Goal: Book appointment/travel/reservation

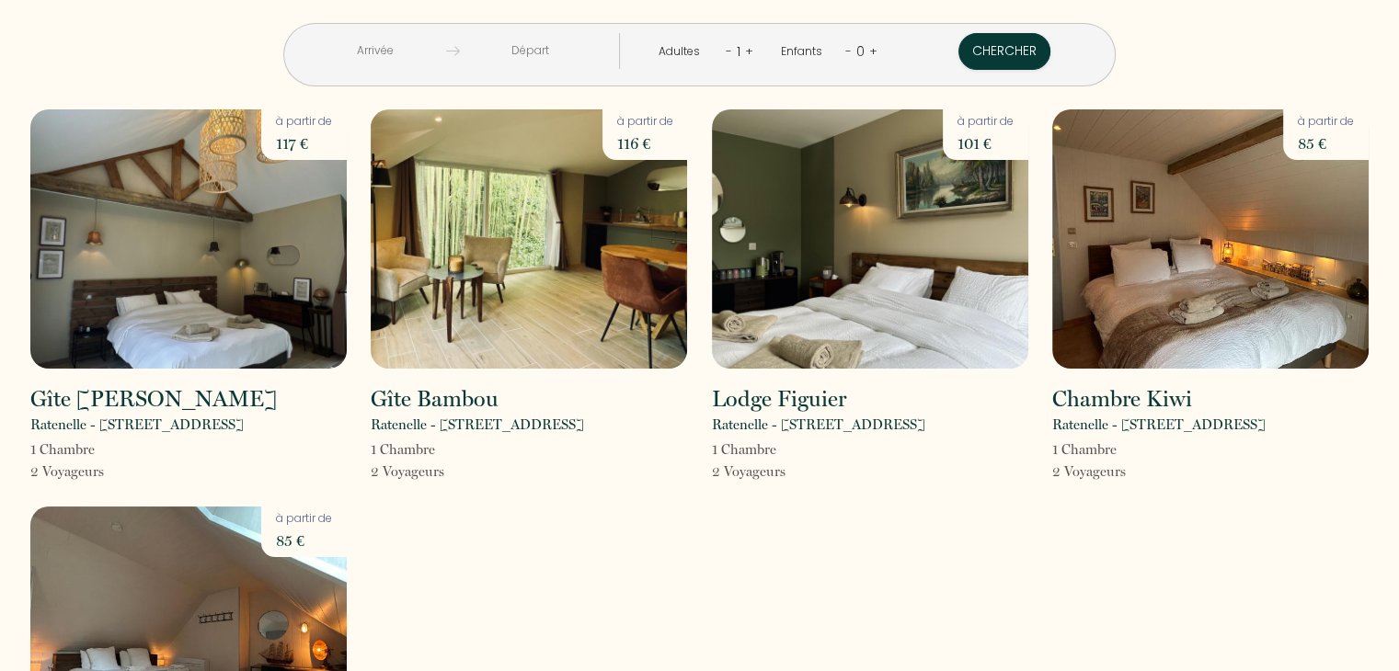
click at [446, 51] on input "text" at bounding box center [375, 51] width 141 height 36
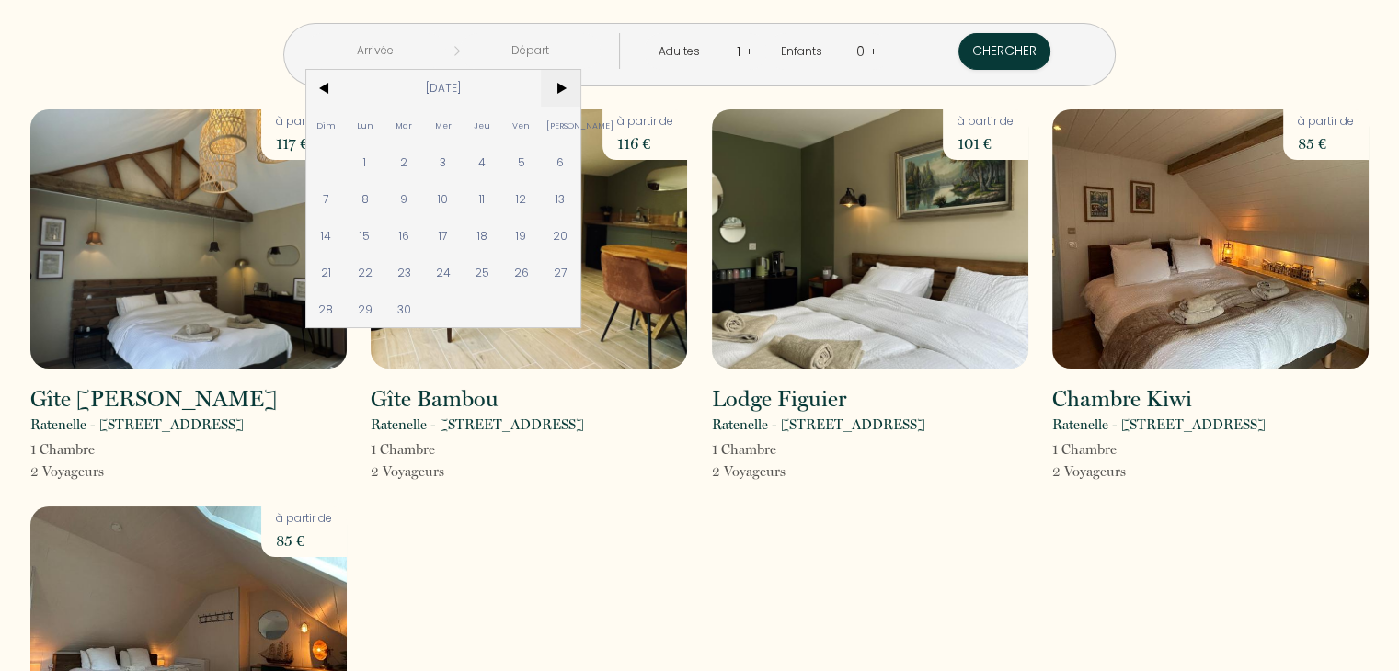
click at [580, 93] on span ">" at bounding box center [561, 88] width 40 height 37
click at [502, 159] on span "2" at bounding box center [483, 161] width 40 height 37
type input "Jeu 02 Oct 2025"
type input "Ven 03 Oct 2025"
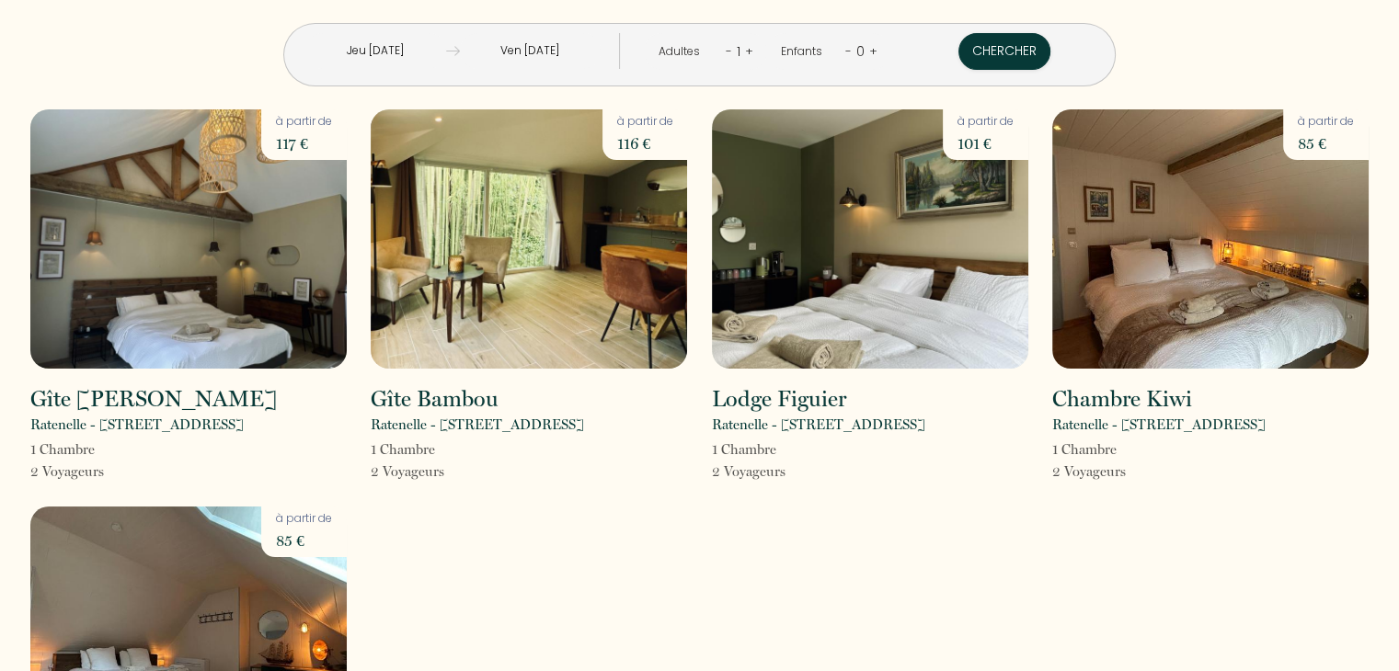
click at [587, 50] on input "Ven 03 Oct 2025" at bounding box center [530, 51] width 141 height 36
click at [446, 46] on input "Jeu 02 Oct 2025" at bounding box center [375, 51] width 141 height 36
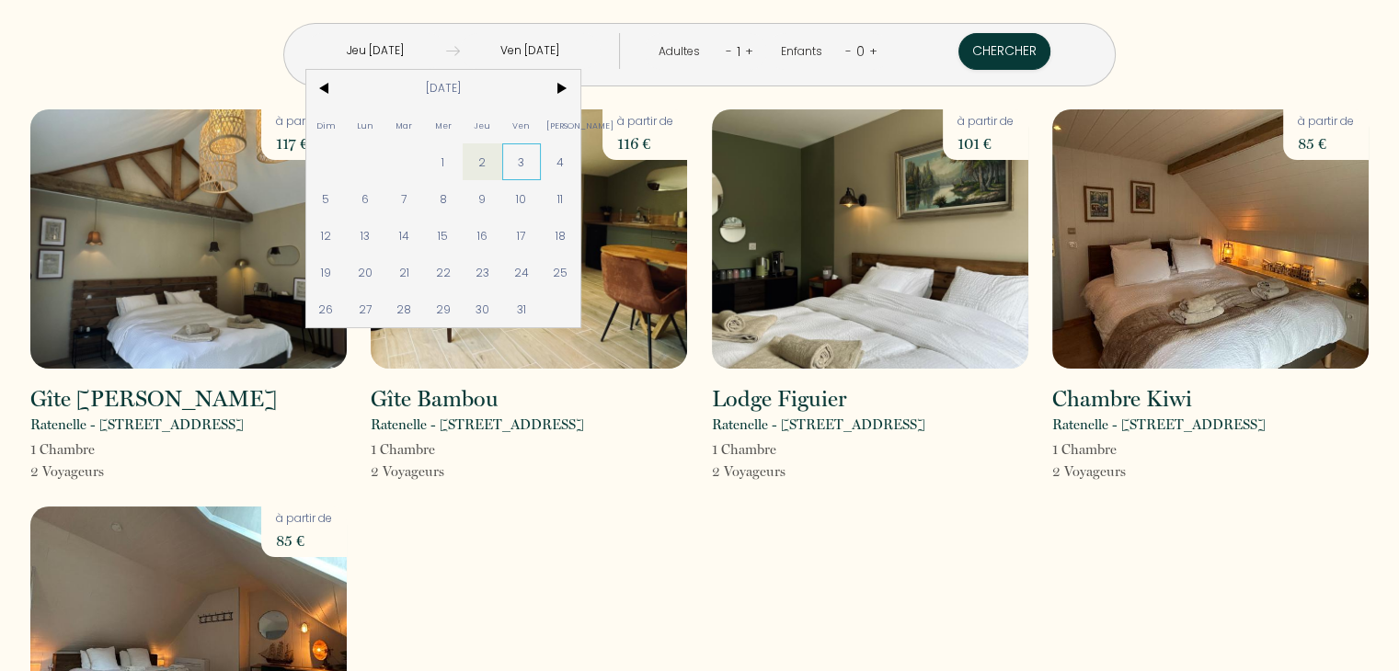
click at [542, 166] on span "3" at bounding box center [522, 161] width 40 height 37
type input "Ven 03 Oct 2025"
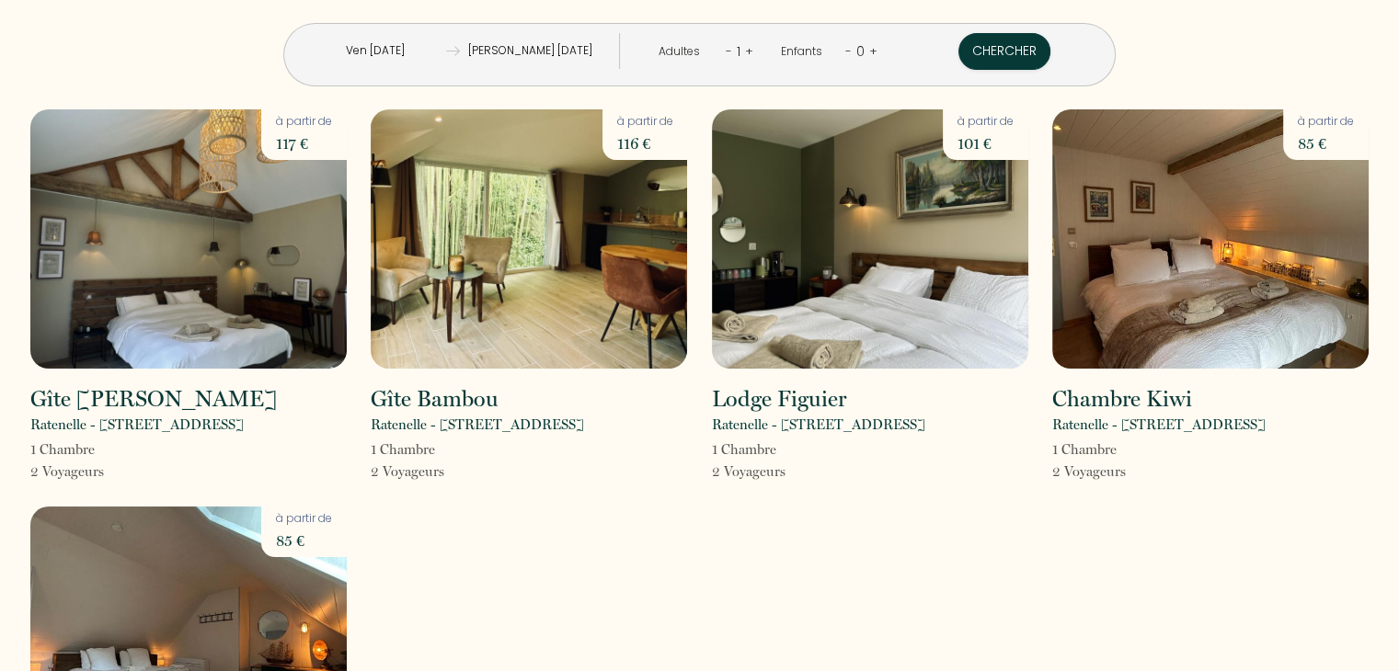
click at [548, 48] on input "Sam 04 Oct 2025" at bounding box center [530, 51] width 141 height 36
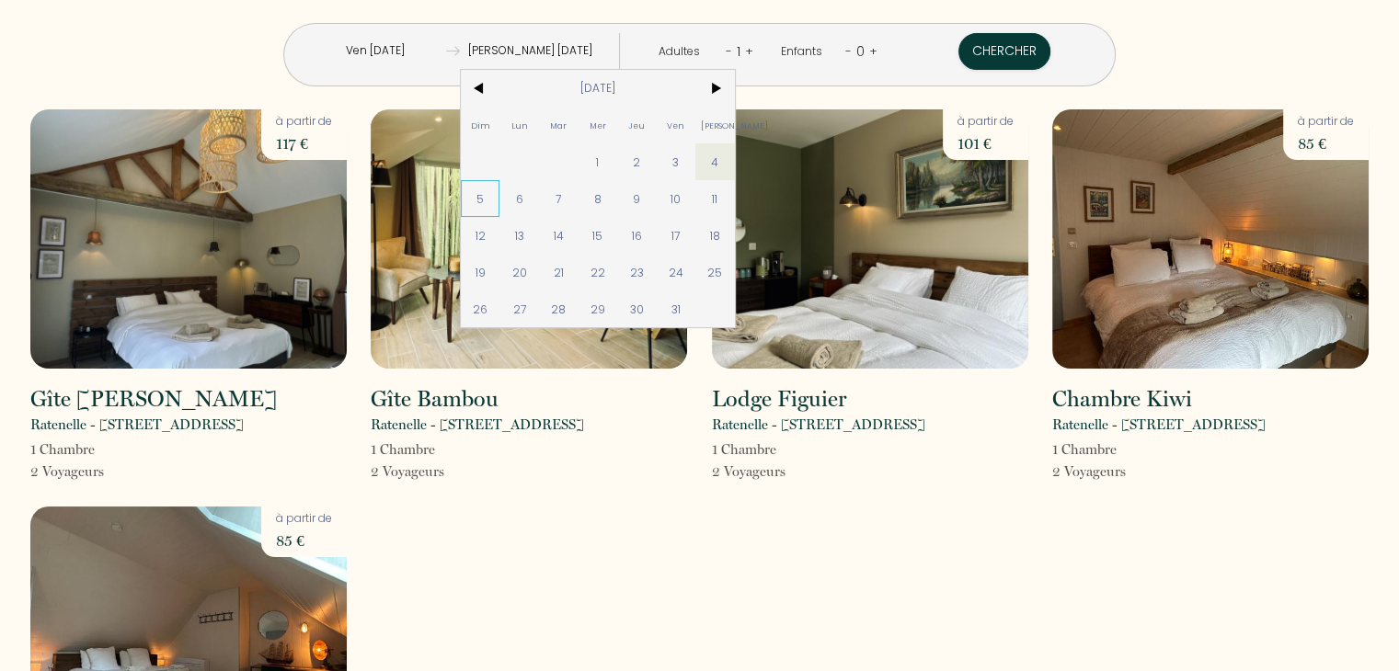
click at [500, 199] on span "5" at bounding box center [481, 198] width 40 height 37
type input "Dim 05 Oct 2025"
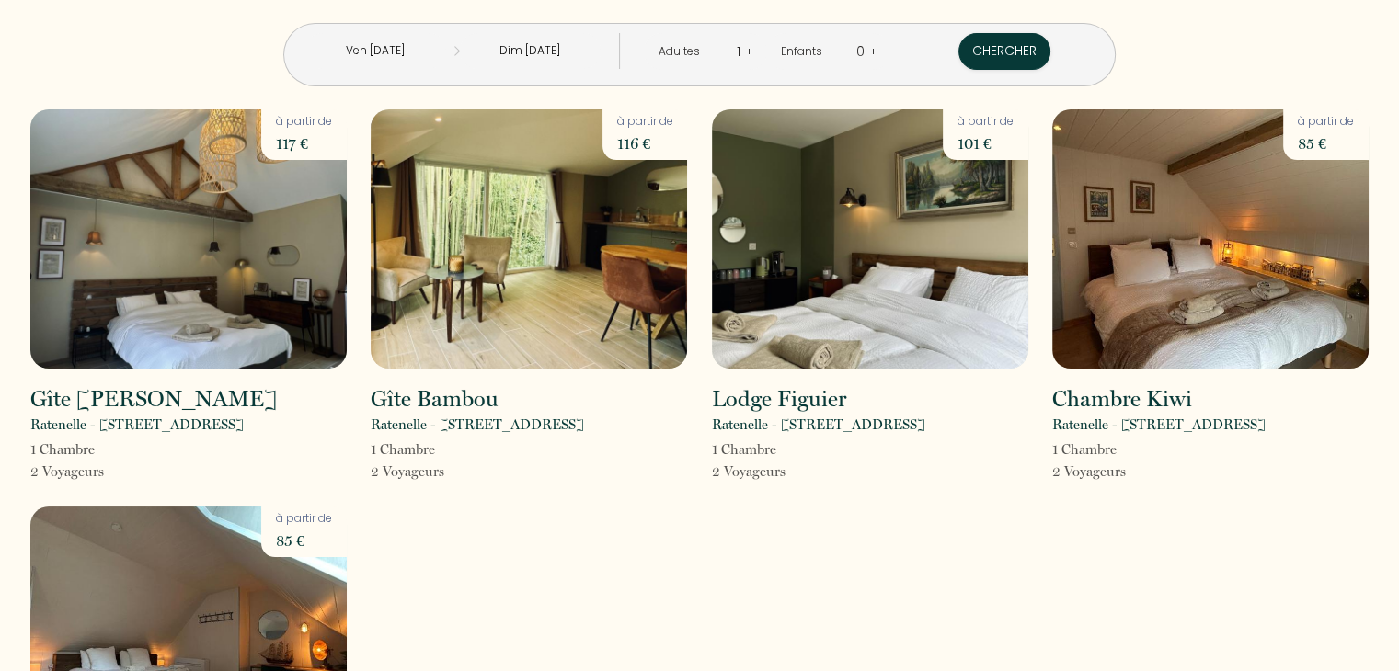
click at [745, 50] on link "+" at bounding box center [749, 50] width 8 height 17
click at [977, 57] on button "Chercher" at bounding box center [1005, 51] width 92 height 37
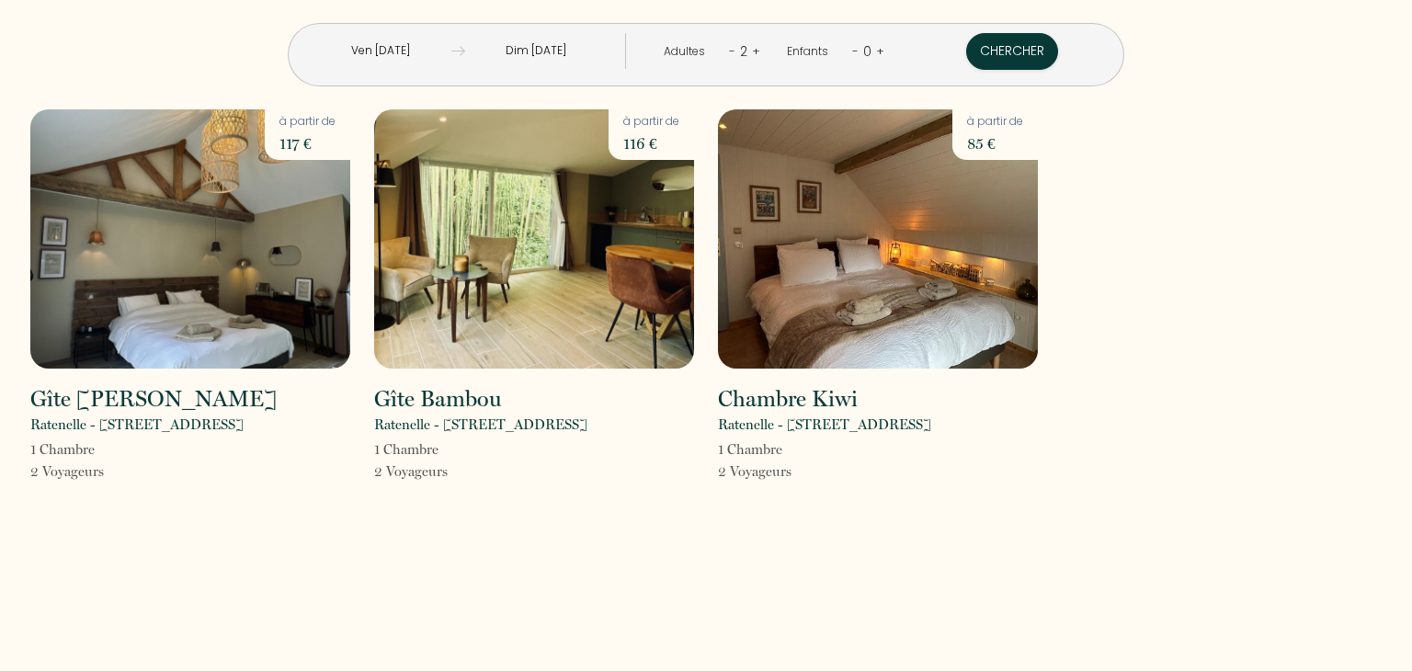
click at [452, 49] on input "Ven 03 Oct 2025" at bounding box center [381, 51] width 142 height 36
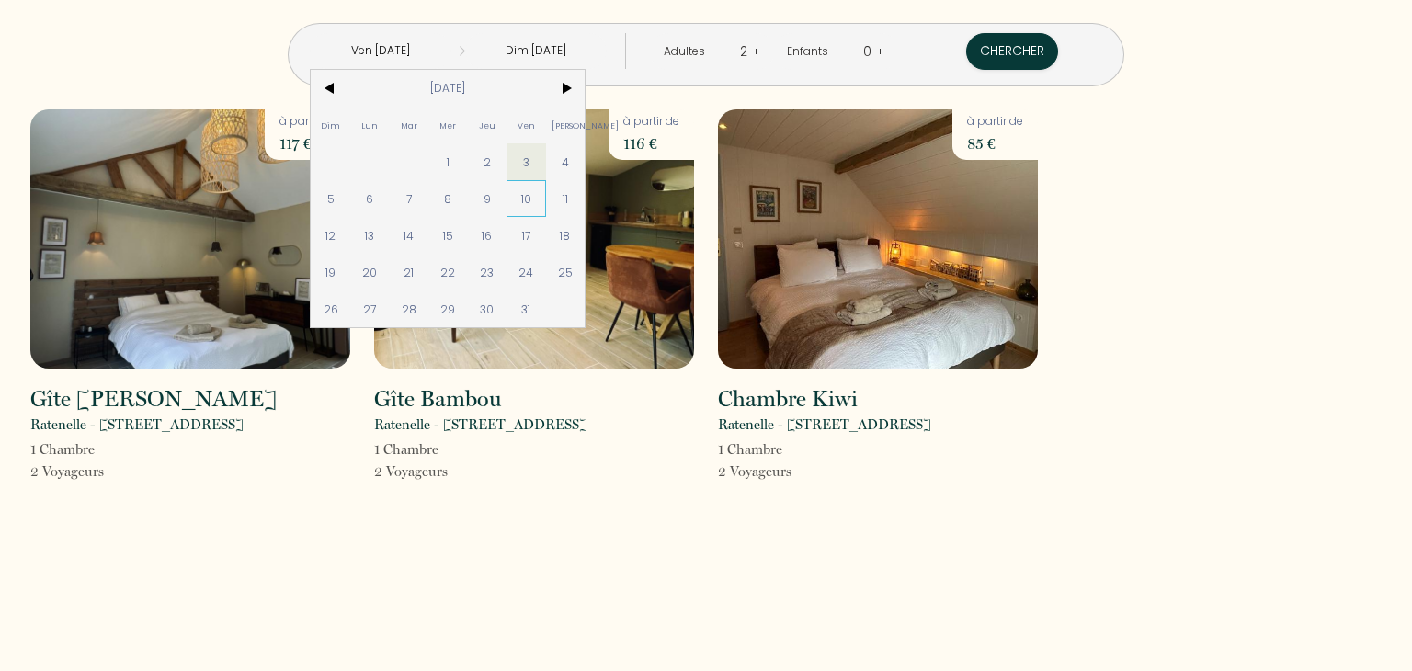
click at [546, 200] on span "10" at bounding box center [527, 198] width 40 height 37
type input "Ven 10 Oct 2025"
type input "Dim 12 Oct 2025"
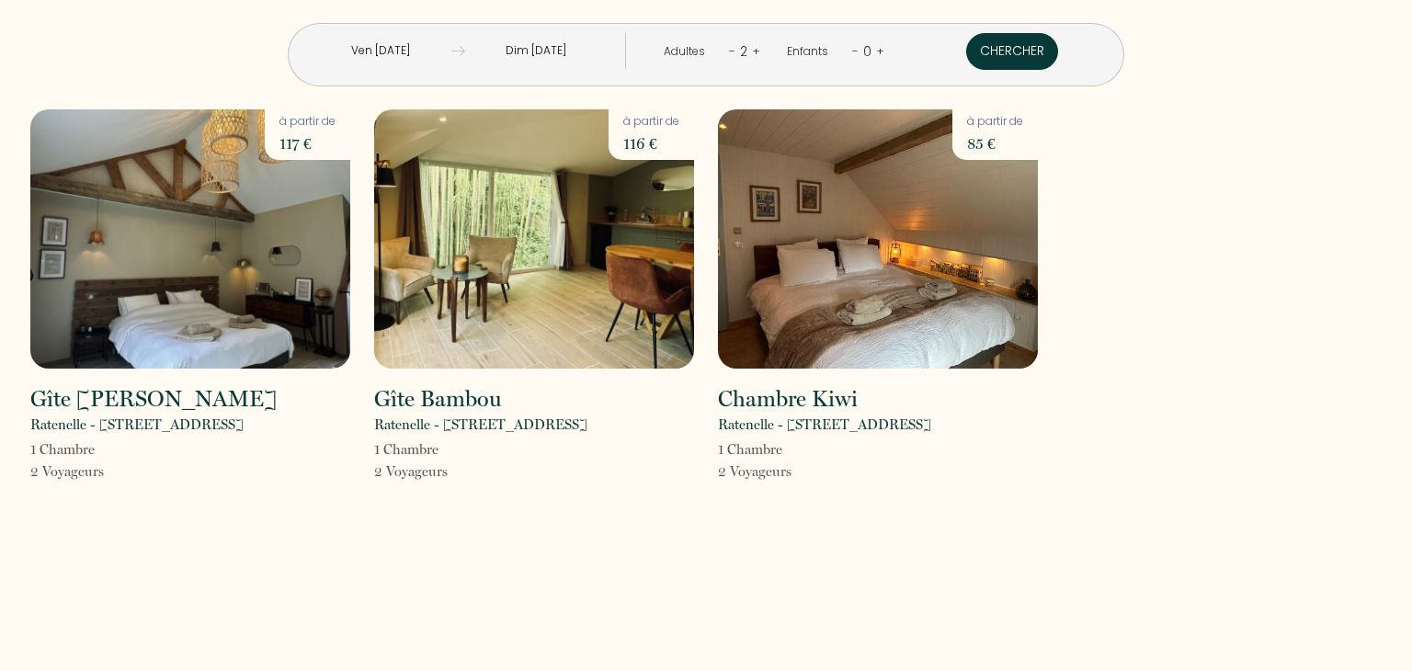
click at [966, 44] on button "Chercher" at bounding box center [1012, 51] width 92 height 37
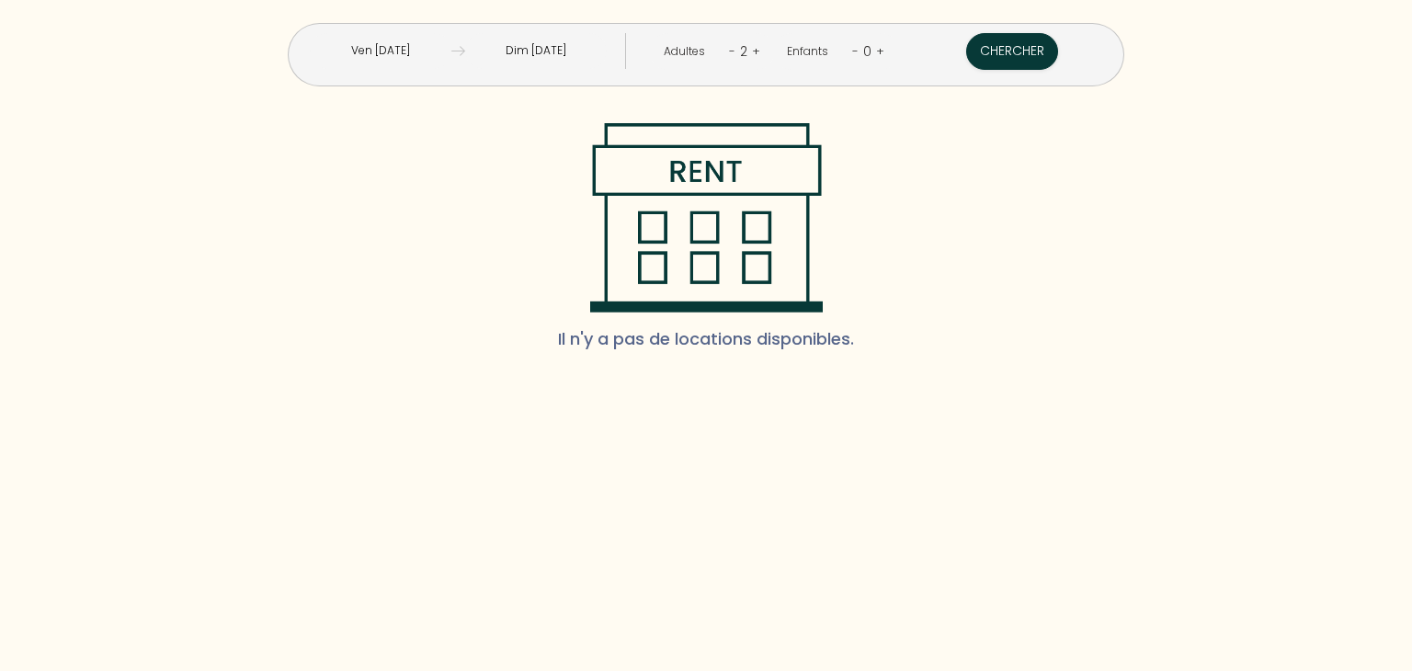
click at [452, 52] on input "Ven 10 Oct 2025" at bounding box center [381, 51] width 142 height 36
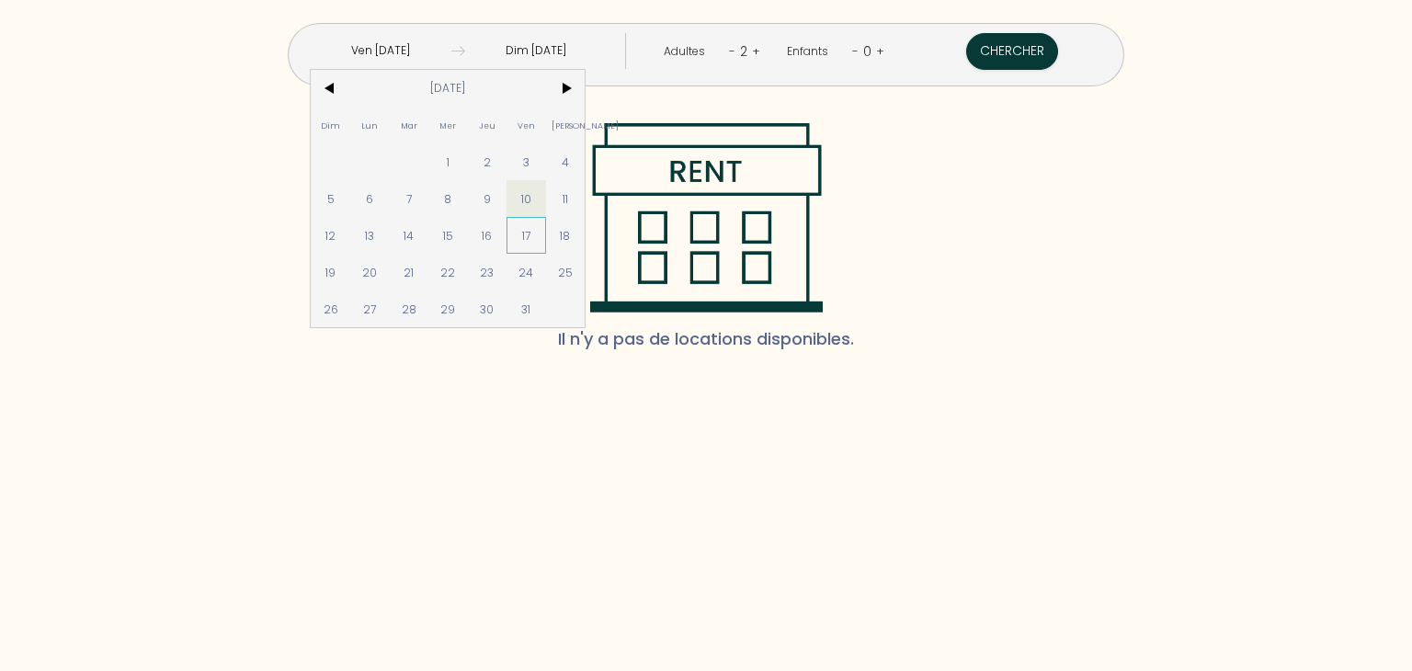
click at [546, 235] on span "17" at bounding box center [527, 235] width 40 height 37
type input "Ven 17 Oct 2025"
type input "Dim 19 Oct 2025"
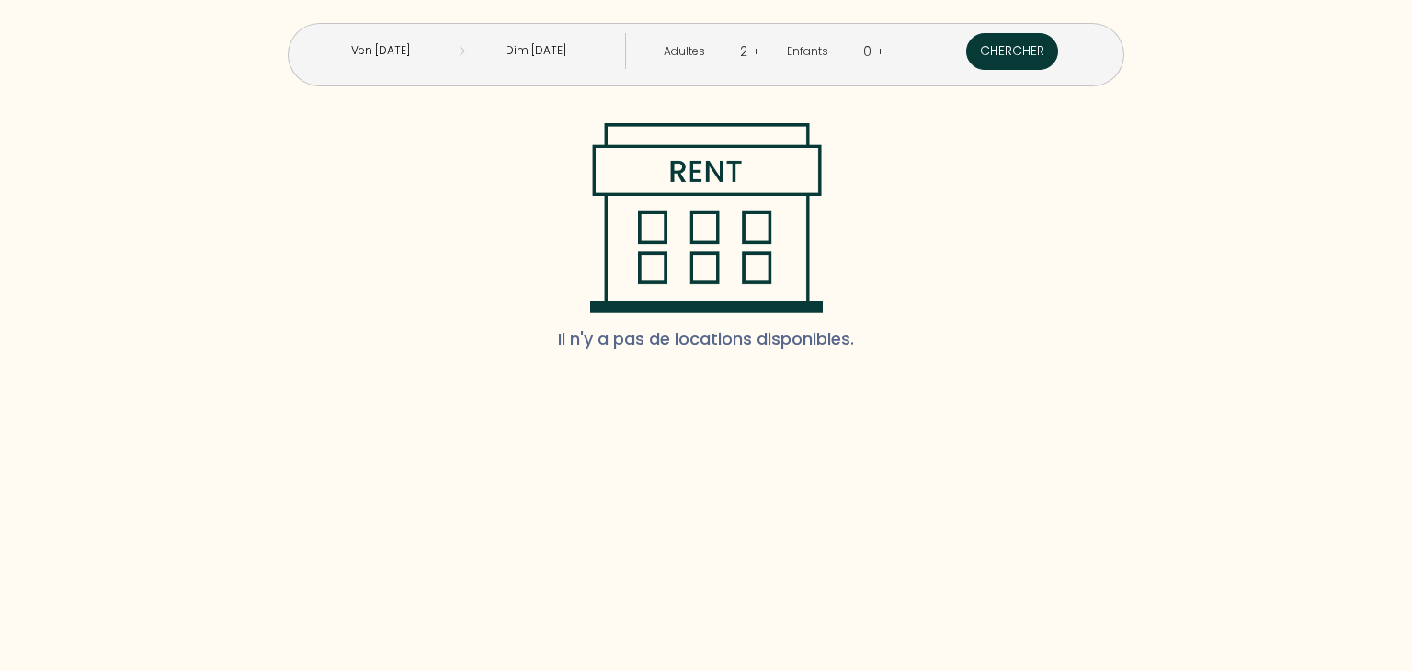
click at [966, 50] on button "Chercher" at bounding box center [1012, 51] width 92 height 37
click at [452, 57] on input "Ven 17 Oct 2025" at bounding box center [381, 51] width 142 height 36
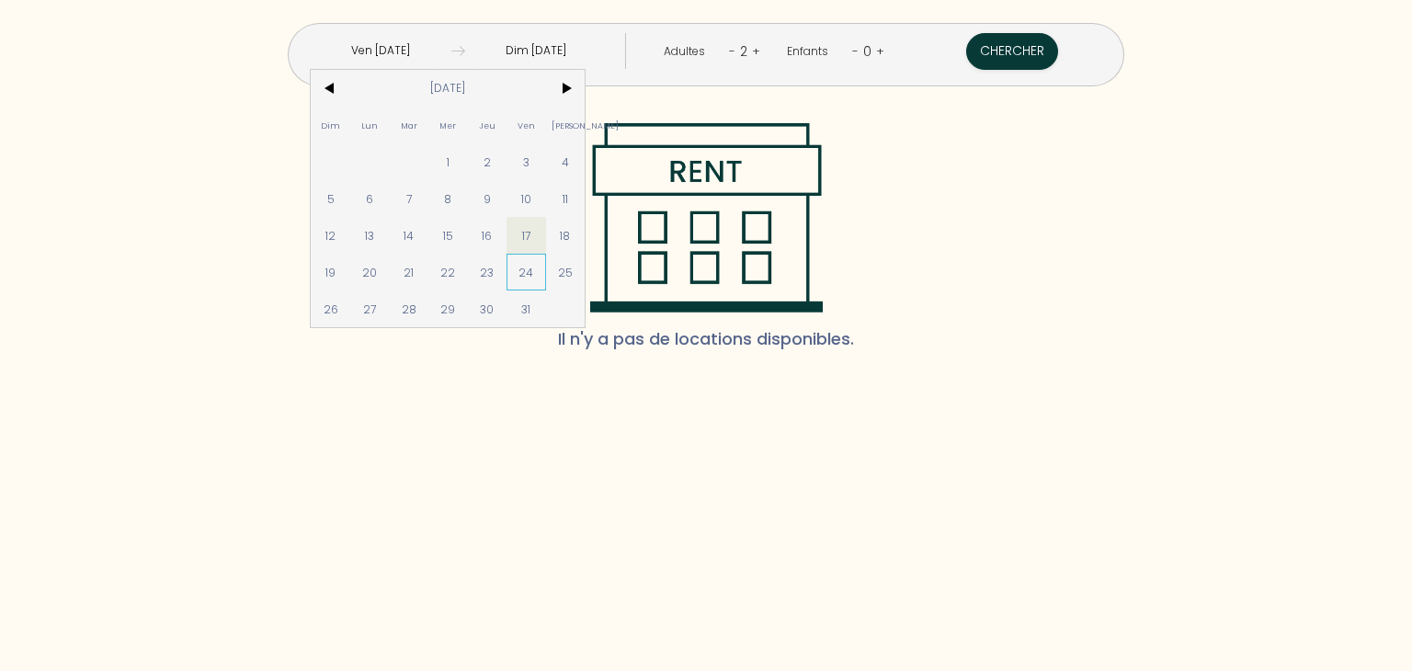
click at [546, 277] on span "24" at bounding box center [527, 272] width 40 height 37
type input "[DATE]"
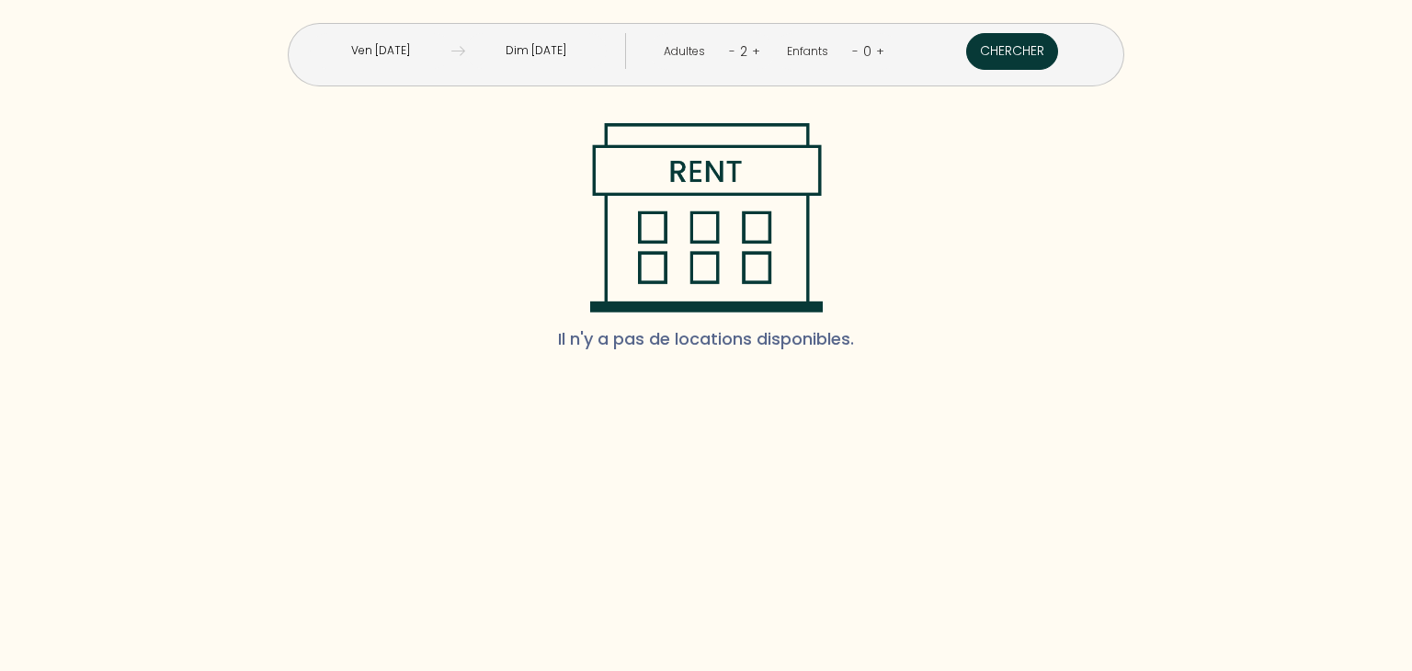
click at [969, 54] on button "Chercher" at bounding box center [1012, 51] width 92 height 37
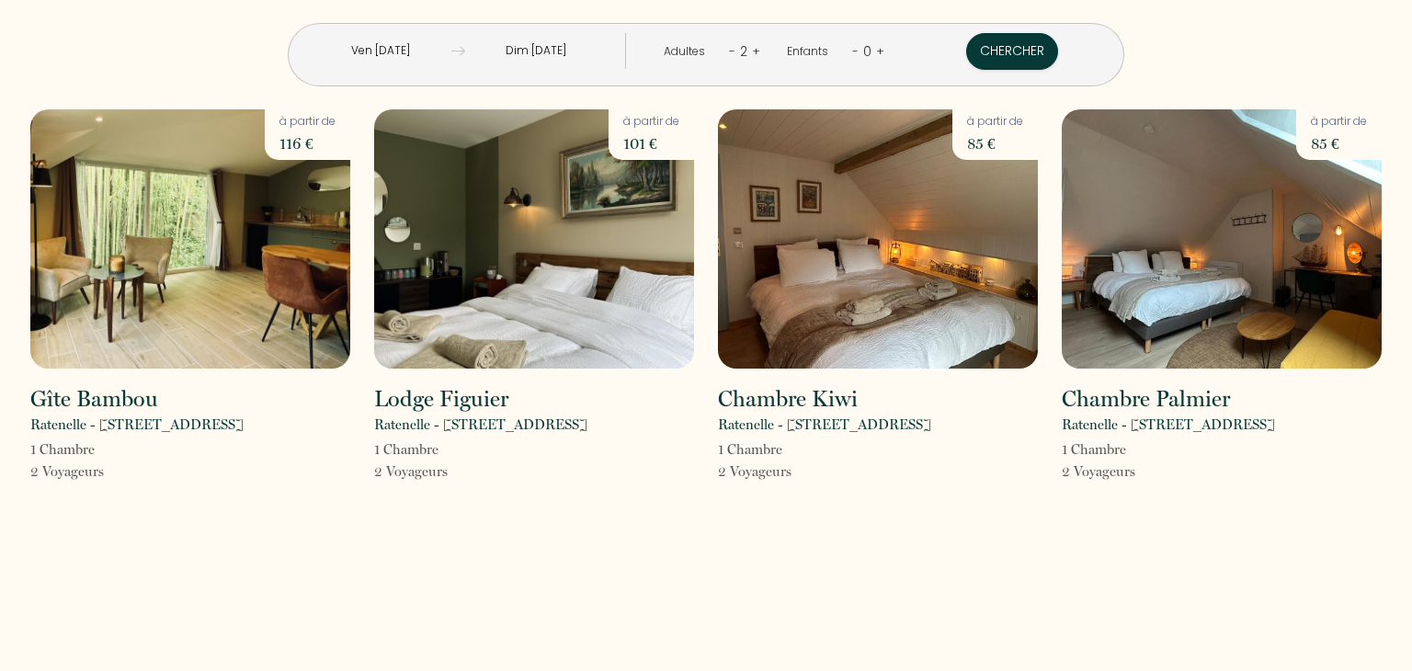
click at [452, 46] on input "[DATE]" at bounding box center [381, 51] width 142 height 36
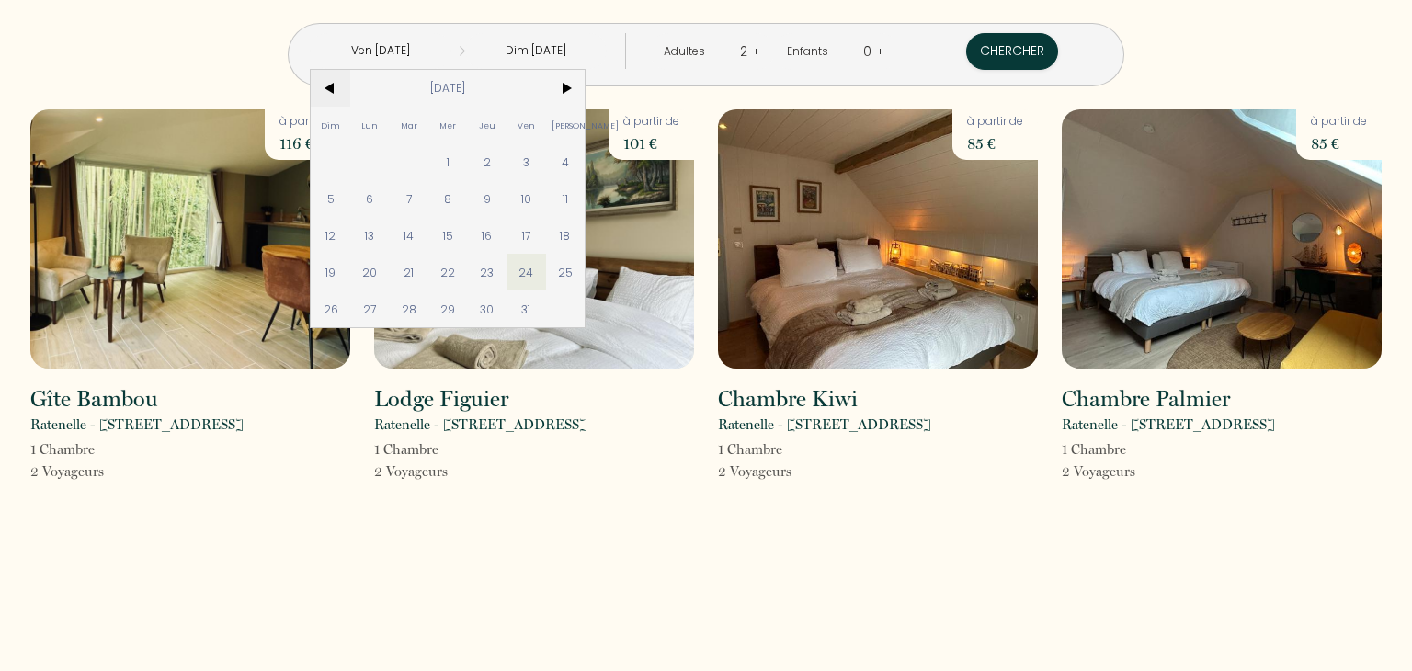
click at [350, 93] on span "<" at bounding box center [331, 88] width 40 height 37
click at [546, 226] on span "19" at bounding box center [527, 235] width 40 height 37
type input "Ven 19 Sep 2025"
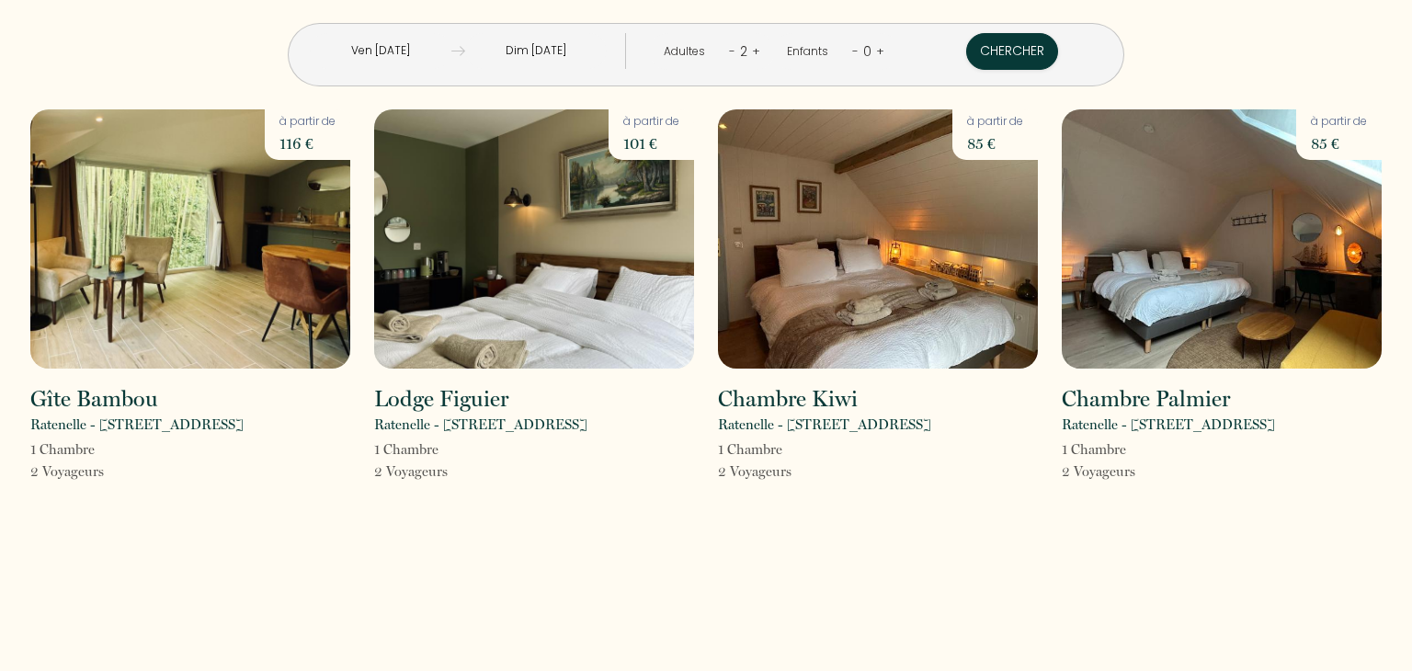
click at [588, 51] on input "[DATE]" at bounding box center [536, 51] width 142 height 36
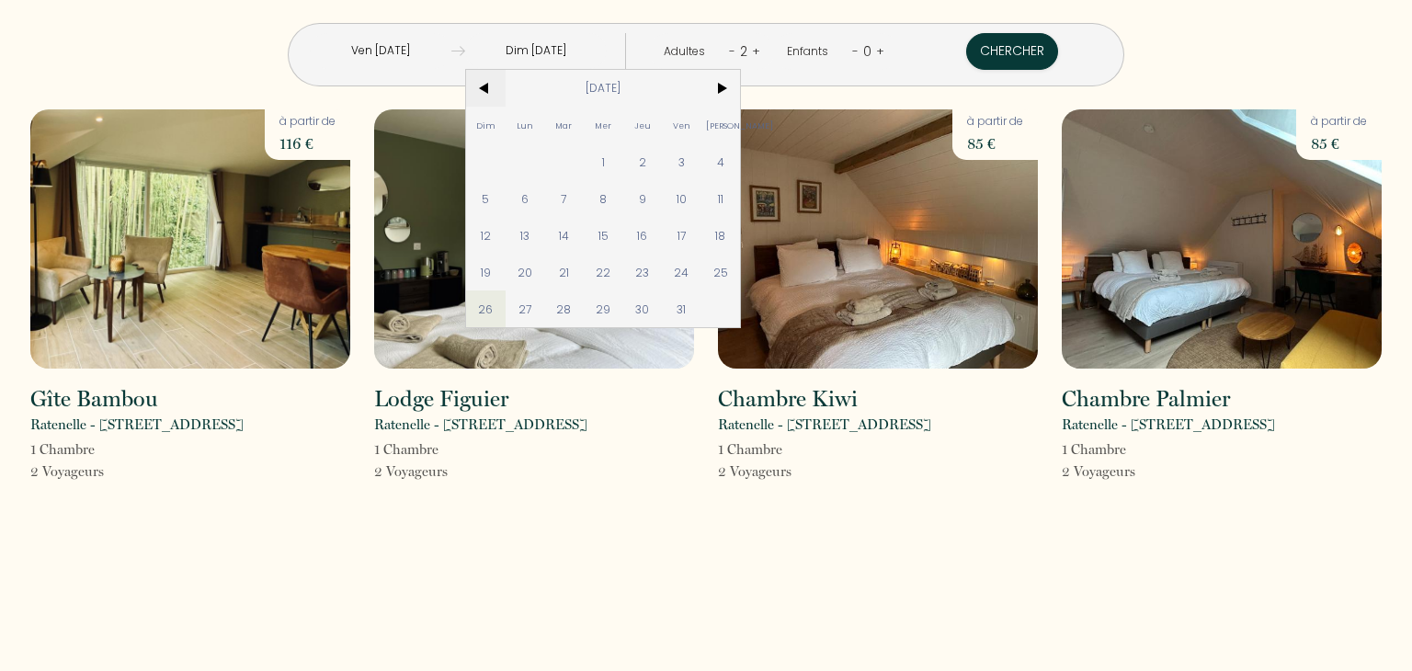
click at [506, 90] on span "<" at bounding box center [486, 88] width 40 height 37
click at [506, 281] on span "21" at bounding box center [486, 272] width 40 height 37
type input "Dim 21 Sep 2025"
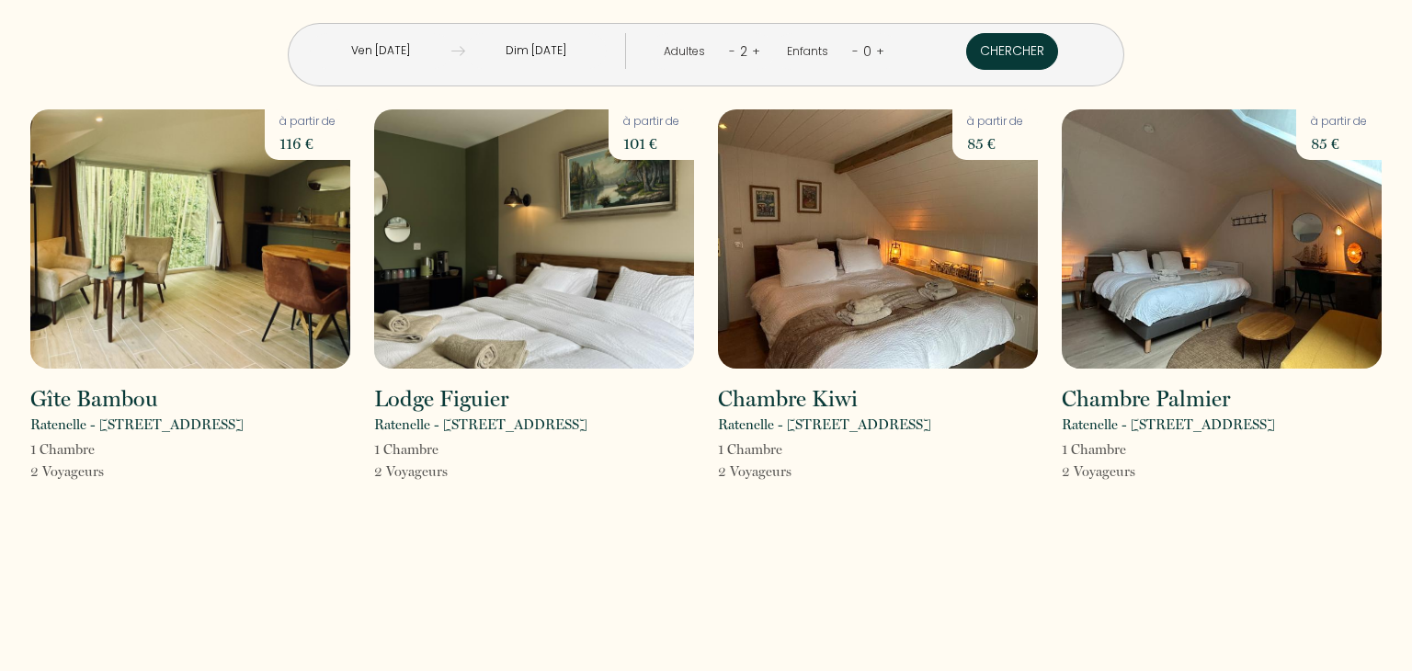
click at [966, 55] on button "Chercher" at bounding box center [1012, 51] width 92 height 37
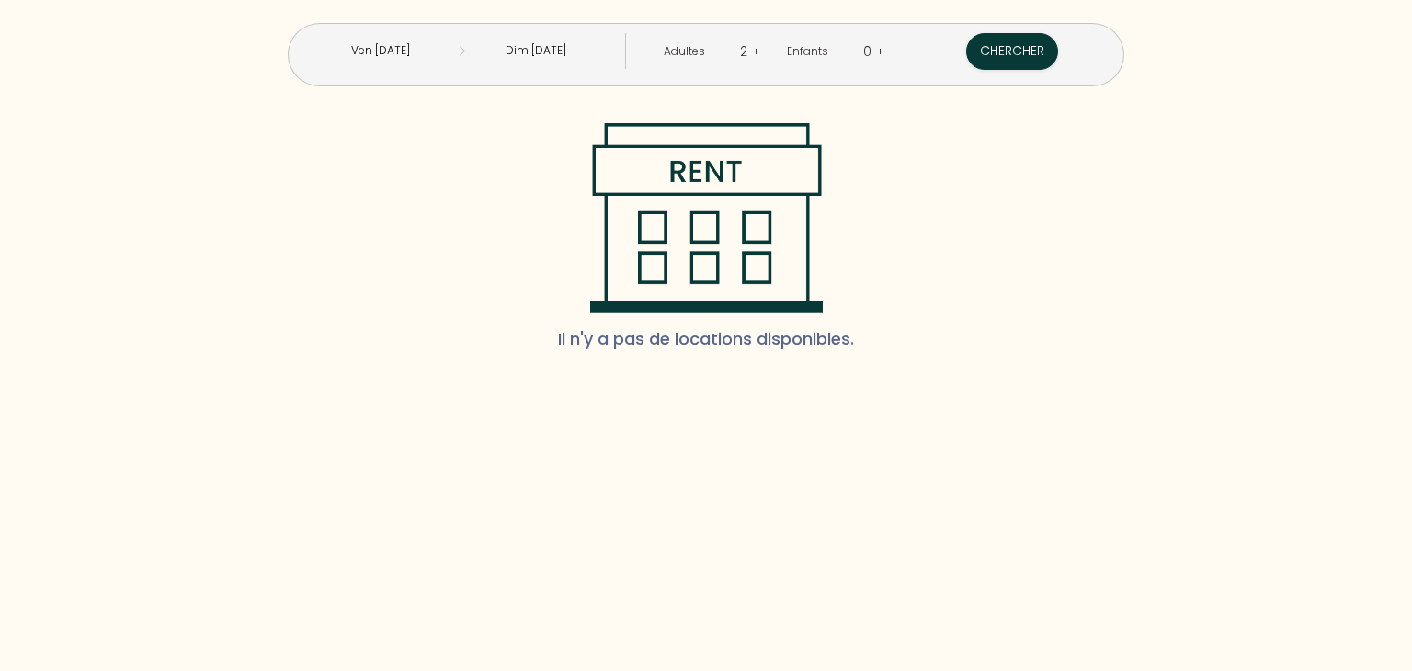
click at [452, 51] on input "Ven 19 Sep 2025" at bounding box center [381, 51] width 142 height 36
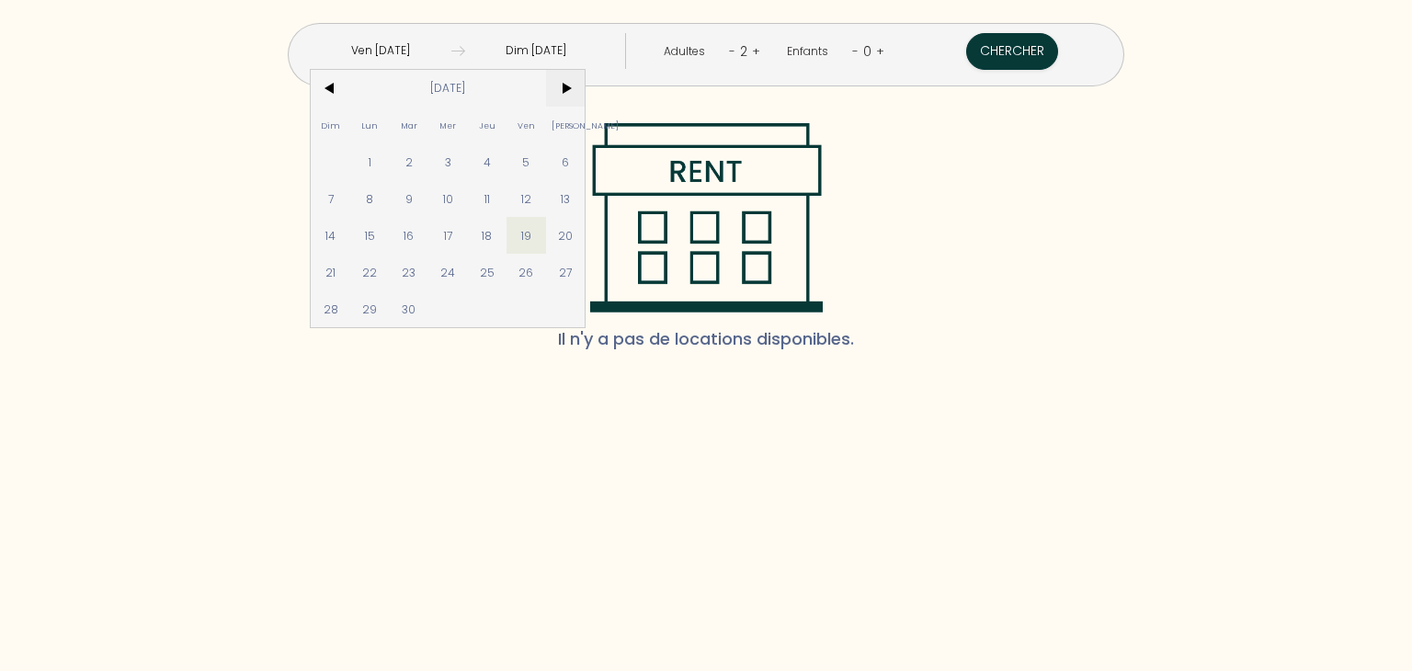
click at [586, 87] on span ">" at bounding box center [566, 88] width 40 height 37
click at [546, 164] on span "3" at bounding box center [527, 161] width 40 height 37
type input "Ven 03 Oct 2025"
type input "Dim 05 Oct 2025"
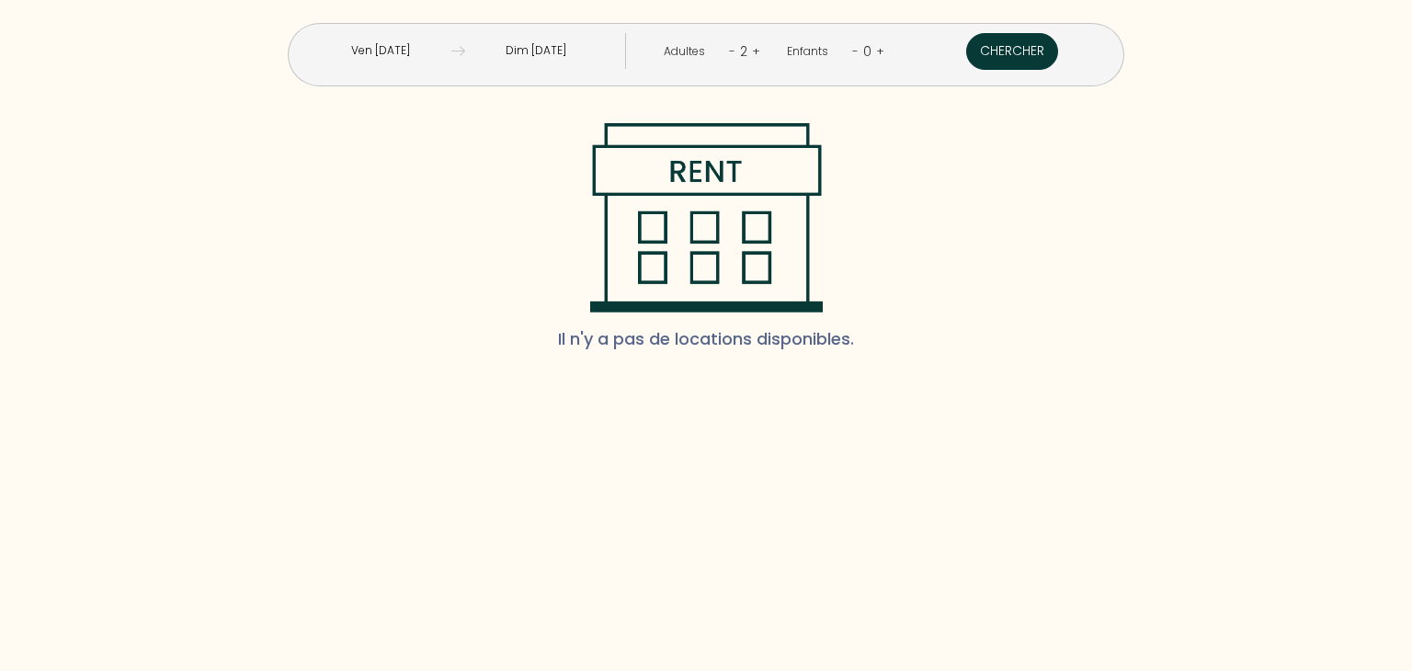
click at [966, 52] on button "Chercher" at bounding box center [1012, 51] width 92 height 37
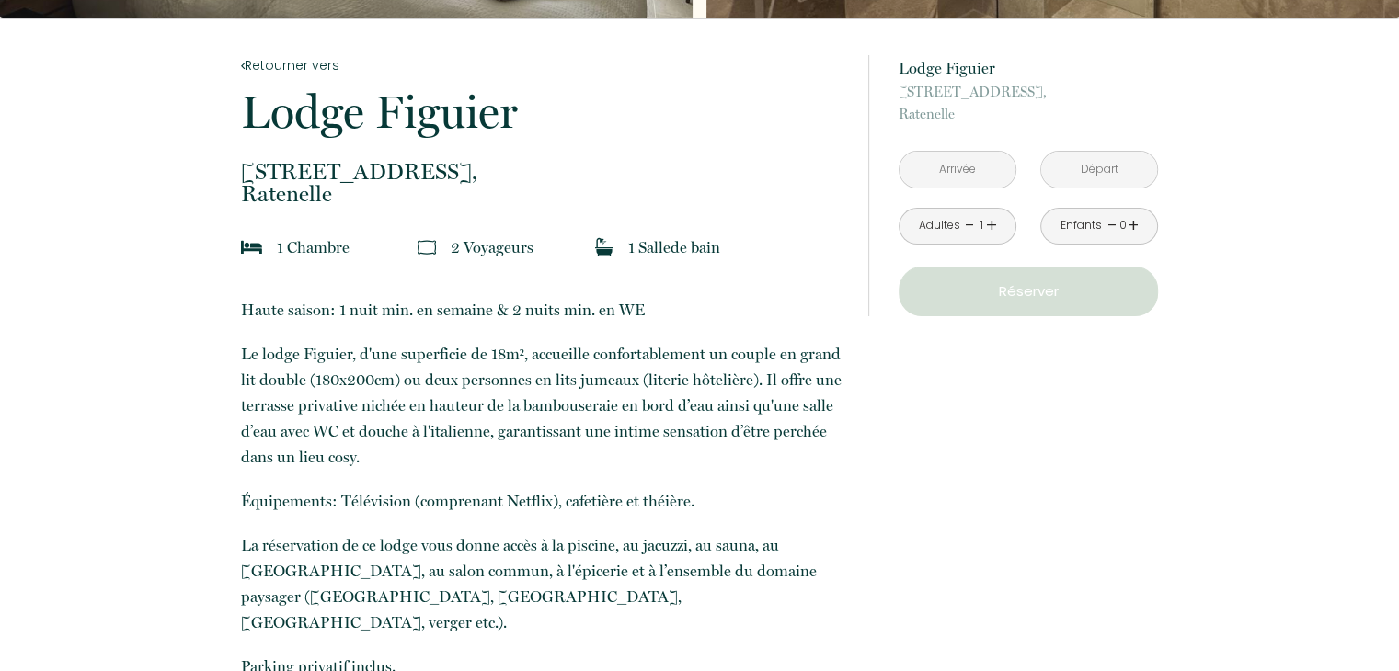
scroll to position [368, 0]
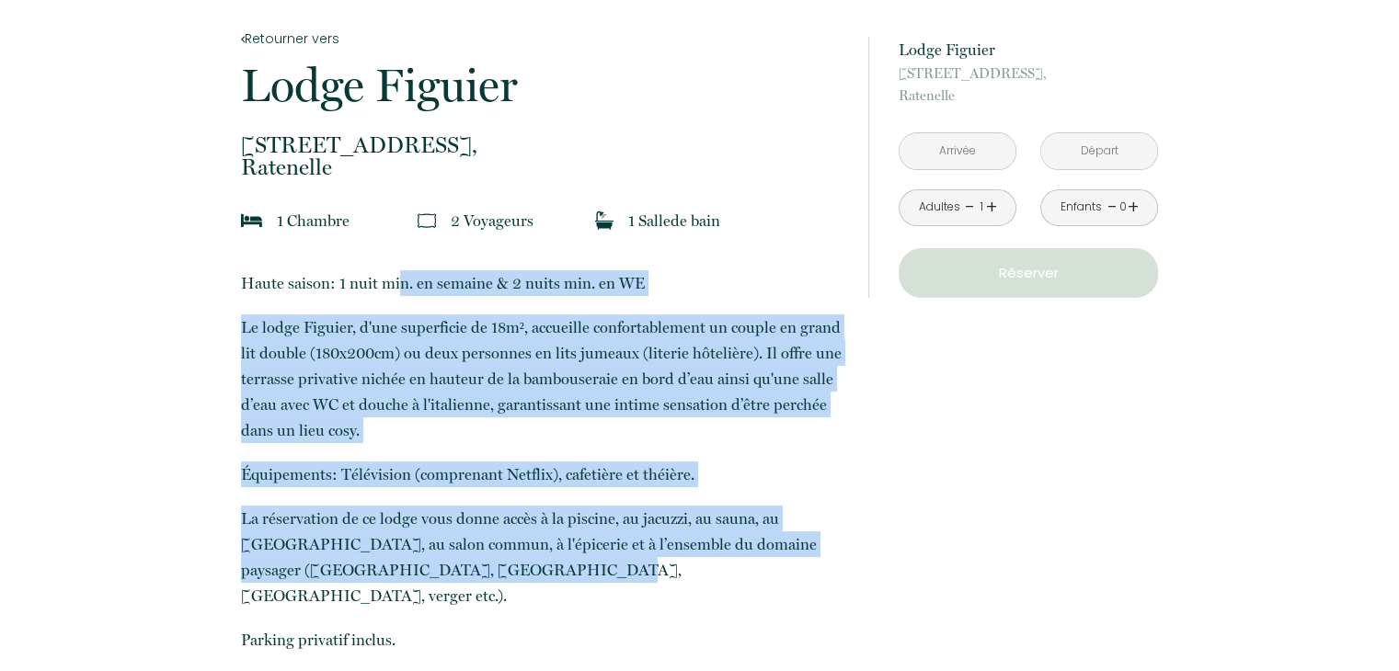
drag, startPoint x: 396, startPoint y: 265, endPoint x: 482, endPoint y: 582, distance: 328.6
click at [482, 582] on p "La réservation de ce lodge vous donne accès à la piscine, au jacuzzi, au sauna,…" at bounding box center [542, 557] width 603 height 103
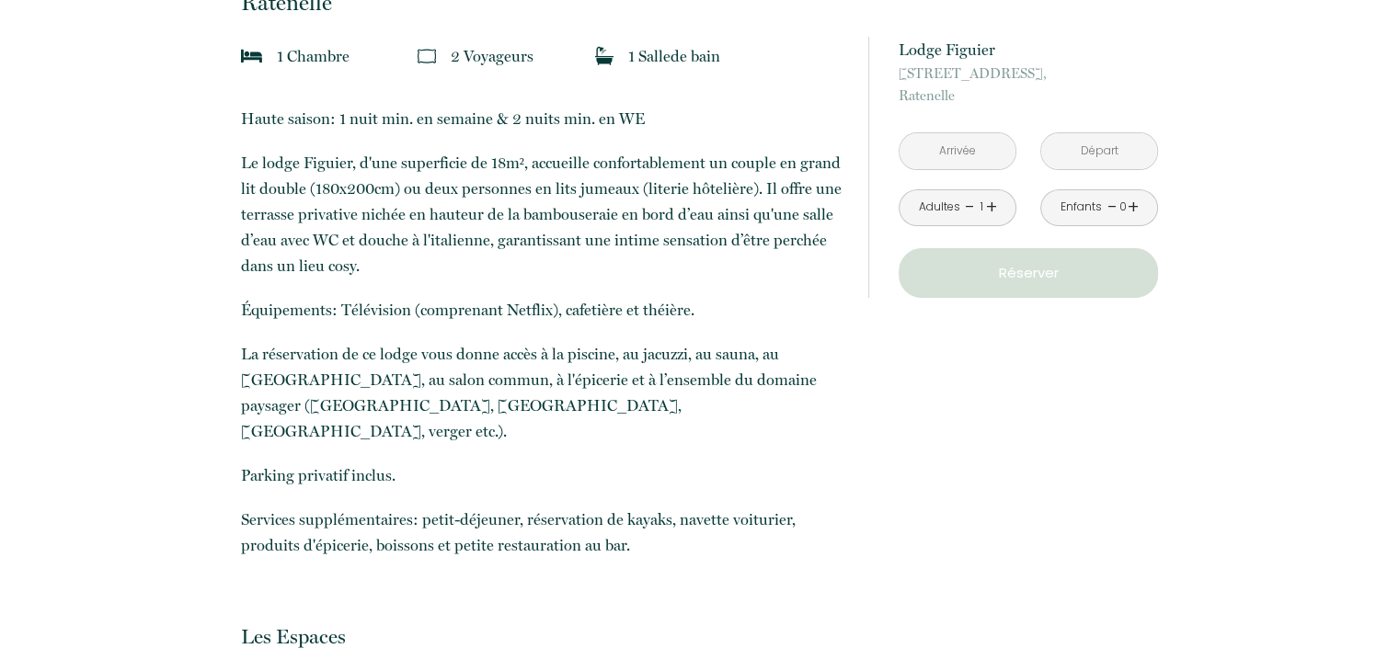
scroll to position [552, 0]
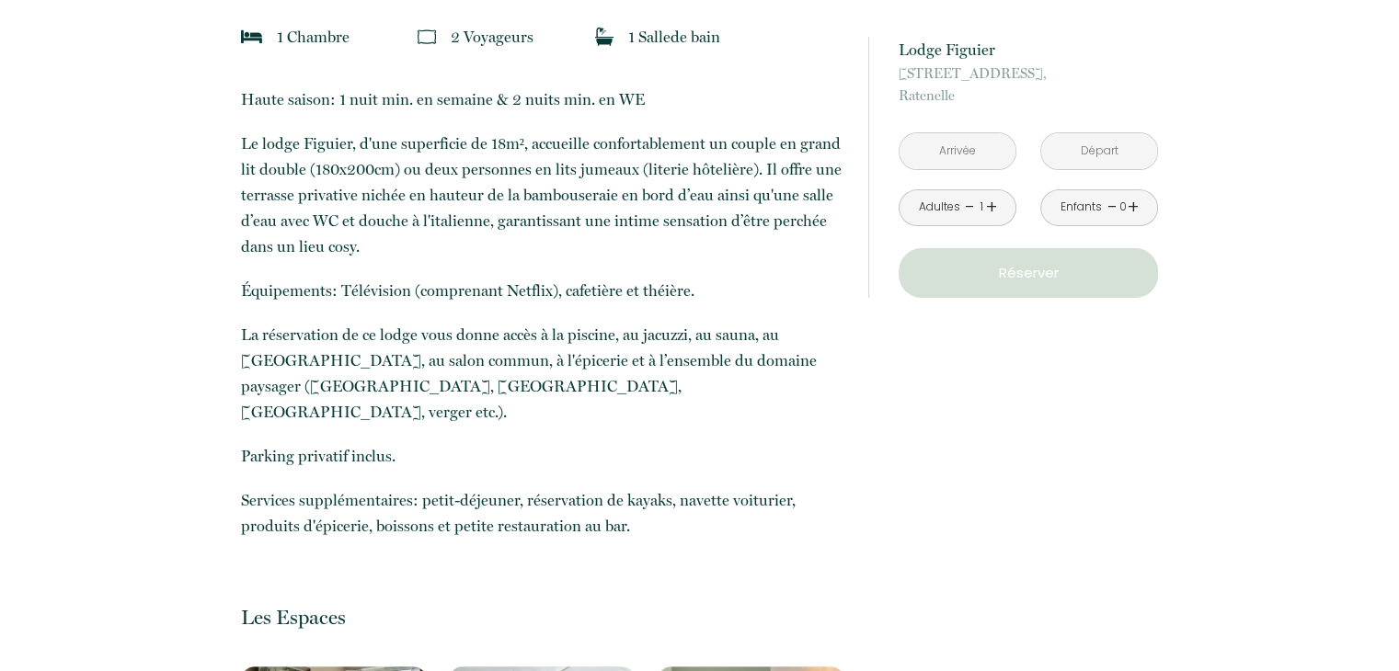
drag, startPoint x: 655, startPoint y: 526, endPoint x: 506, endPoint y: 441, distance: 171.3
click at [506, 443] on p "Parking privatif inclus." at bounding box center [542, 456] width 603 height 26
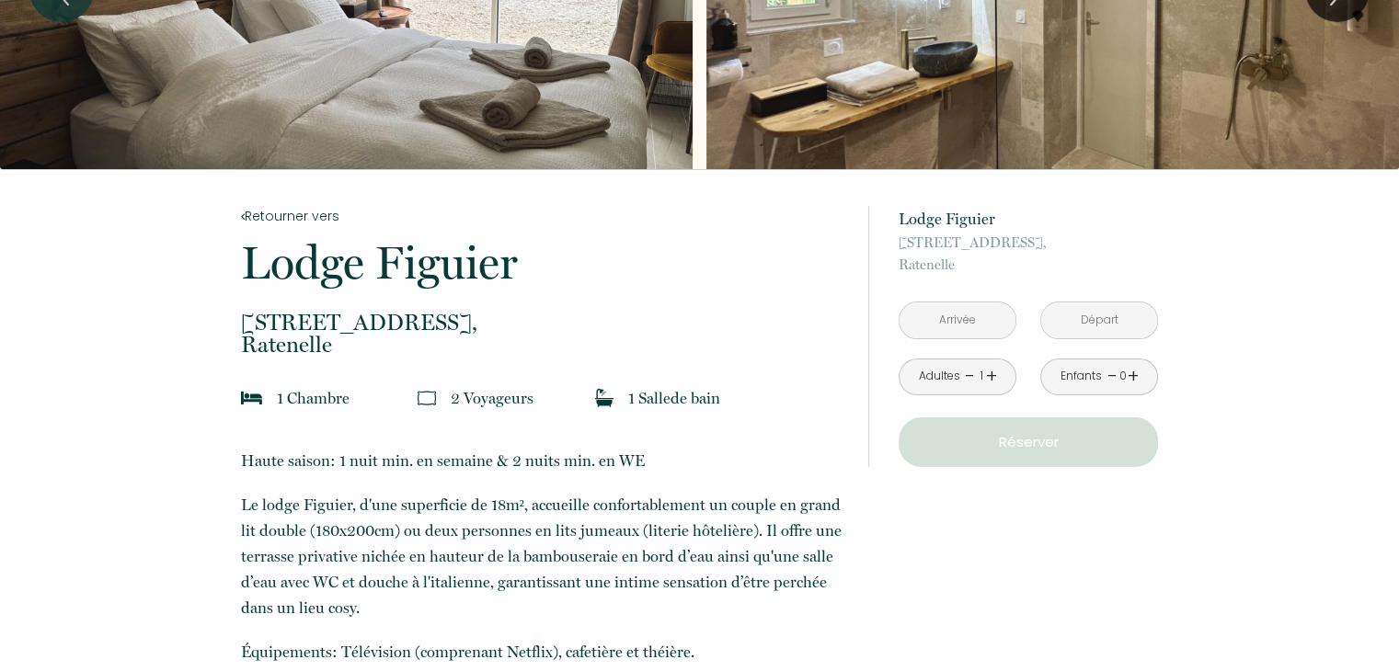
scroll to position [0, 0]
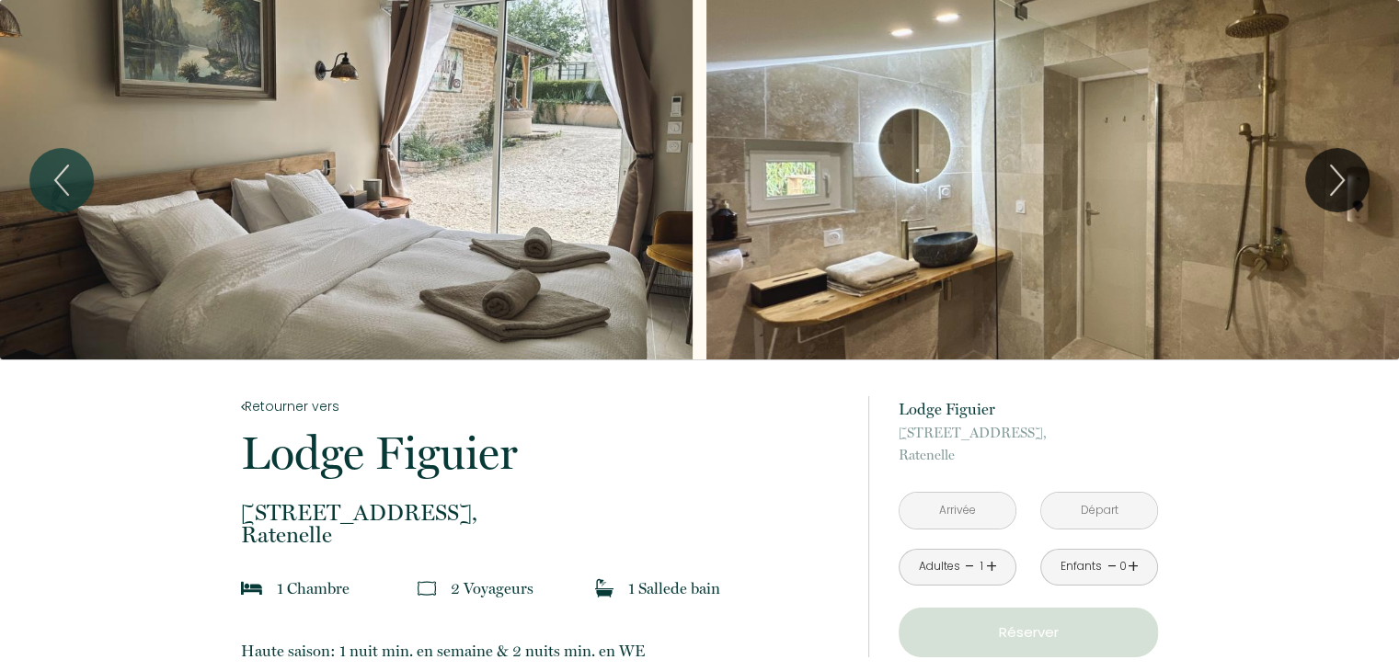
click at [967, 501] on input "text" at bounding box center [957, 511] width 116 height 36
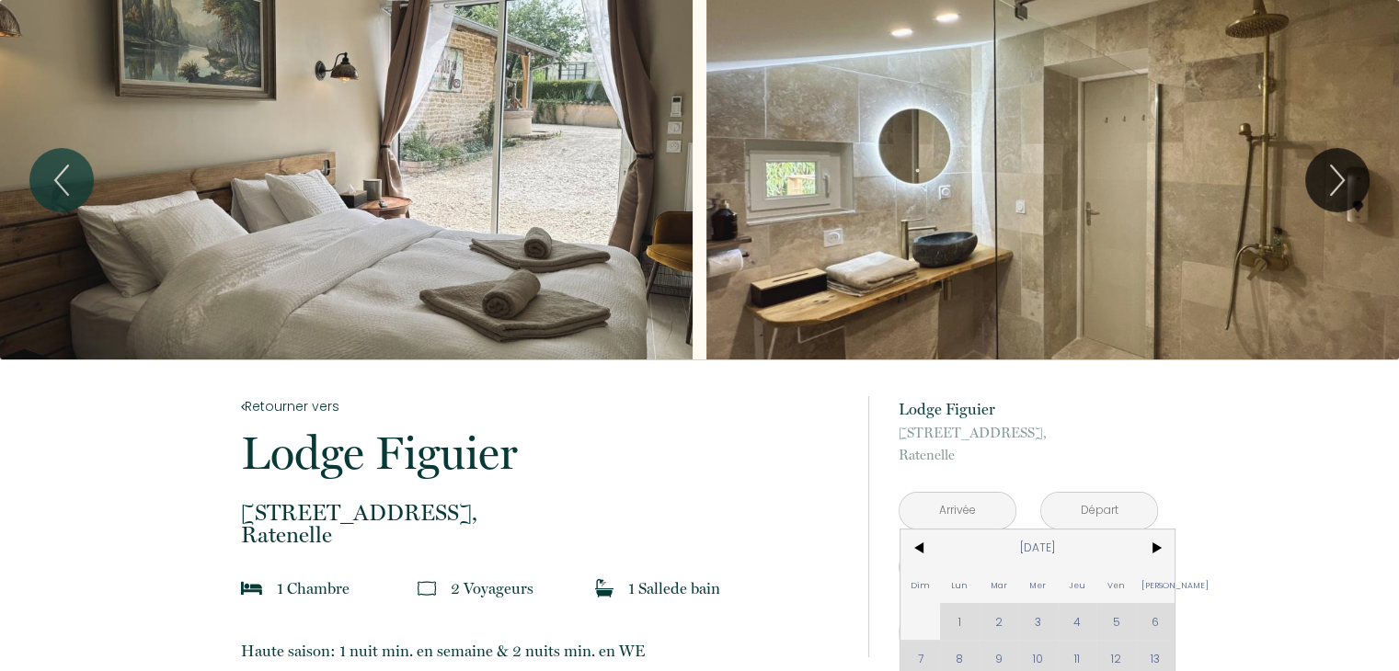
scroll to position [276, 0]
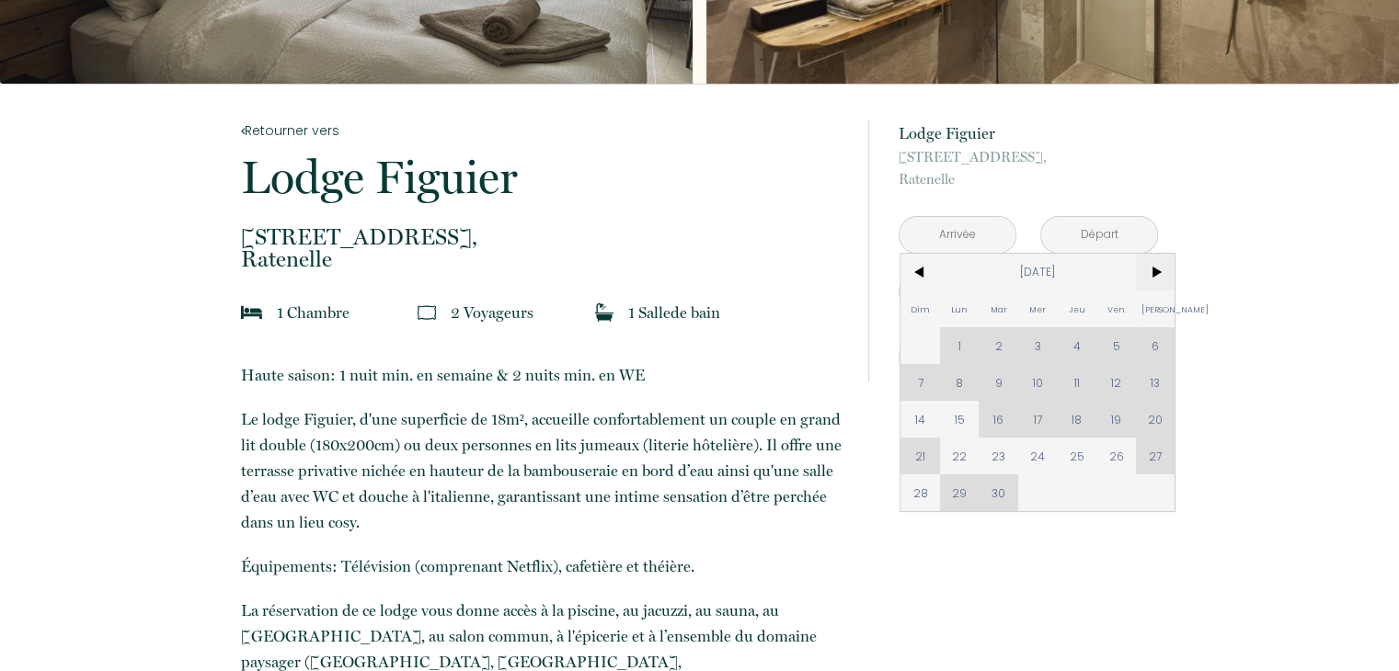
click at [1144, 287] on span ">" at bounding box center [1156, 272] width 40 height 37
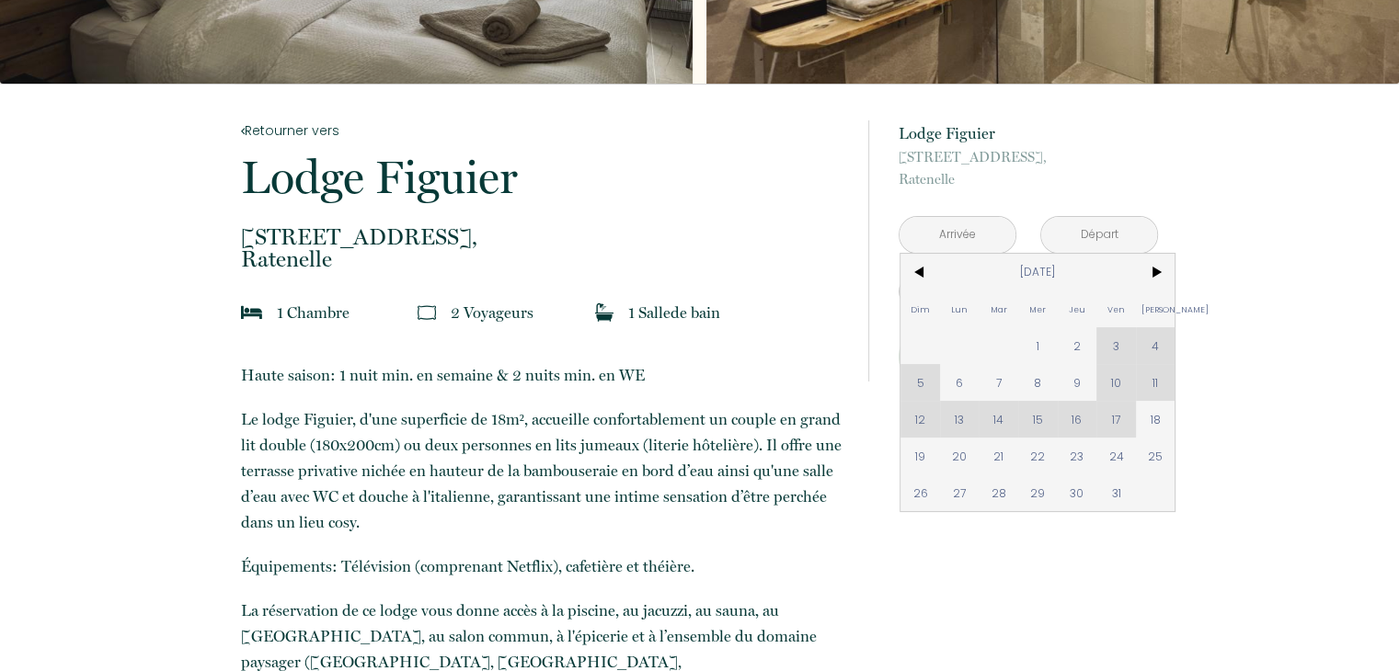
click at [1115, 355] on div "Dim Lun Mar Mer Jeu Ven Sam 1 2 3 4 5 6 7 8 9 10 11 12 13 14 15 16 17 18 19 20 …" at bounding box center [1037, 382] width 274 height 257
click at [1152, 349] on div "Dim Lun Mar Mer Jeu Ven Sam 1 2 3 4 5 6 7 8 9 10 11 12 13 14 15 16 17 18 19 20 …" at bounding box center [1037, 382] width 274 height 257
click at [924, 271] on span "<" at bounding box center [920, 272] width 40 height 37
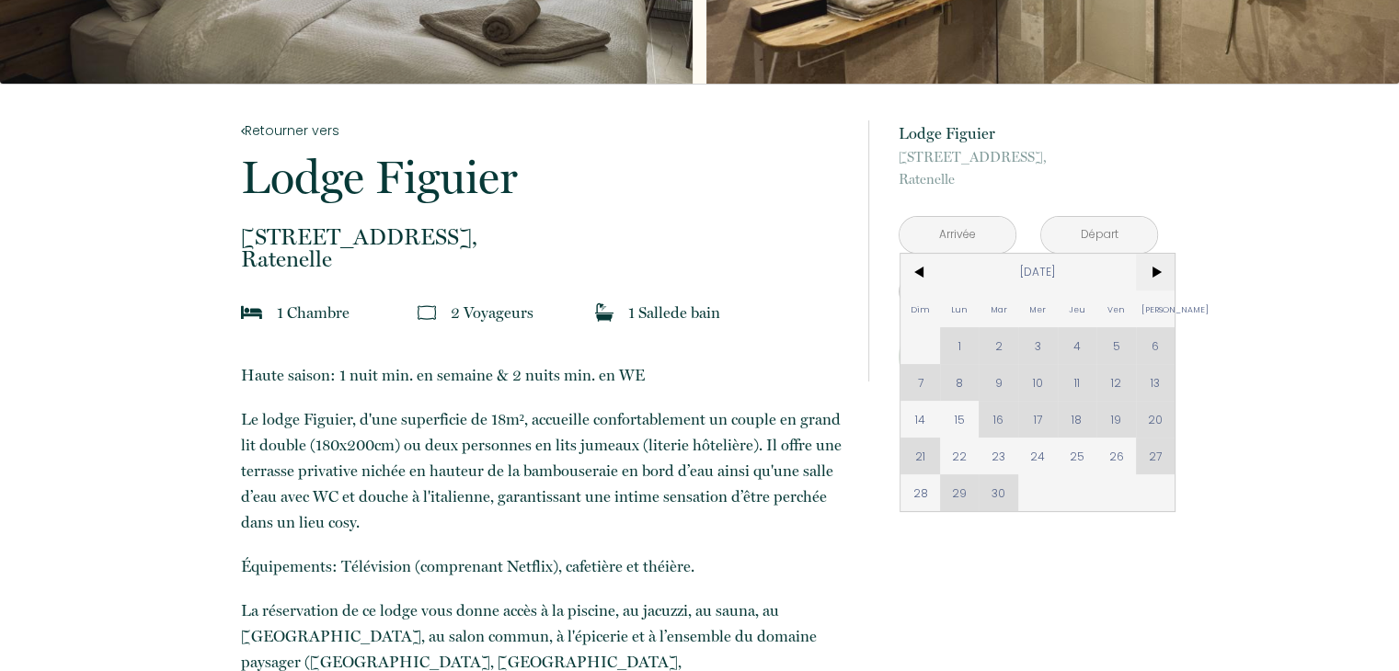
click at [1150, 272] on span ">" at bounding box center [1156, 272] width 40 height 37
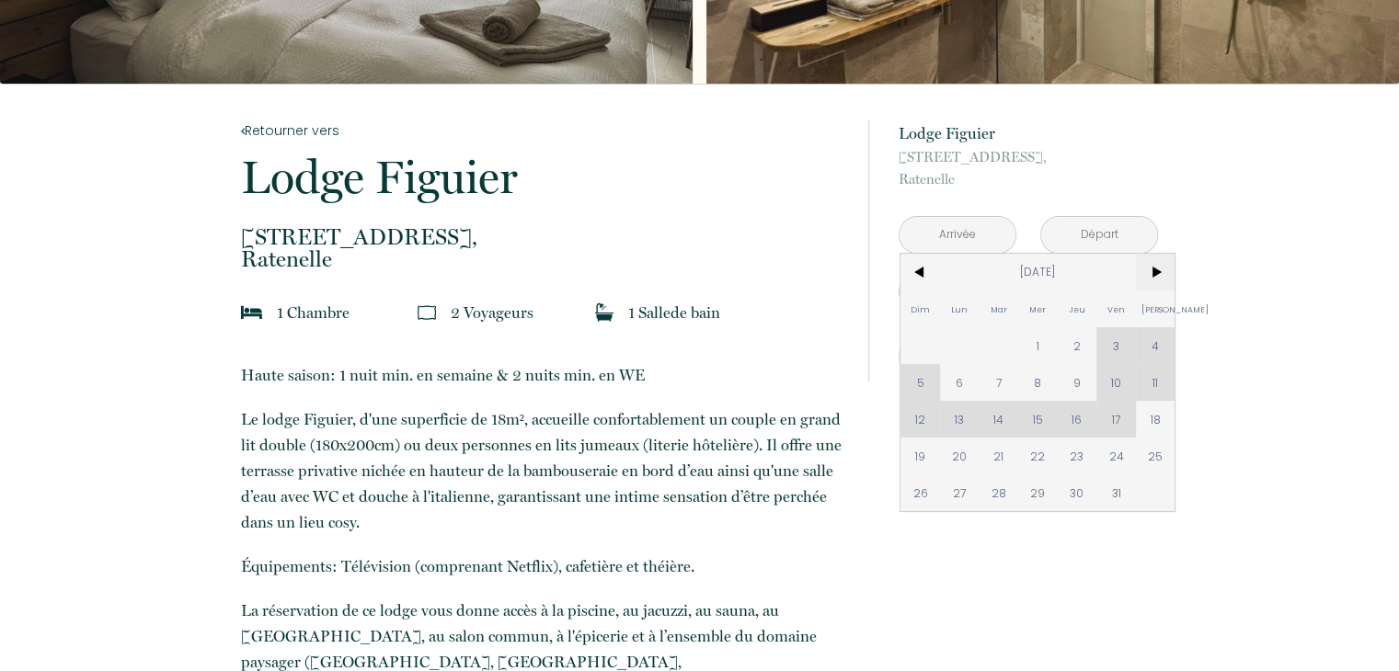
click at [1150, 272] on span ">" at bounding box center [1156, 272] width 40 height 37
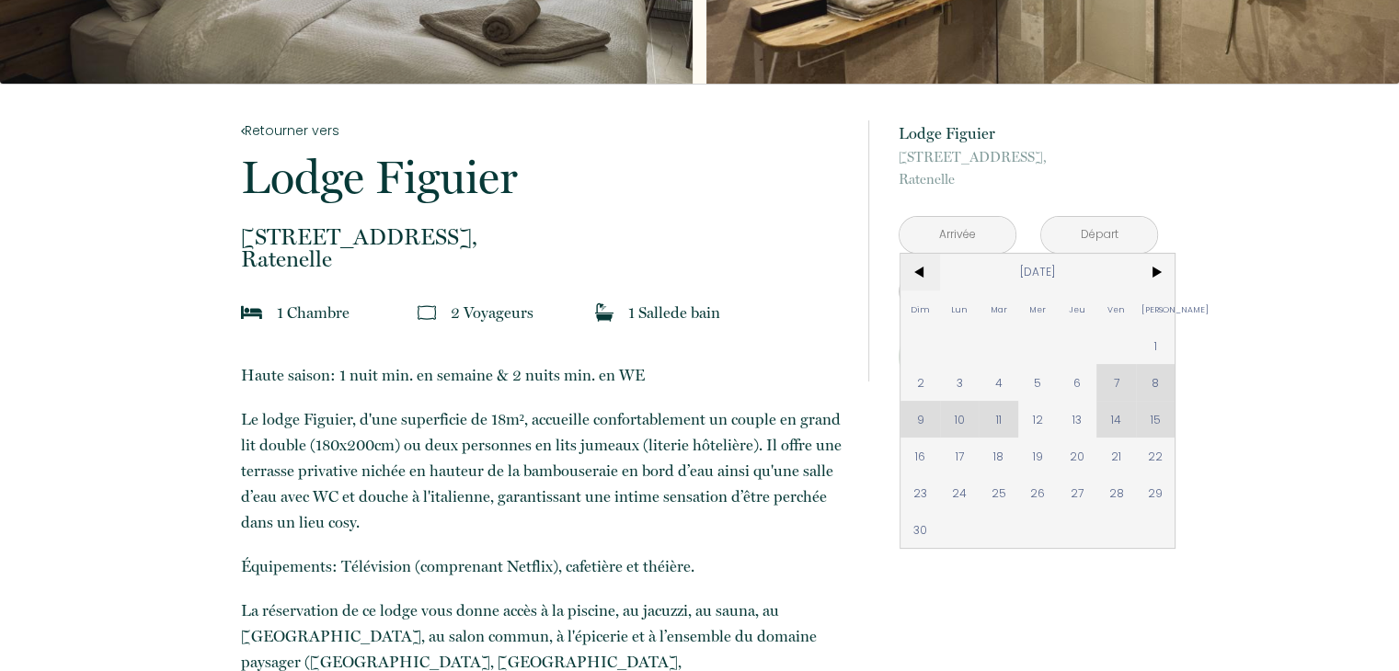
click at [912, 266] on span "<" at bounding box center [920, 272] width 40 height 37
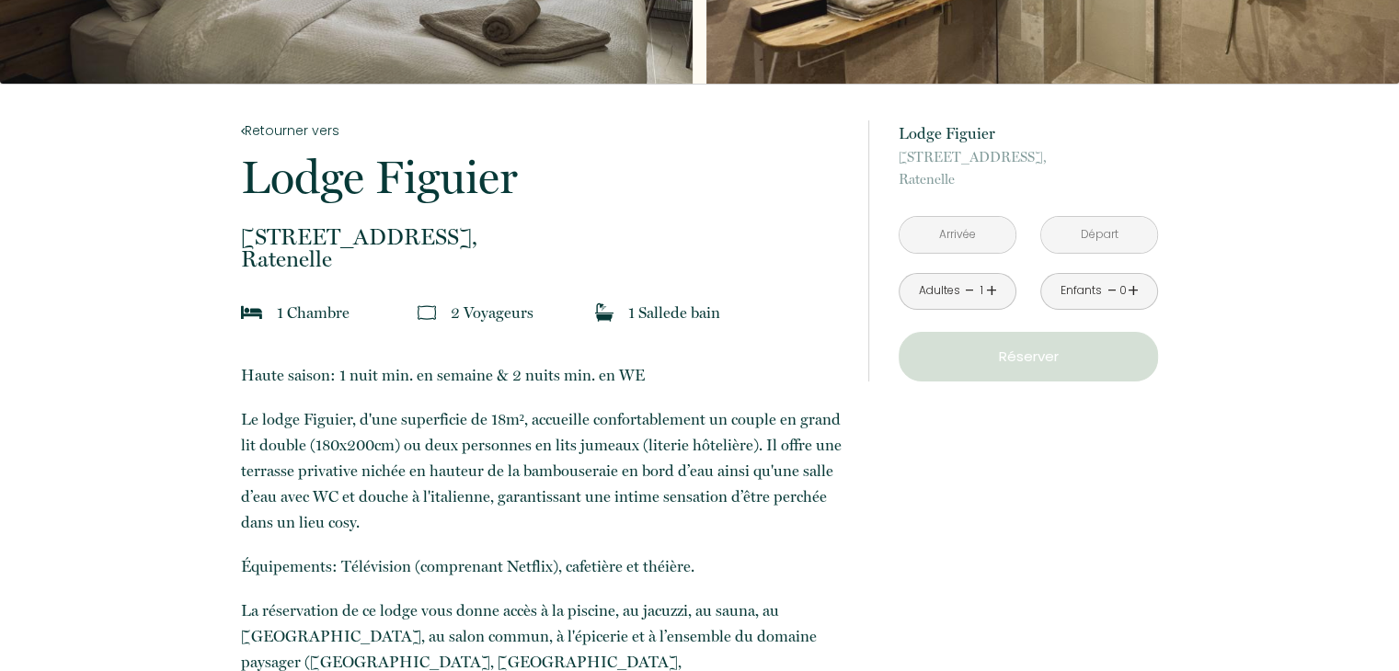
scroll to position [0, 0]
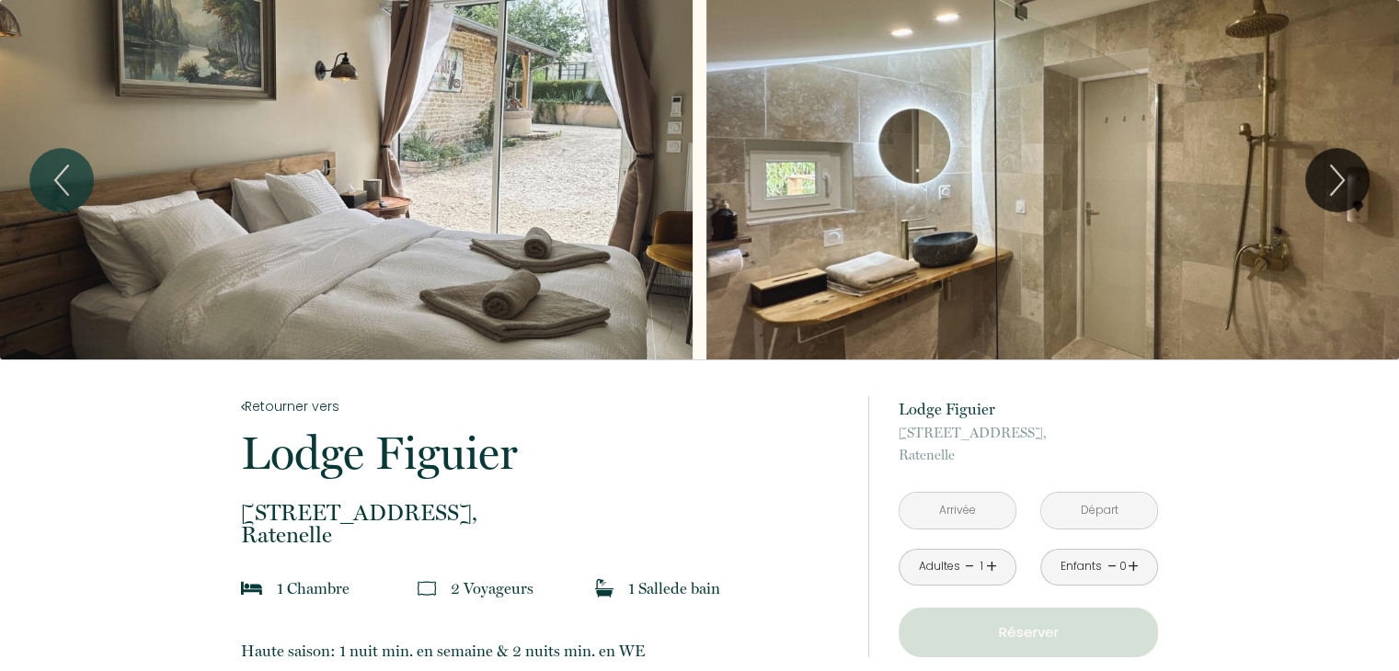
click at [580, 303] on div "Slideshow" at bounding box center [346, 180] width 692 height 360
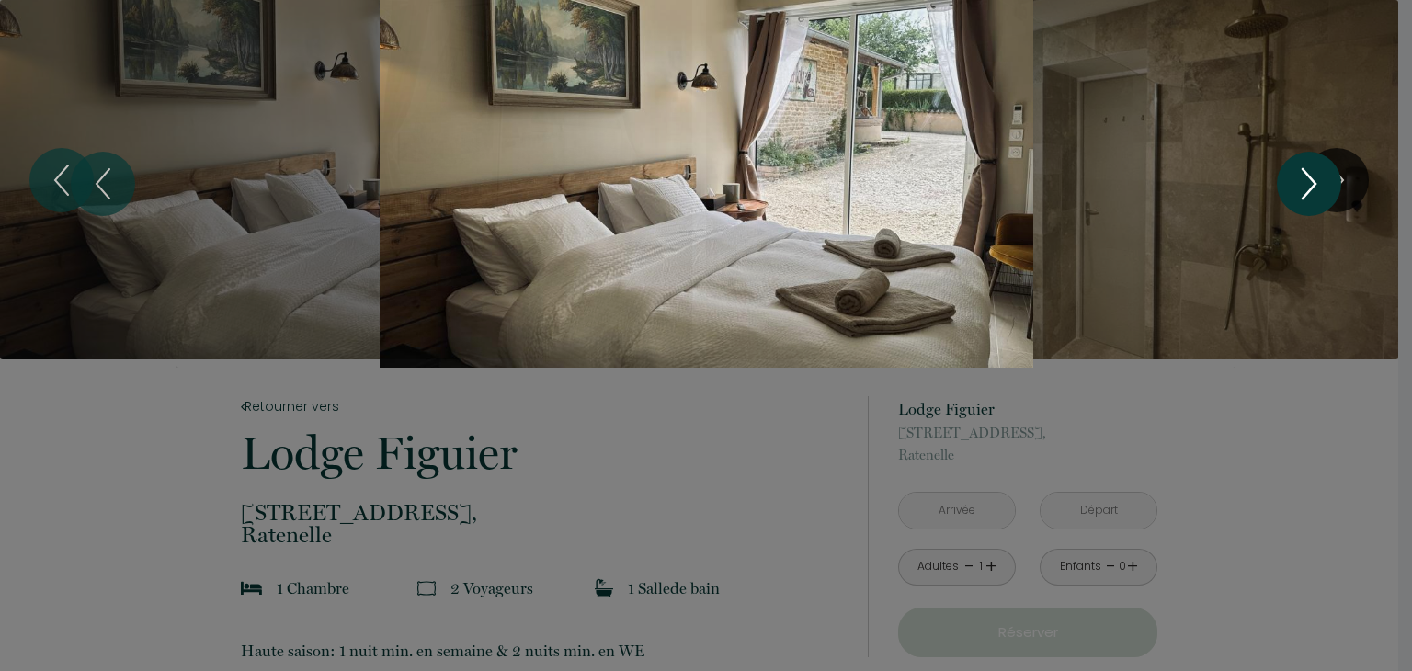
click at [1302, 175] on icon "Next" at bounding box center [1309, 183] width 39 height 55
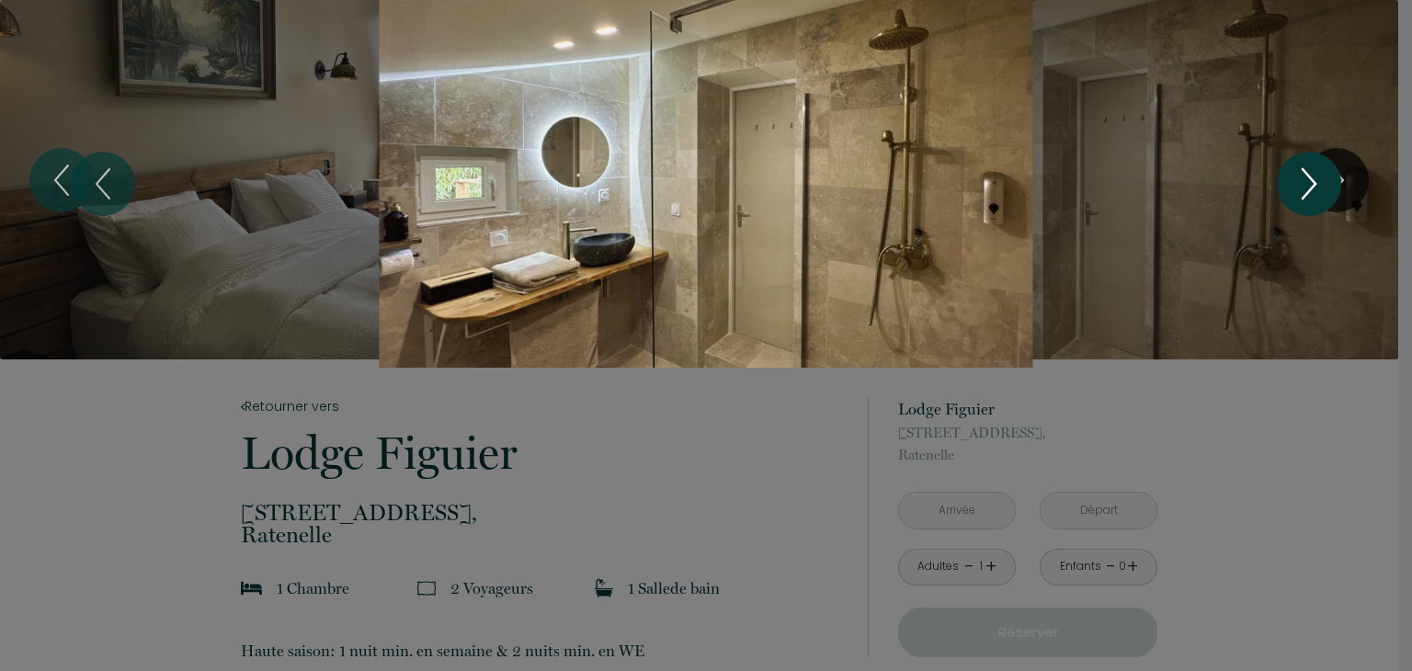
click at [1302, 175] on icon "Next" at bounding box center [1309, 183] width 39 height 55
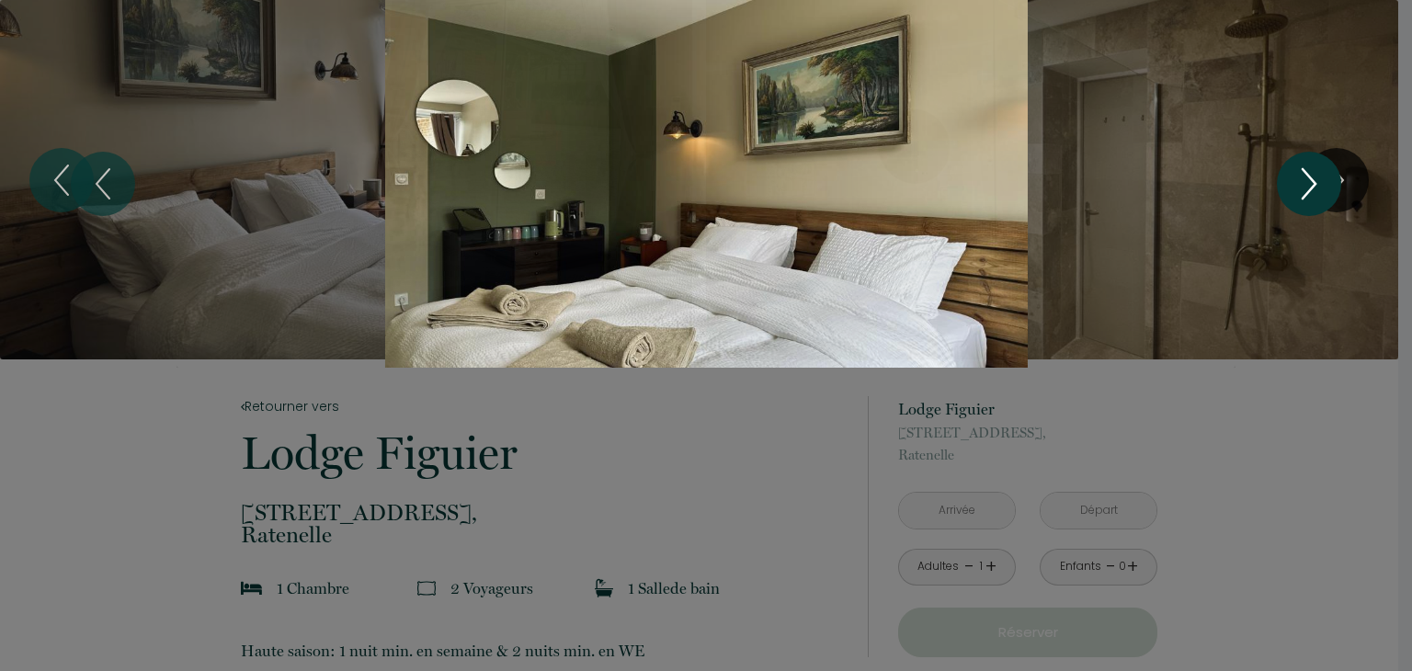
click at [1302, 175] on icon "Next" at bounding box center [1309, 183] width 39 height 55
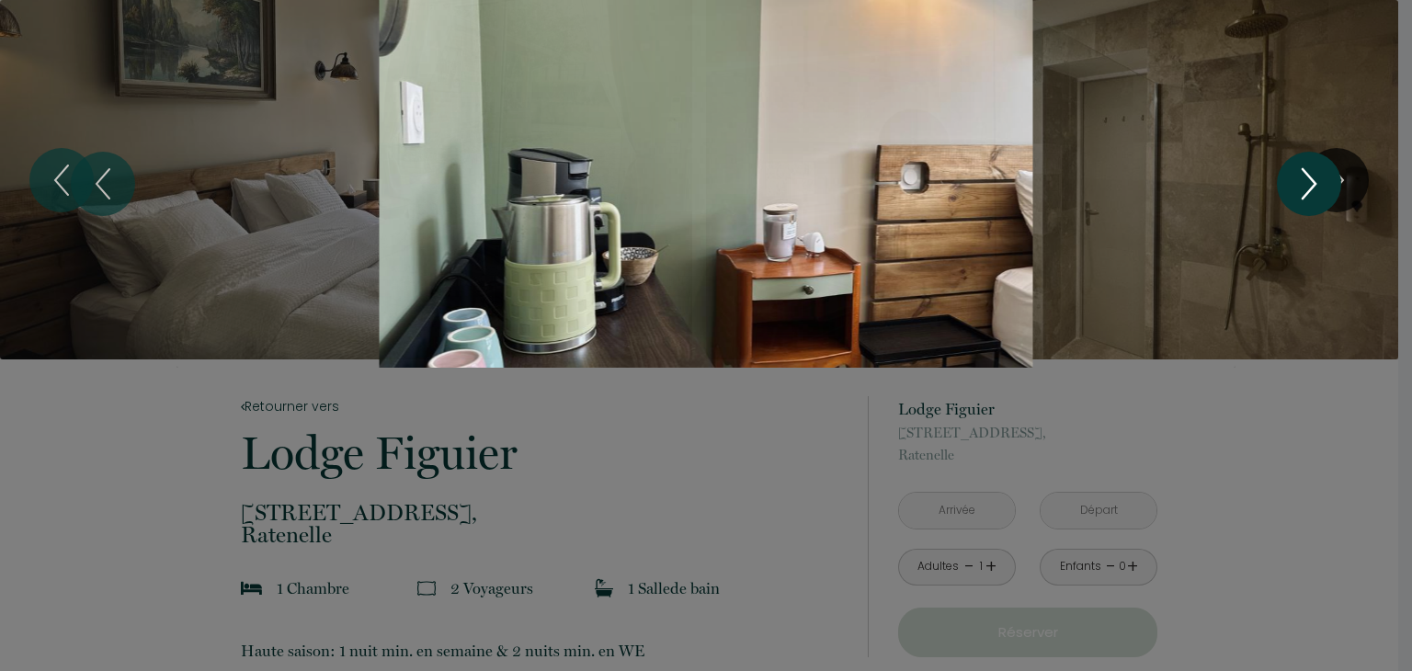
click at [1302, 175] on icon "Next" at bounding box center [1309, 183] width 39 height 55
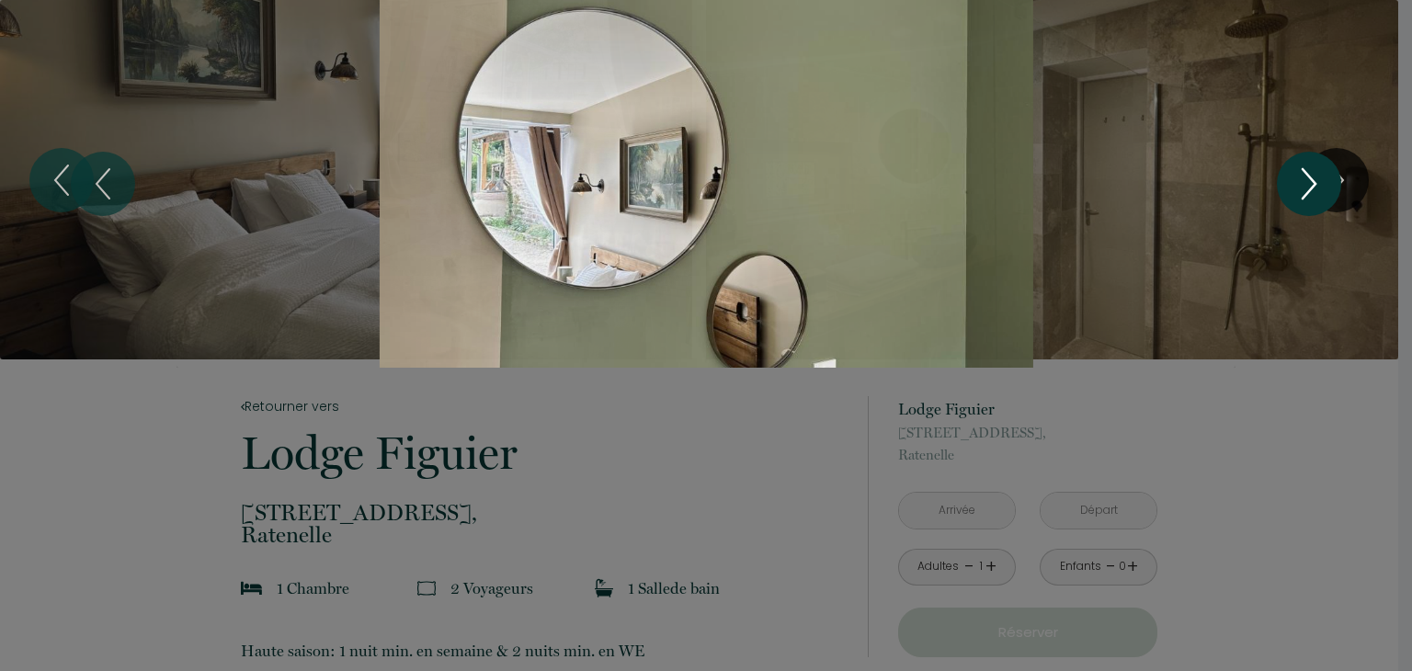
click at [1302, 175] on icon "Next" at bounding box center [1309, 183] width 39 height 55
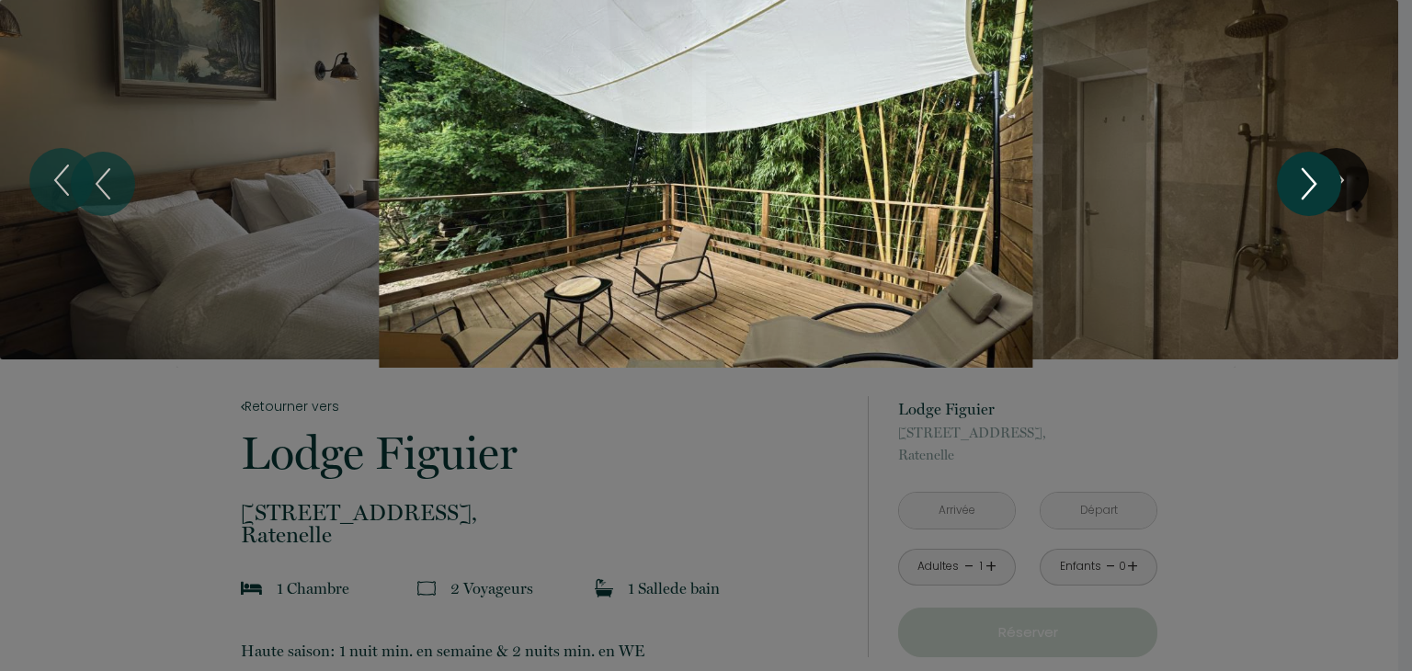
click at [1302, 175] on icon "Next" at bounding box center [1309, 183] width 39 height 55
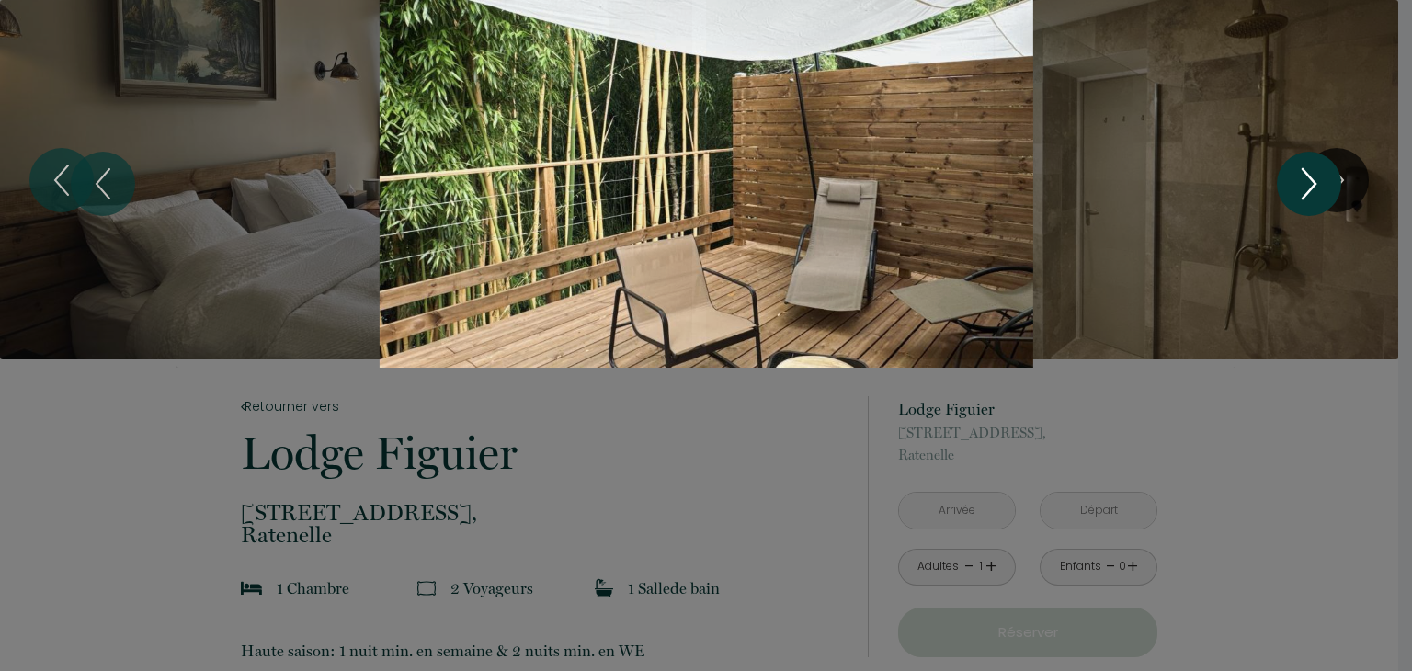
click at [1302, 175] on icon "Next" at bounding box center [1309, 183] width 39 height 55
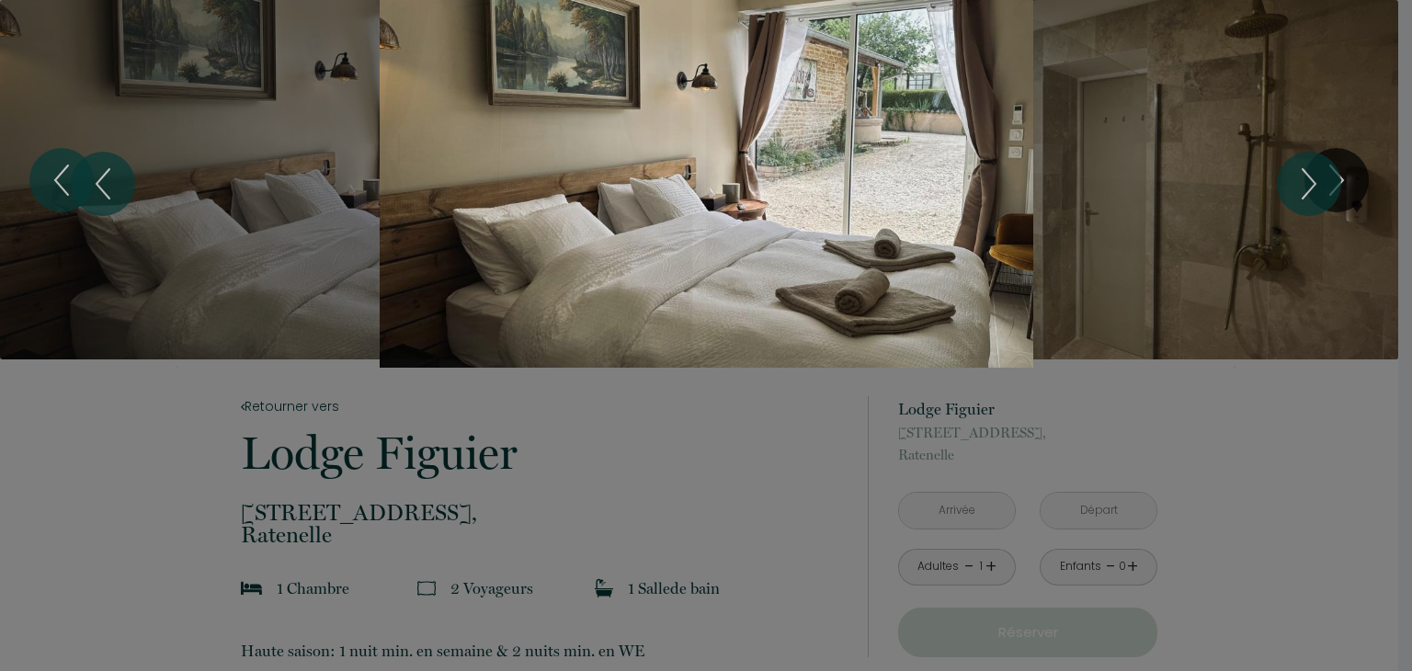
click at [1297, 74] on div "1 2 3 4 5 6 7" at bounding box center [706, 184] width 1412 height 368
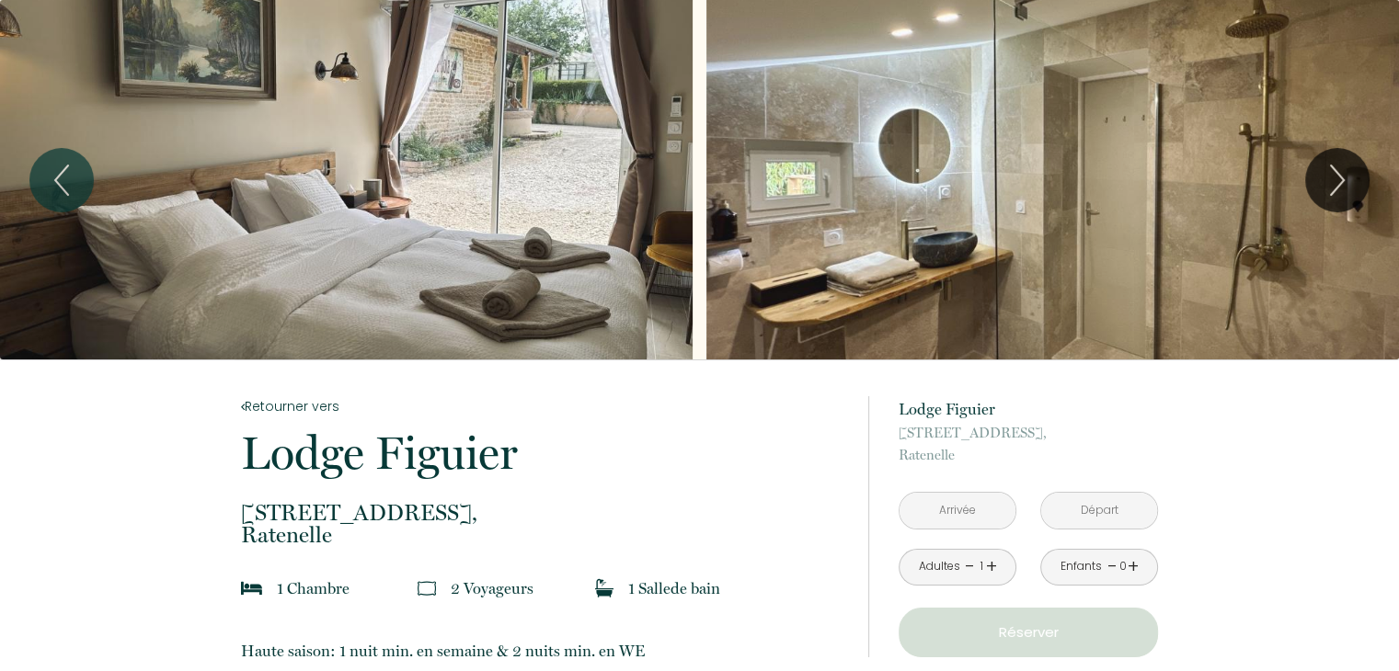
click at [987, 504] on input "text" at bounding box center [957, 511] width 116 height 36
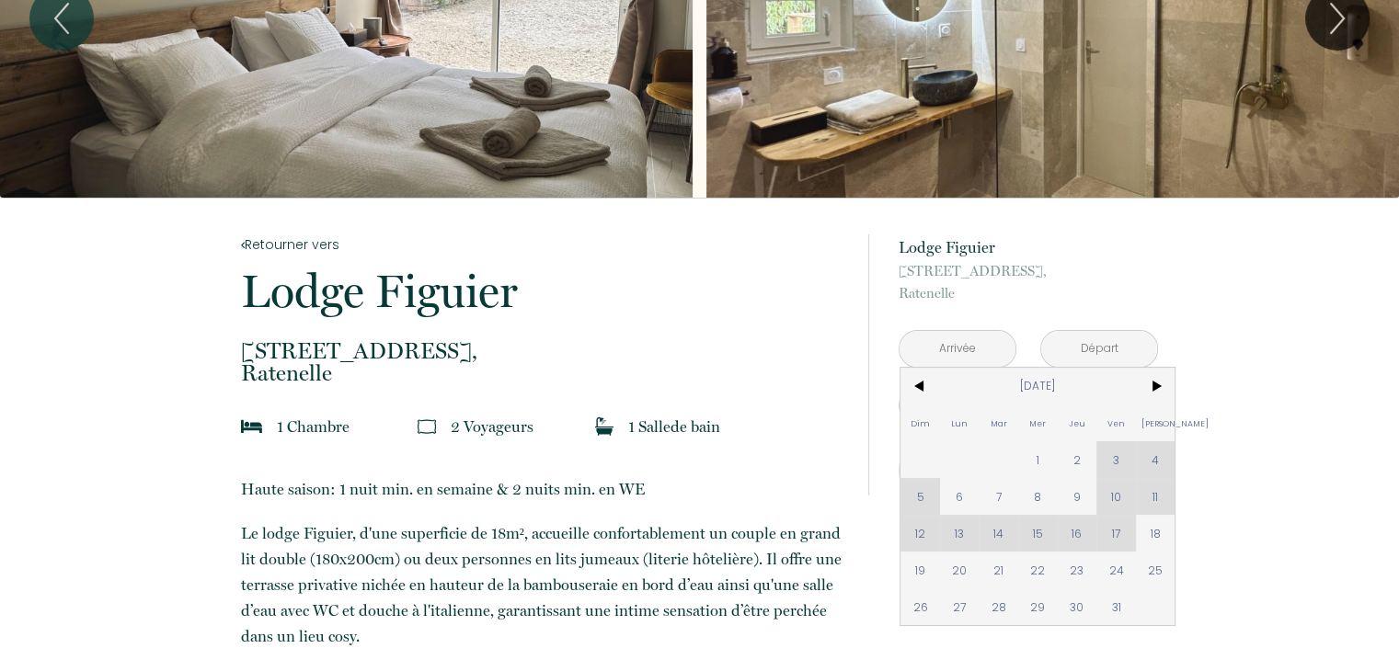
scroll to position [276, 0]
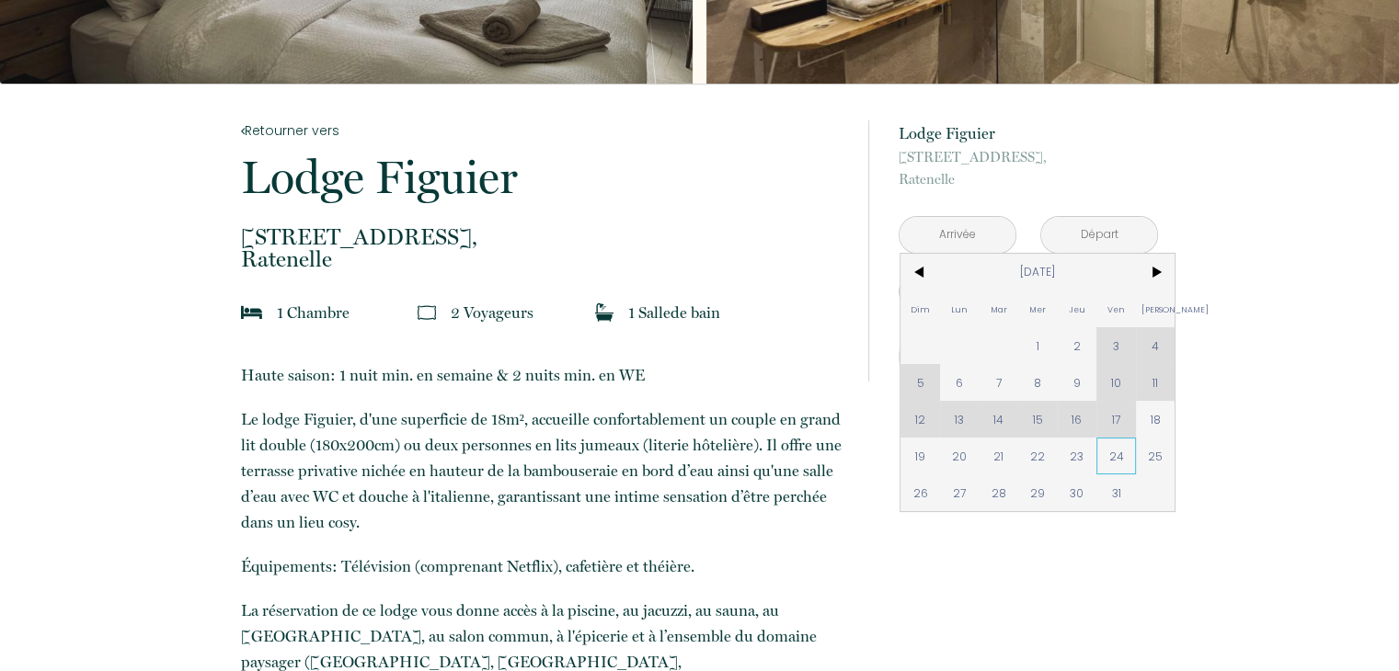
click at [1124, 452] on span "24" at bounding box center [1116, 456] width 40 height 37
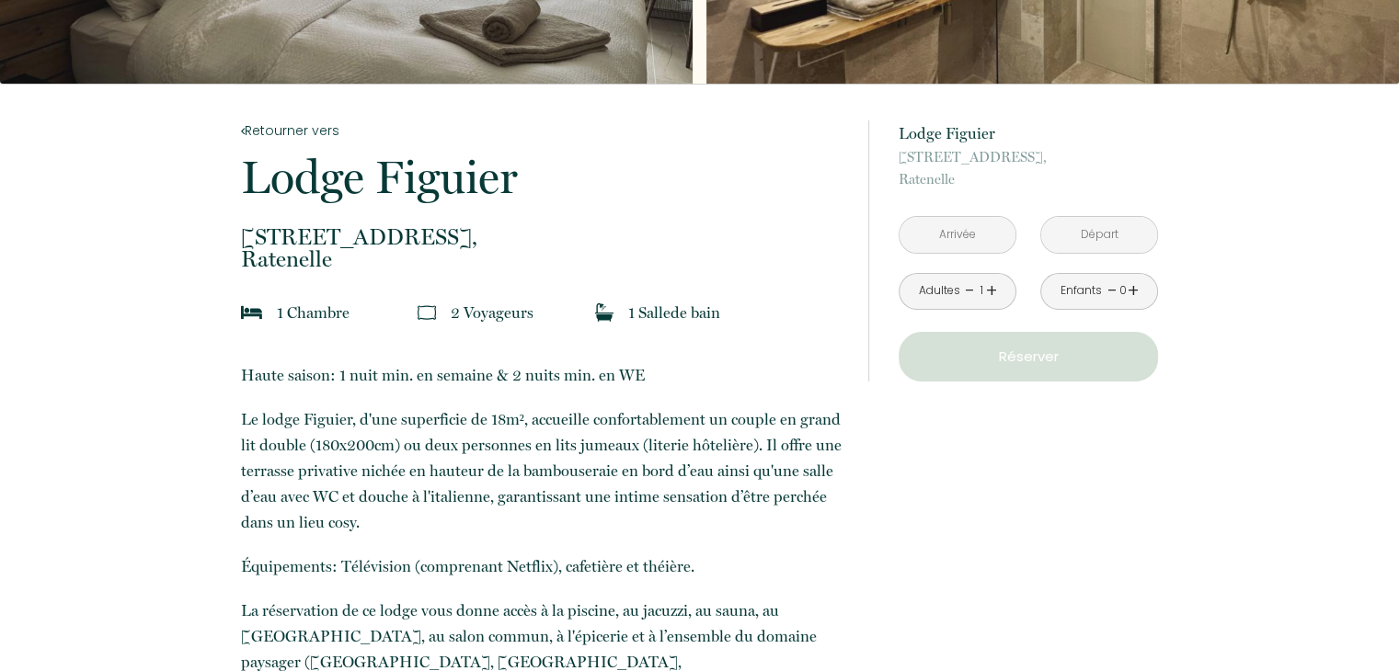
type input "[DATE]"
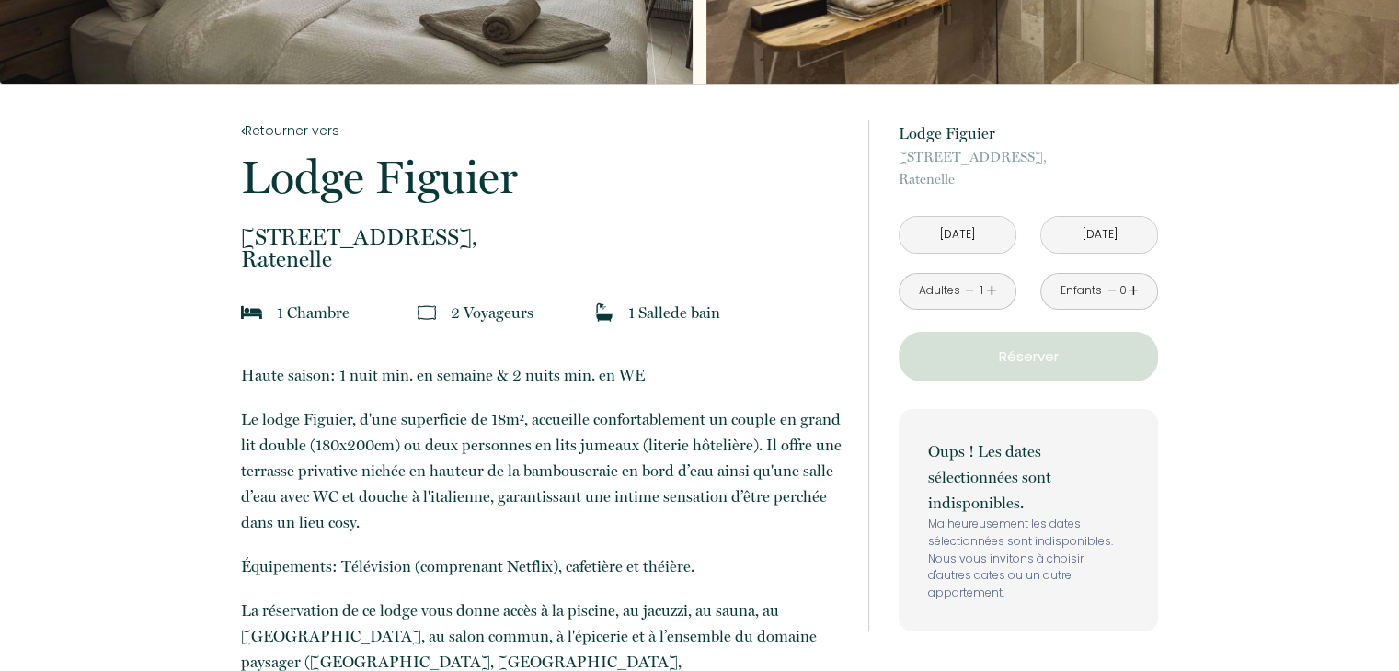
click at [1094, 240] on input "[DATE]" at bounding box center [1099, 235] width 116 height 36
click at [1078, 231] on input "[DATE]" at bounding box center [1099, 235] width 116 height 36
click at [1085, 240] on input "[DATE]" at bounding box center [1099, 235] width 116 height 36
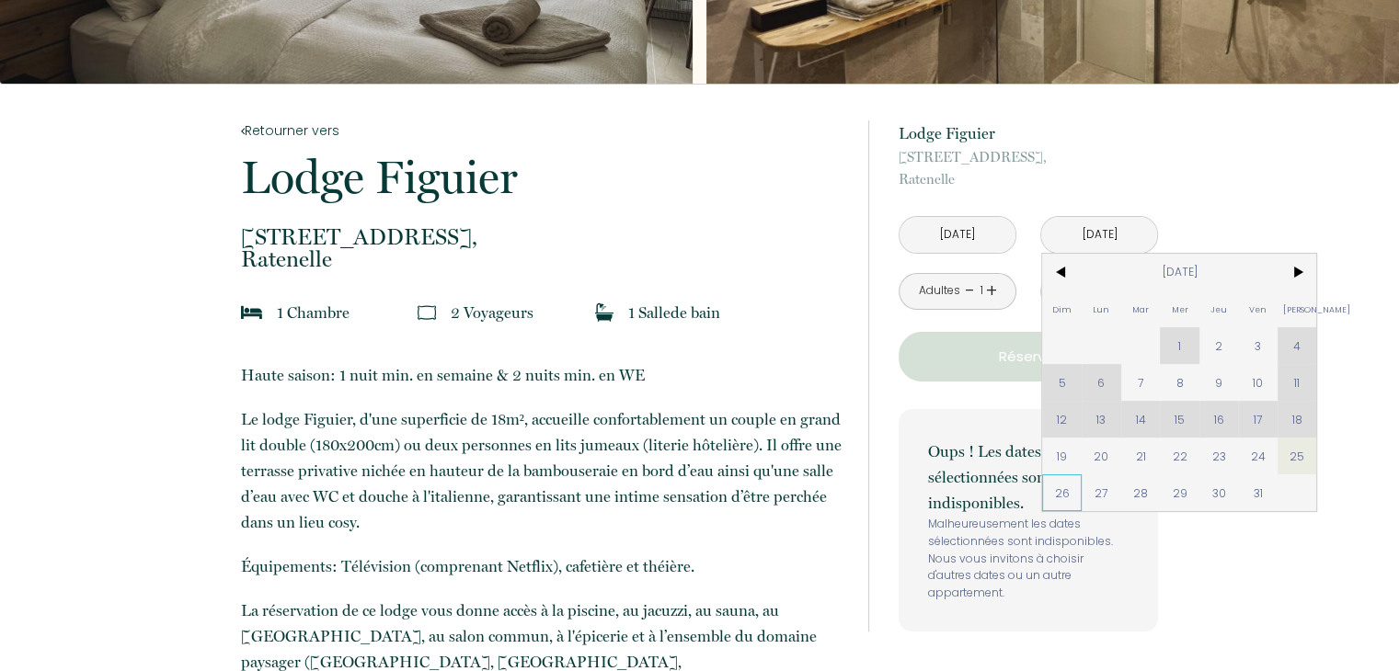
click at [1053, 492] on span "26" at bounding box center [1062, 493] width 40 height 37
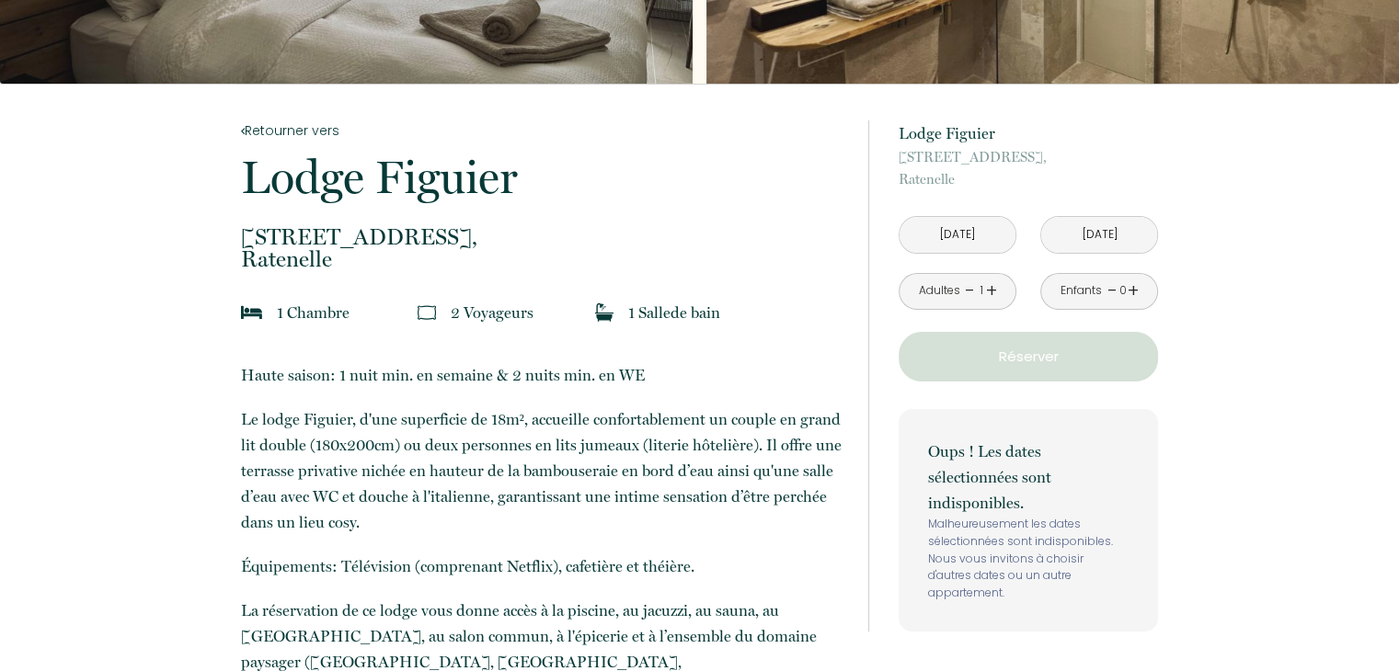
type input "[DATE]"
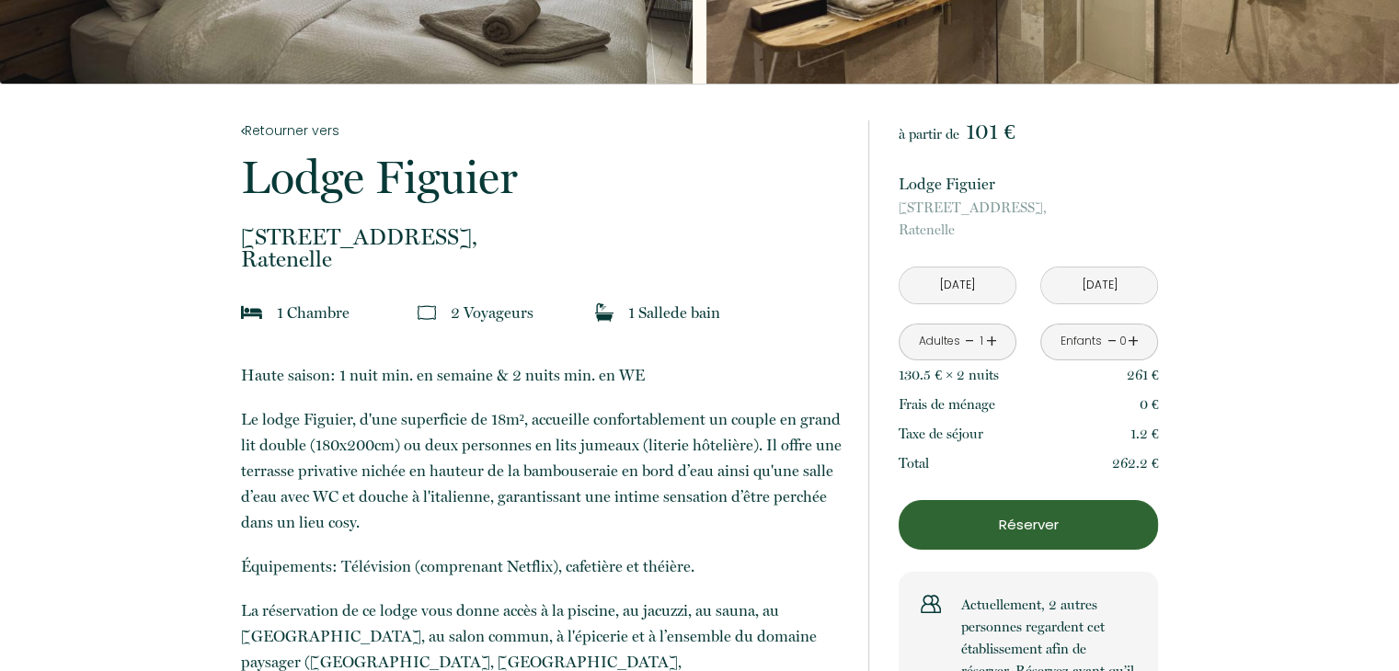
click at [961, 280] on input "[DATE]" at bounding box center [957, 286] width 116 height 36
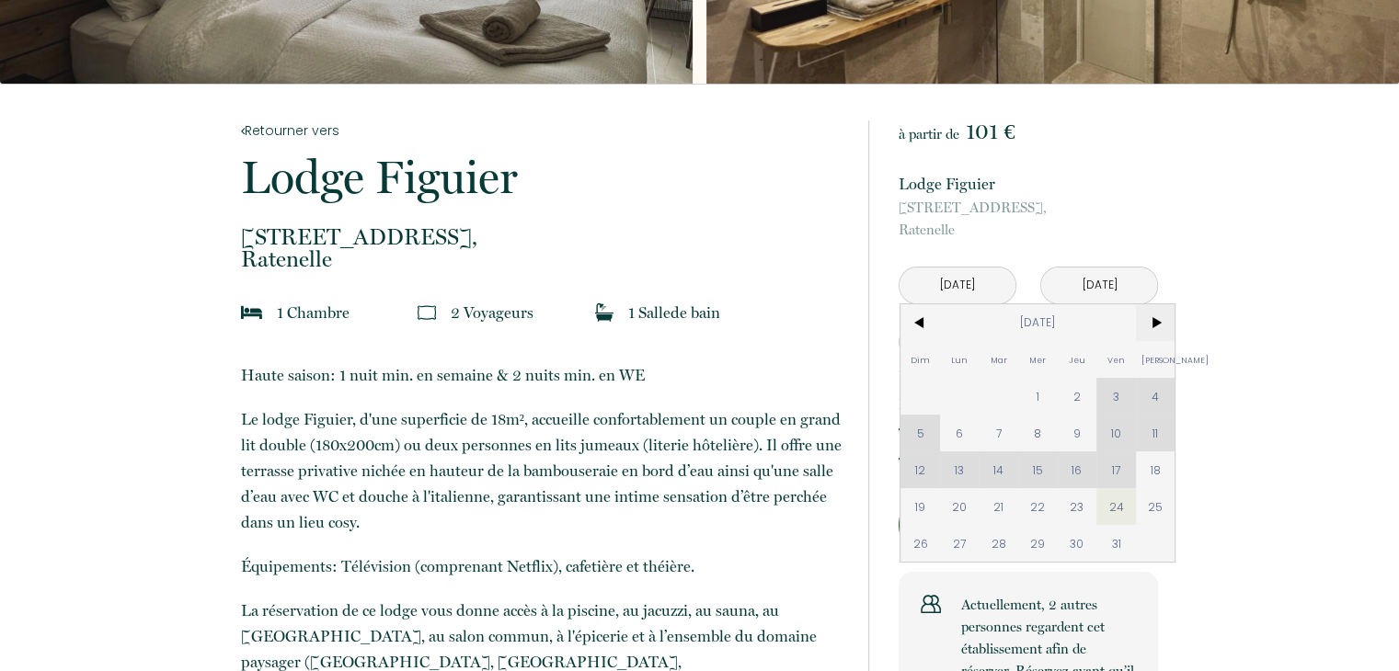
click at [1151, 321] on span ">" at bounding box center [1156, 322] width 40 height 37
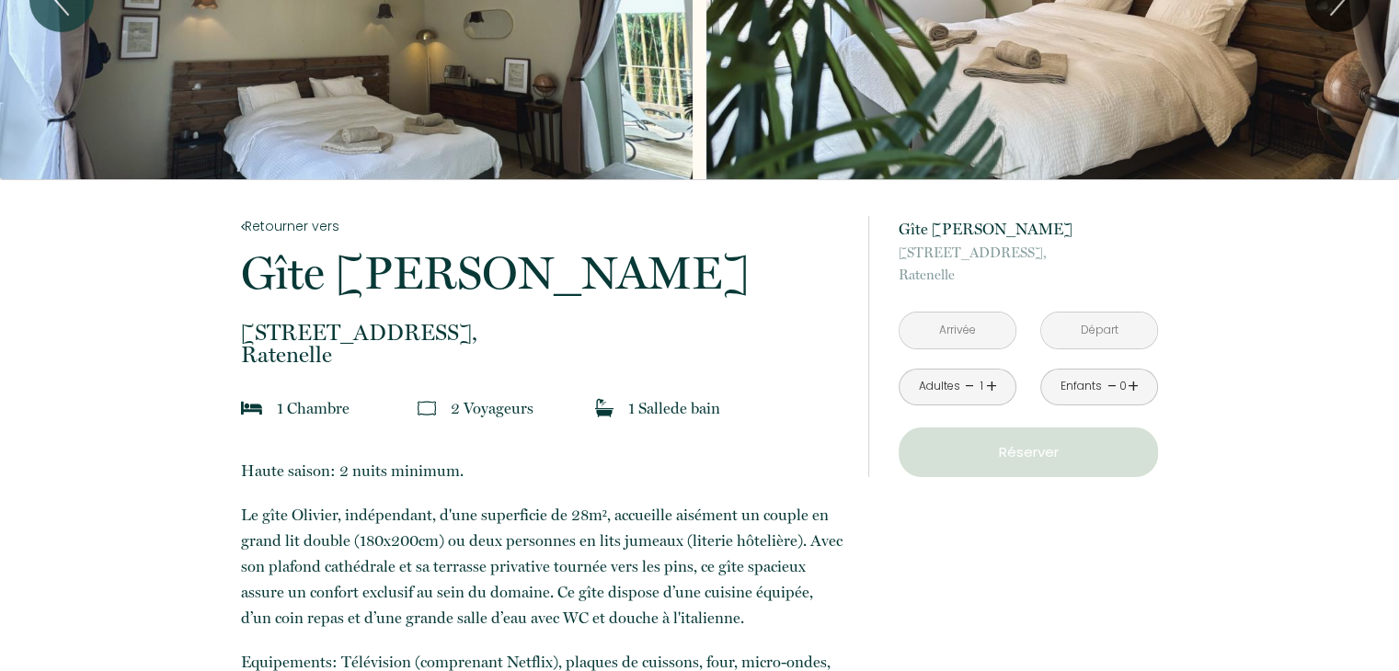
scroll to position [184, 0]
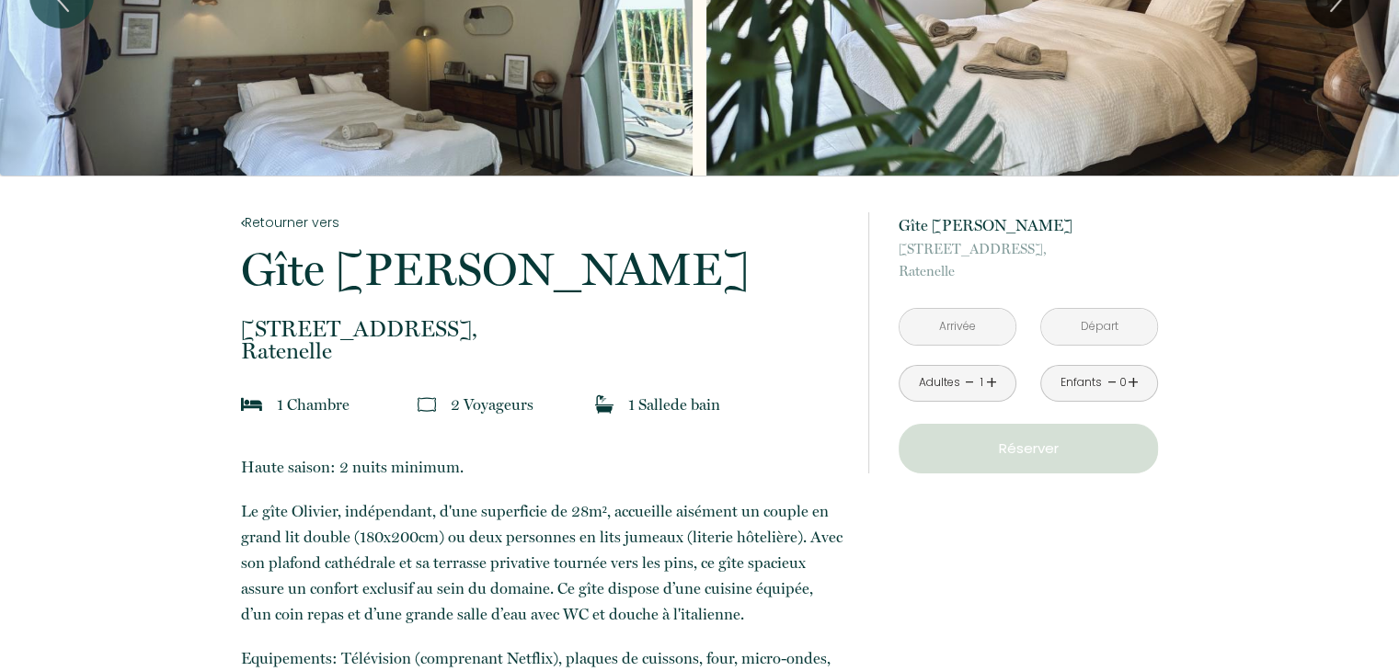
click at [947, 326] on input "text" at bounding box center [957, 327] width 116 height 36
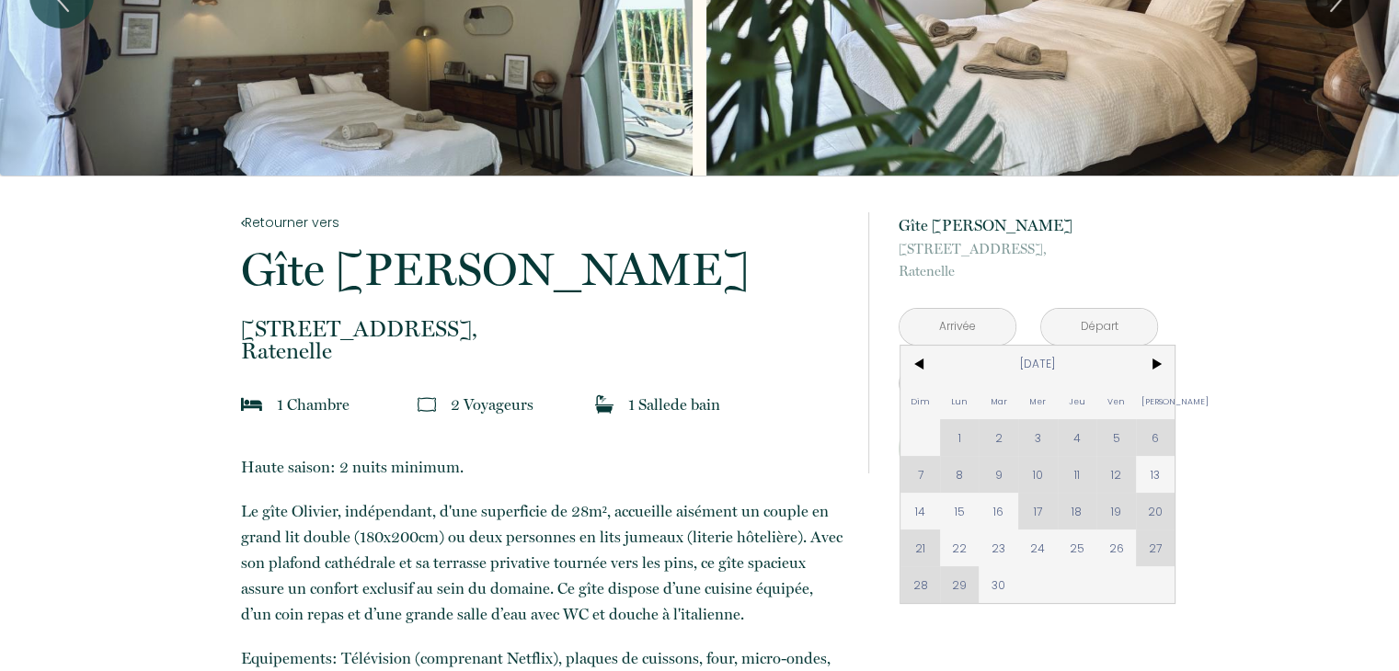
click at [1105, 506] on div "Dim Lun Mar Mer Jeu Ven Sam 1 2 3 4 5 6 7 8 9 10 11 12 13 14 15 16 17 18 19 20 …" at bounding box center [1037, 474] width 274 height 257
click at [1166, 516] on div "Dim Lun Mar Mer Jeu Ven Sam 1 2 3 4 5 6 7 8 9 10 11 12 13 14 15 16 17 18 19 20 …" at bounding box center [1037, 474] width 274 height 257
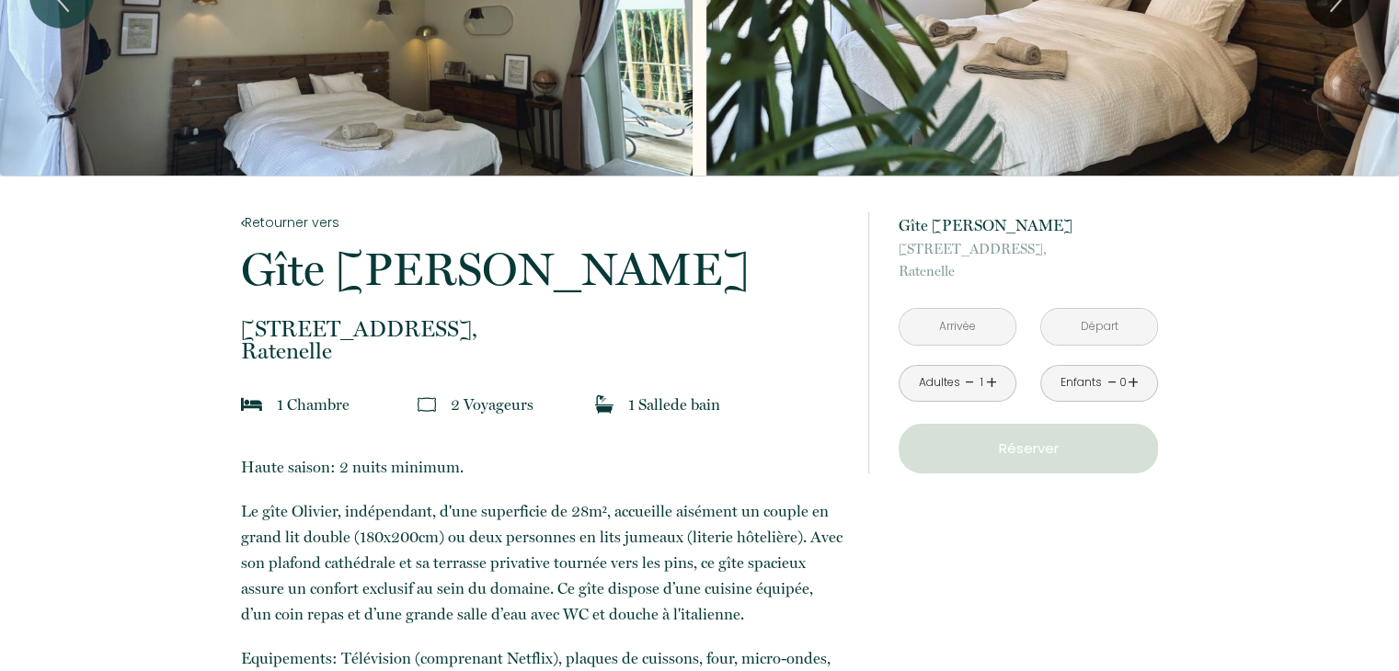
click at [943, 332] on input "text" at bounding box center [957, 327] width 116 height 36
click at [957, 326] on input "text" at bounding box center [957, 327] width 116 height 36
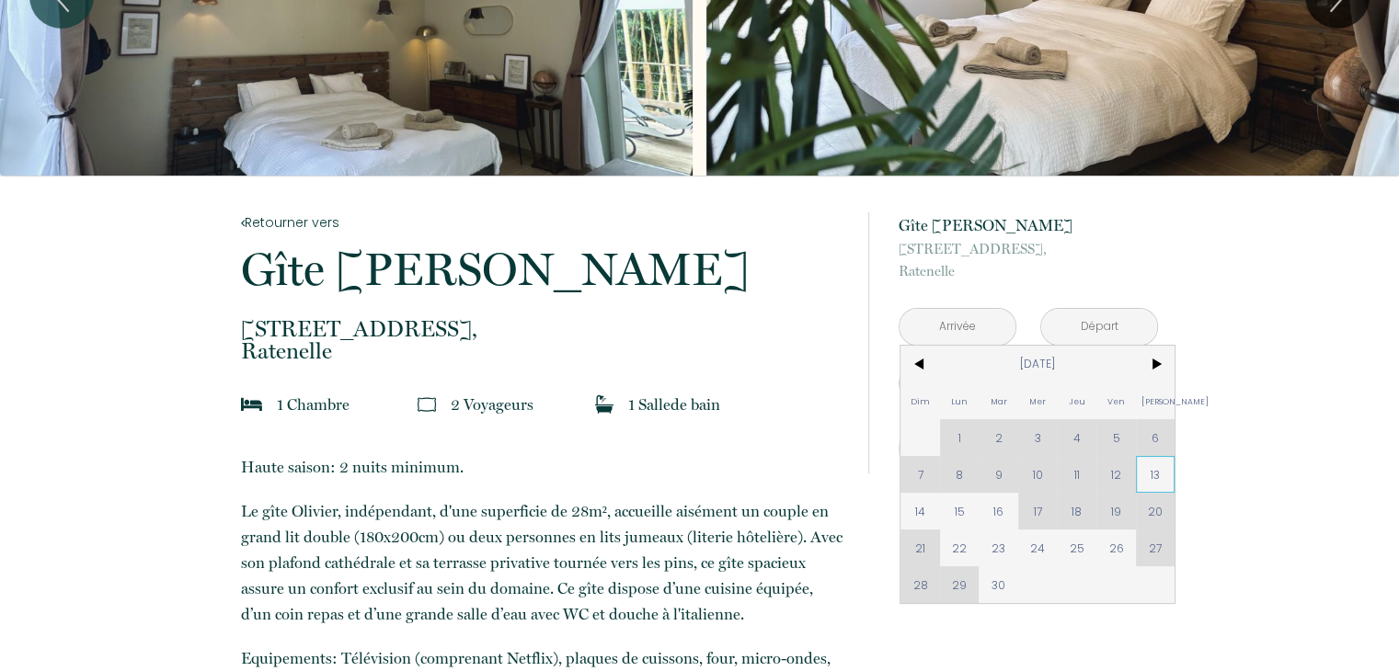
click at [1149, 475] on span "13" at bounding box center [1156, 474] width 40 height 37
type input "Sam 13 Sep 2025"
type input "Dim 14 Sep 2025"
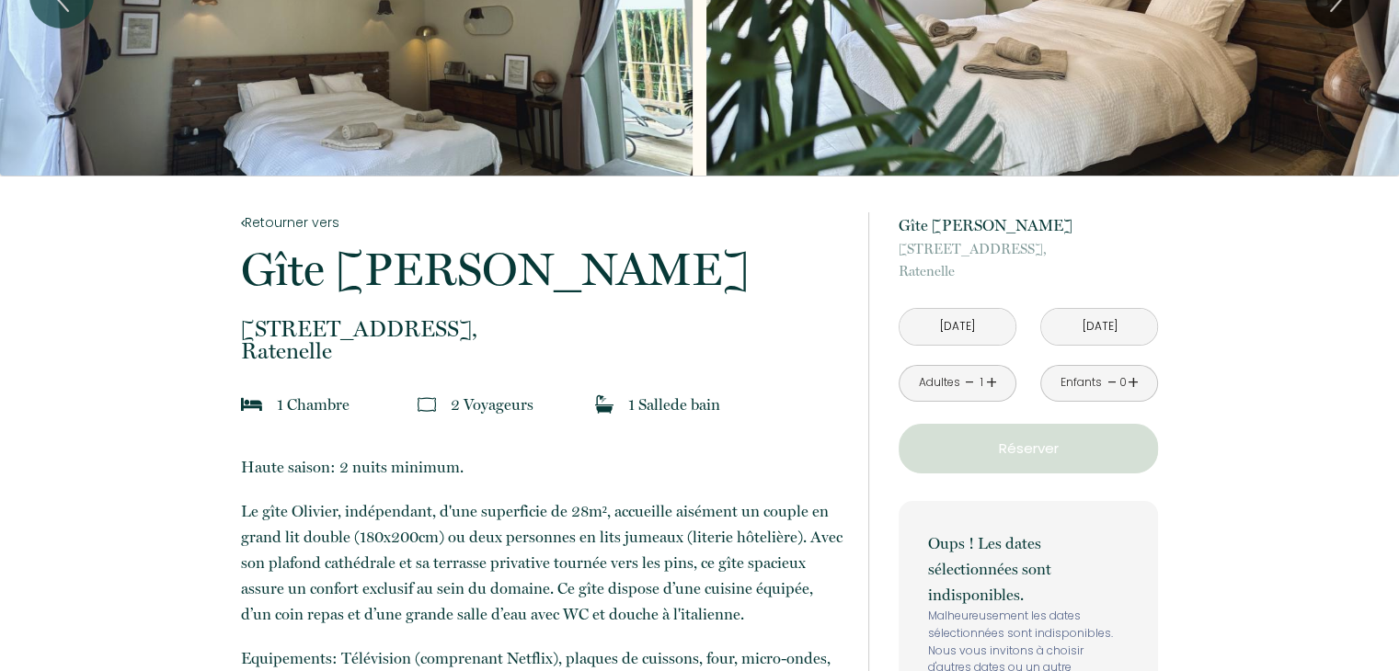
click at [1088, 324] on input "Dim 14 Sep 2025" at bounding box center [1099, 327] width 116 height 36
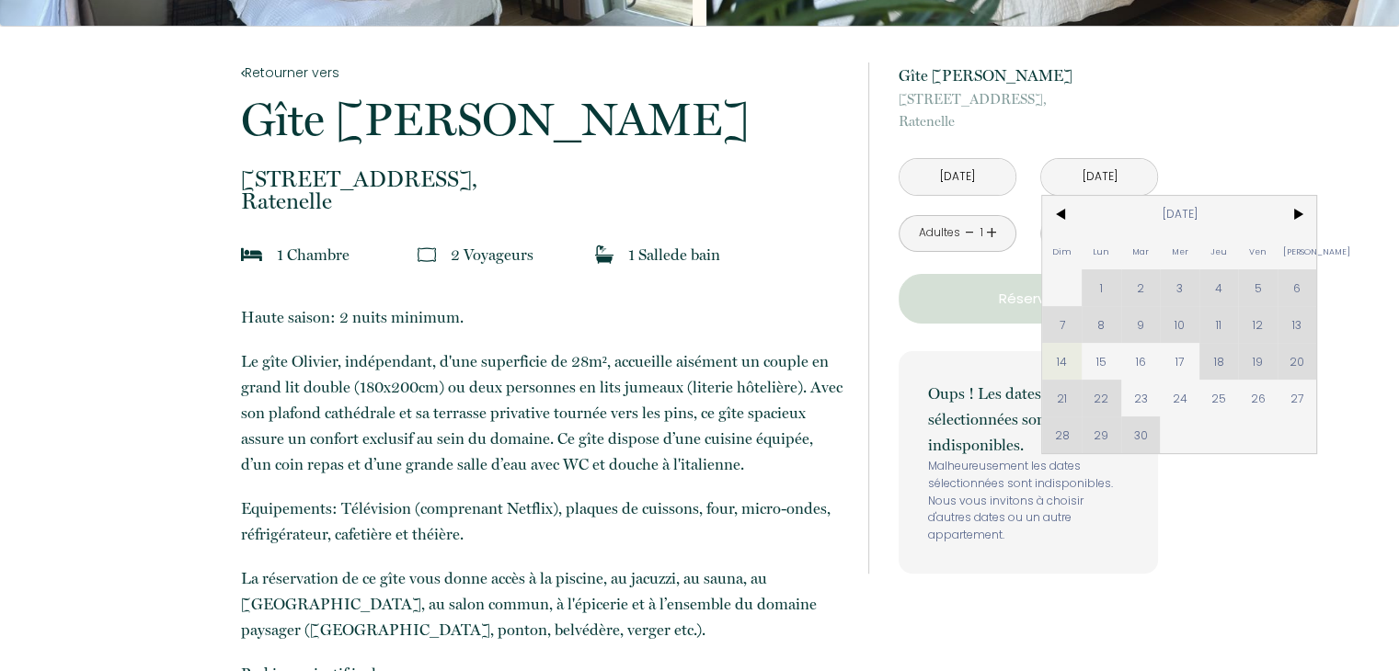
scroll to position [368, 0]
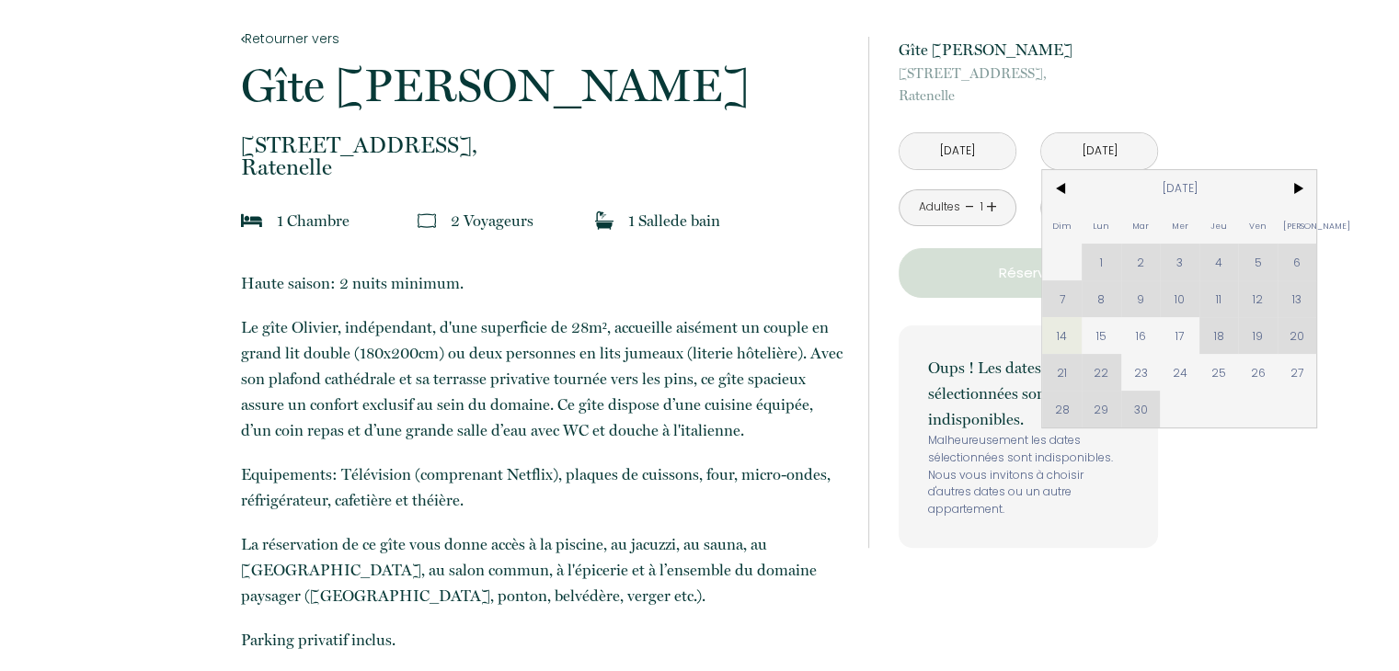
click at [1107, 475] on p "Malheureusement les dates sélectionnées sont indisponibles. Nous vous invitons …" at bounding box center [1028, 475] width 200 height 86
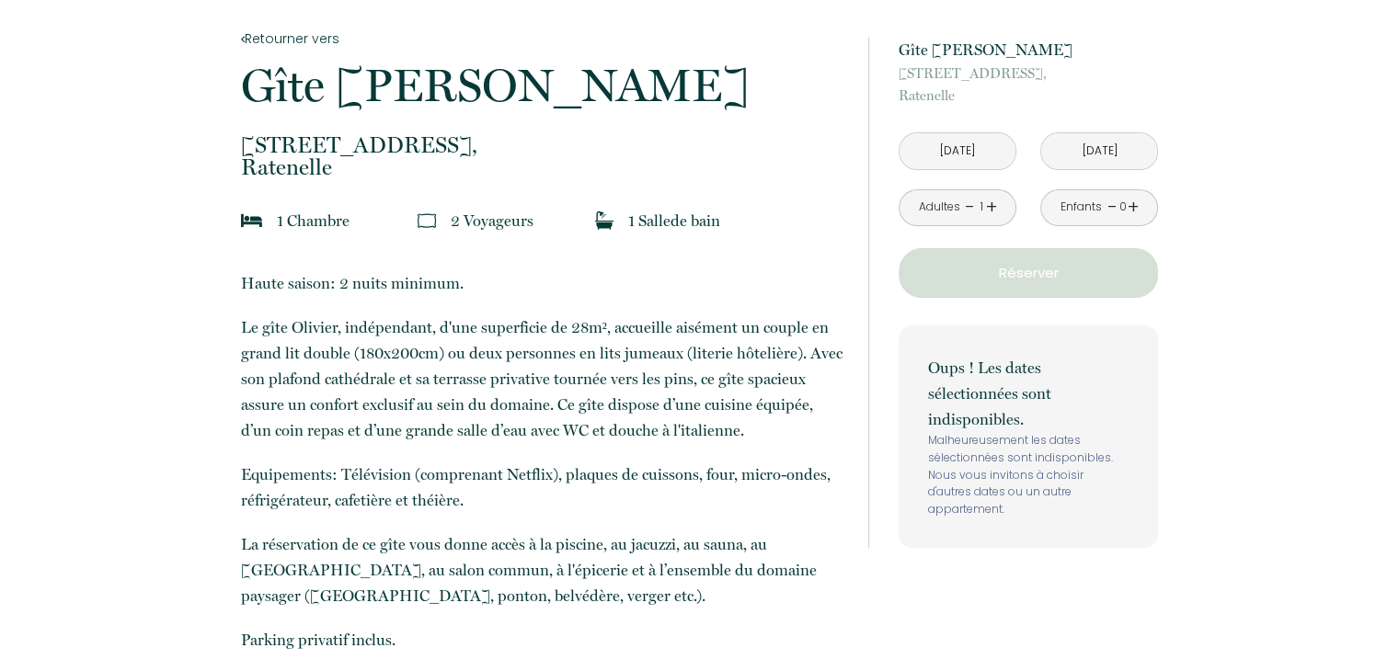
click at [978, 144] on input "Sam 13 Sep 2025" at bounding box center [957, 151] width 116 height 36
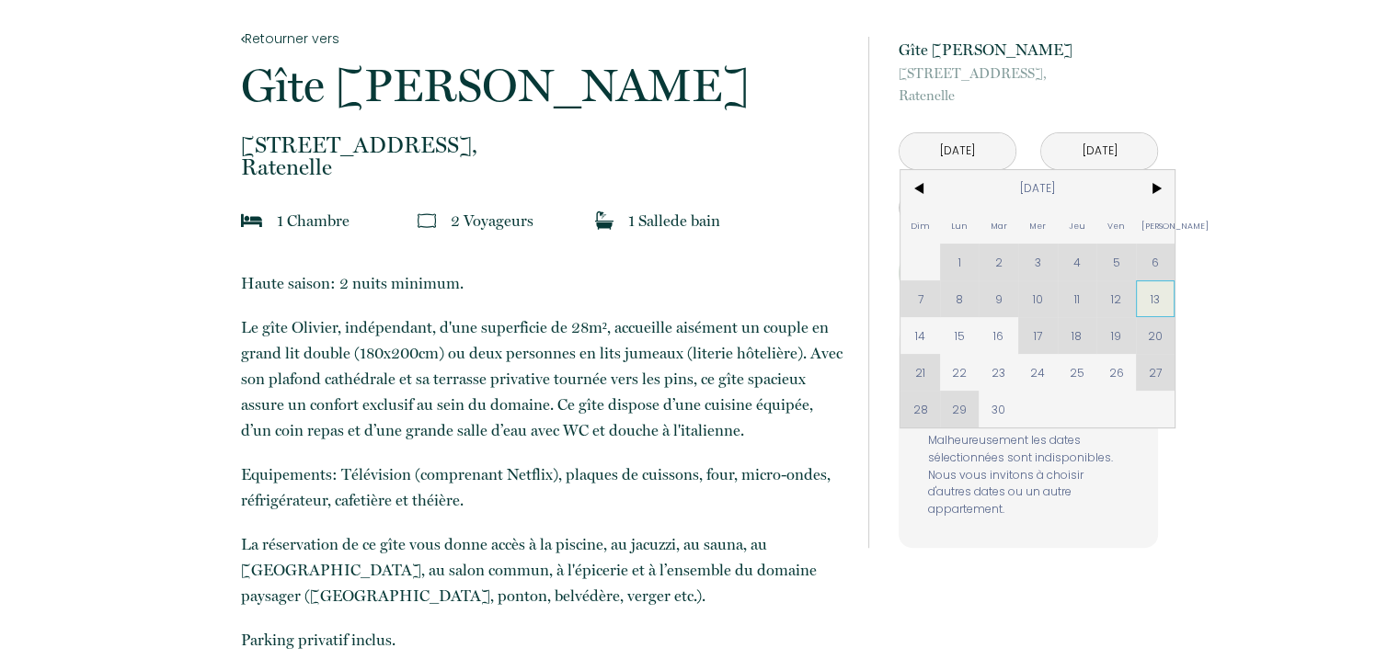
click at [1154, 295] on span "13" at bounding box center [1156, 298] width 40 height 37
click at [953, 342] on div "Oups ! Les dates sélectionnées sont indisponibles. Malheureusement les dates sé…" at bounding box center [1027, 437] width 259 height 223
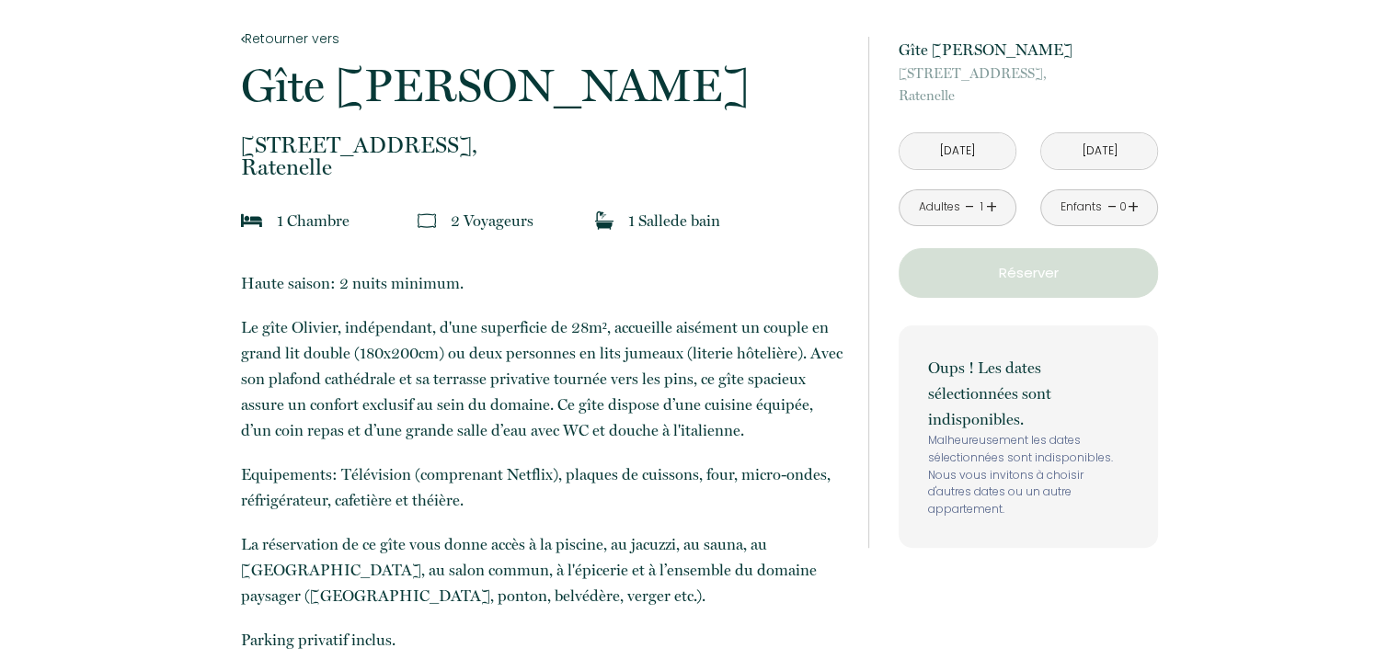
click at [986, 156] on input "Sam 13 Sep 2025" at bounding box center [957, 151] width 116 height 36
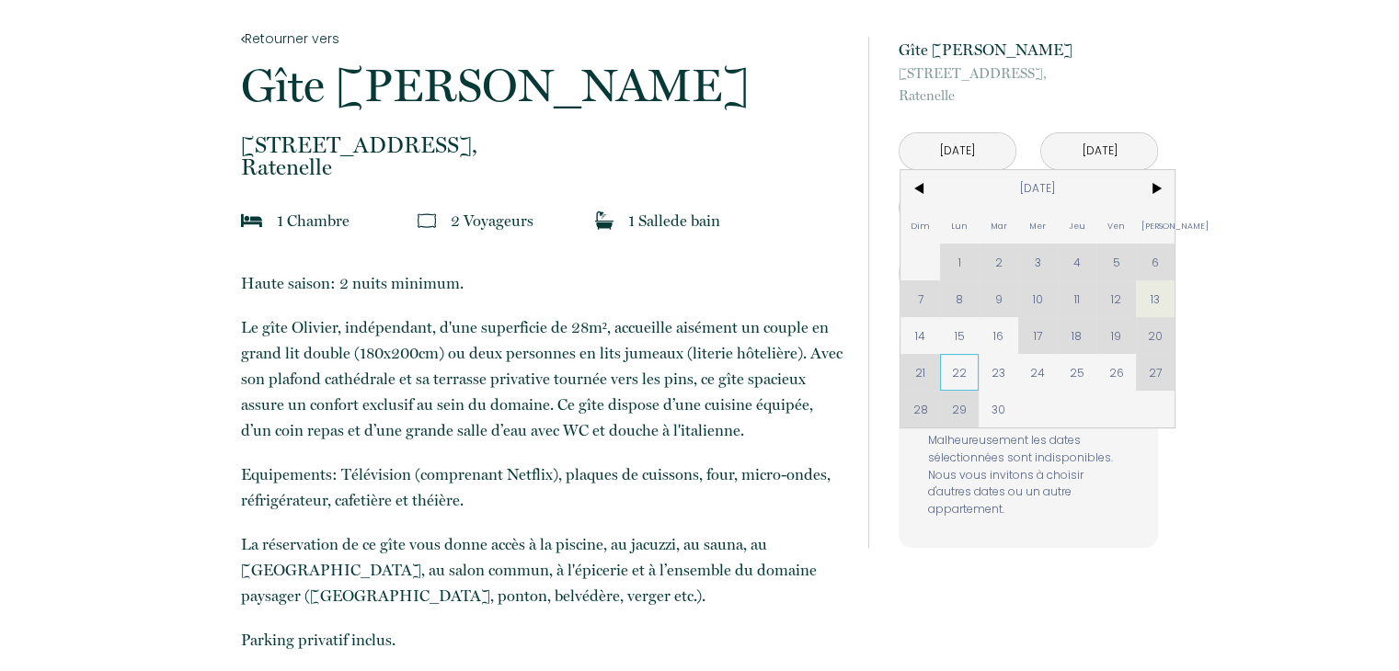
click at [965, 355] on span "22" at bounding box center [960, 372] width 40 height 37
type input "Lun 22 Sep 2025"
type input "Mar 23 Sep 2025"
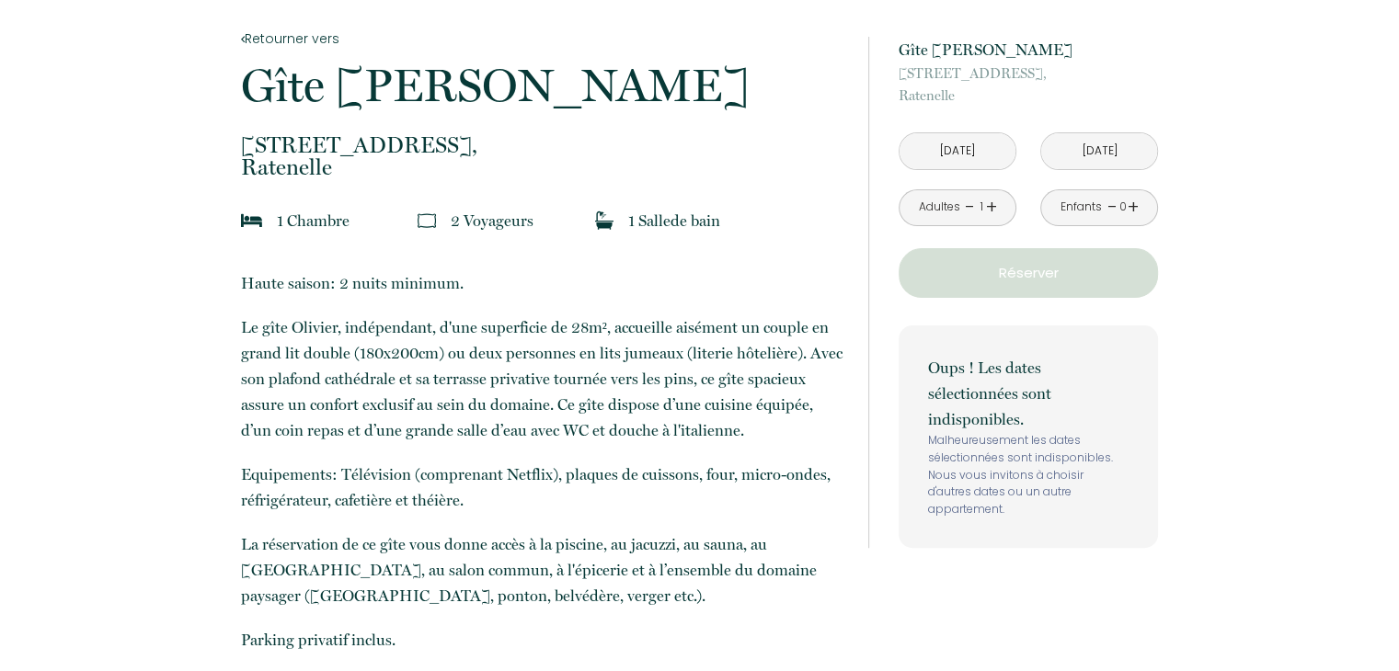
click at [1087, 149] on input "Mar 23 Sep 2025" at bounding box center [1099, 151] width 116 height 36
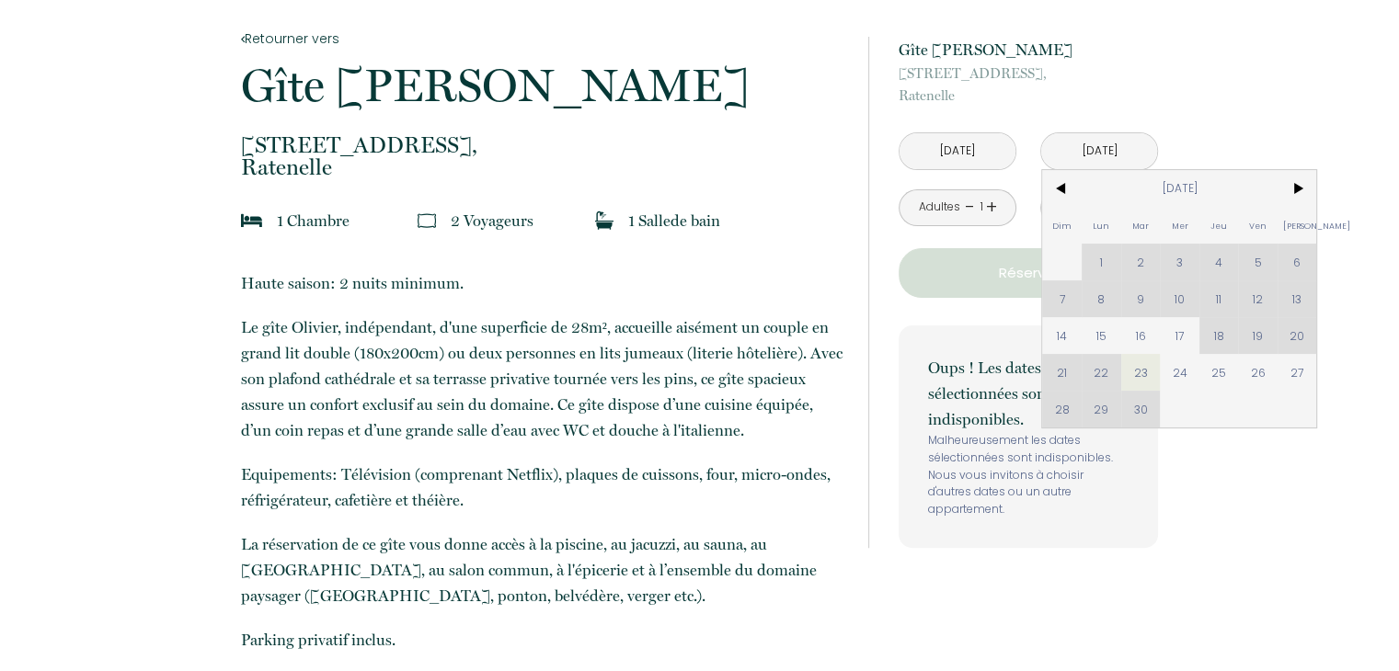
scroll to position [0, 0]
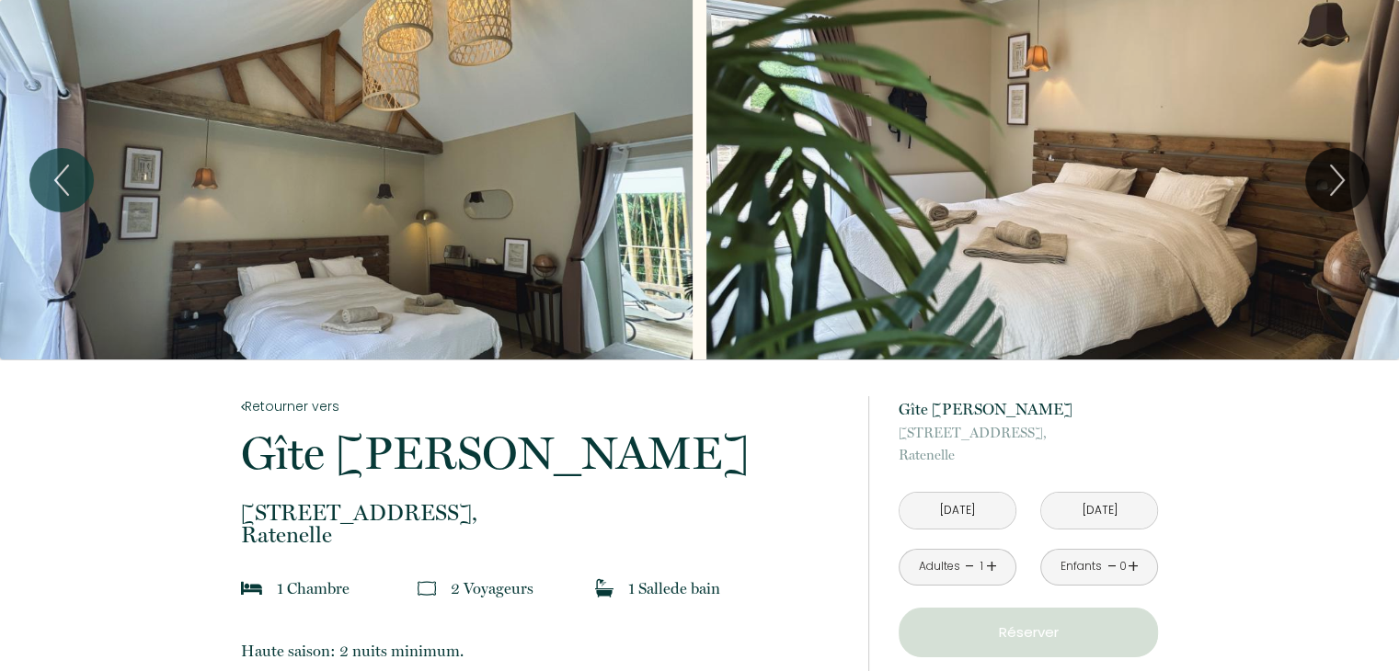
click at [949, 509] on input "Lun 22 Sep 2025" at bounding box center [957, 511] width 116 height 36
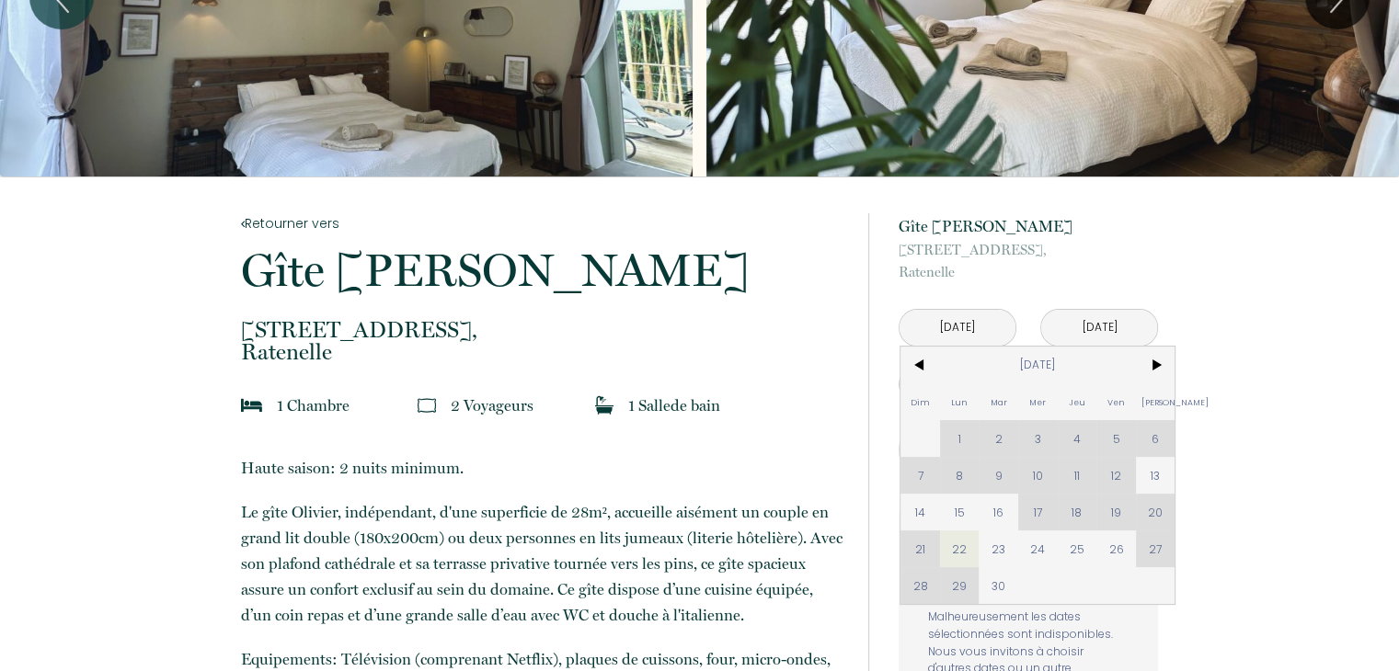
scroll to position [184, 0]
click at [1158, 365] on span ">" at bounding box center [1156, 364] width 40 height 37
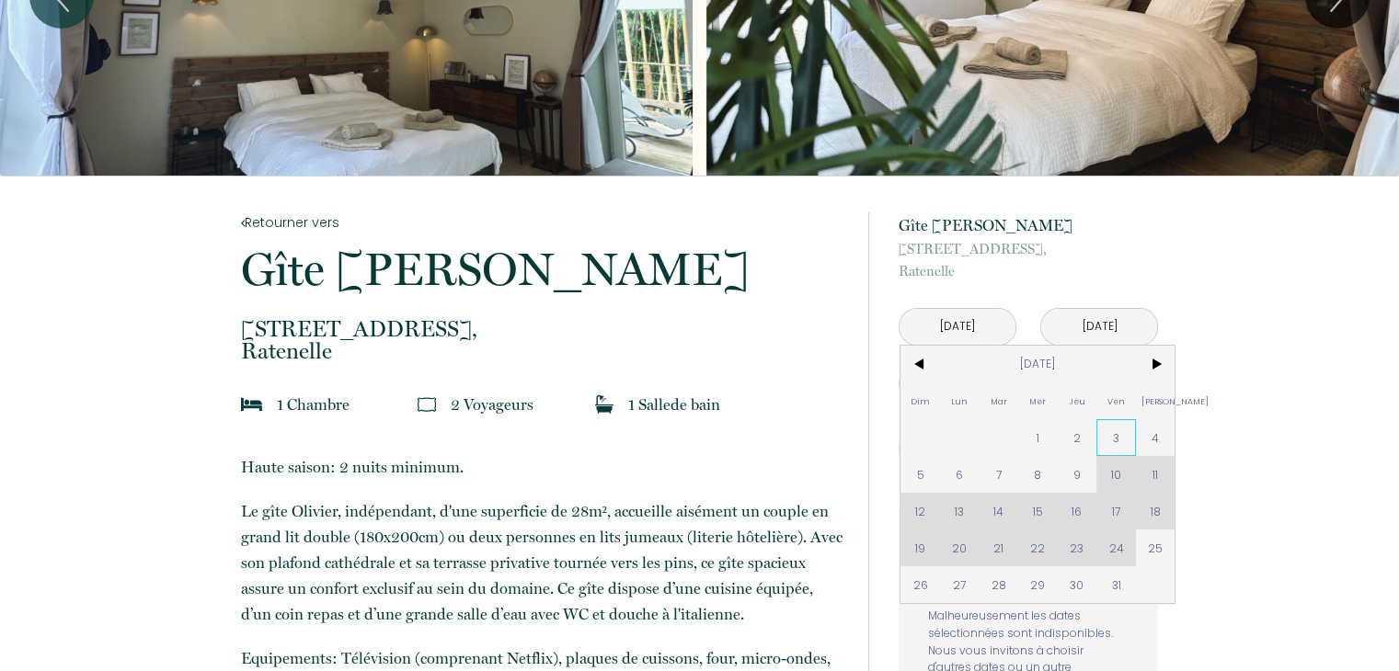
click at [1114, 440] on span "3" at bounding box center [1116, 437] width 40 height 37
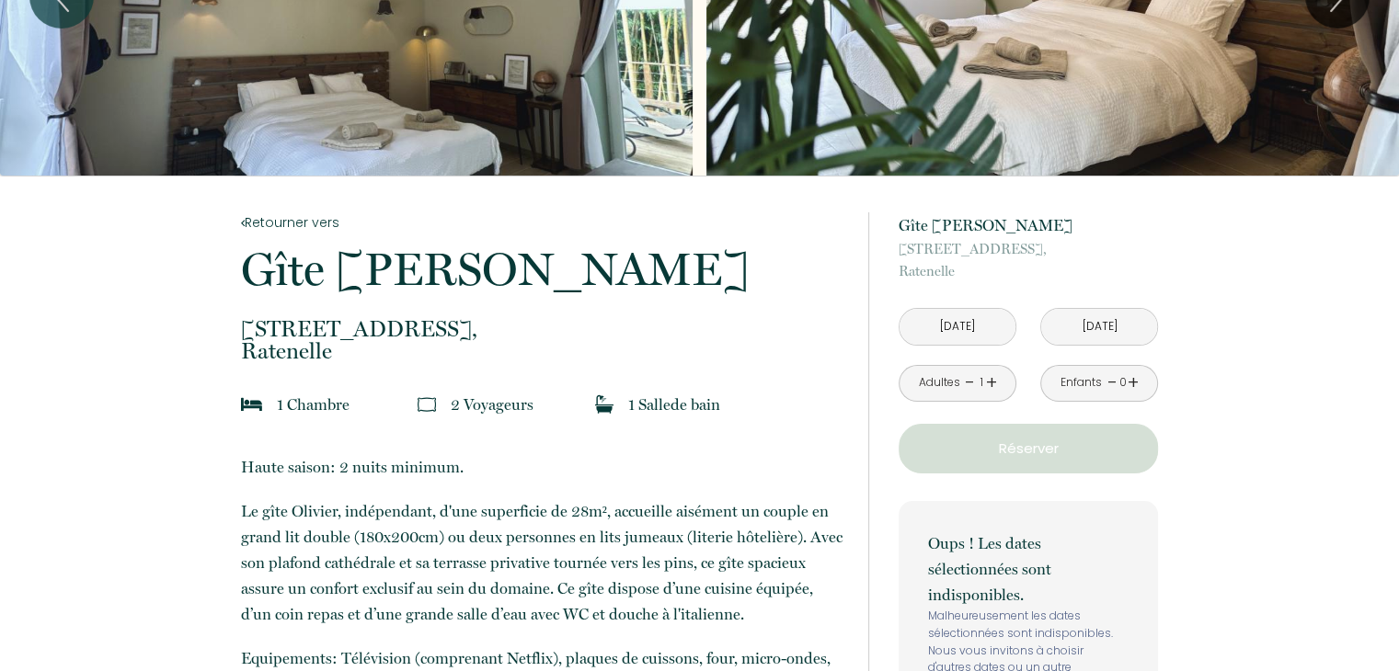
type input "Ven 03 Oct 2025"
click at [1095, 318] on input "Sam 04 Oct 2025" at bounding box center [1099, 327] width 116 height 36
click at [1092, 332] on input "Sam 04 Oct 2025" at bounding box center [1099, 327] width 116 height 36
click at [1085, 319] on input "Sam 04 Oct 2025" at bounding box center [1099, 327] width 116 height 36
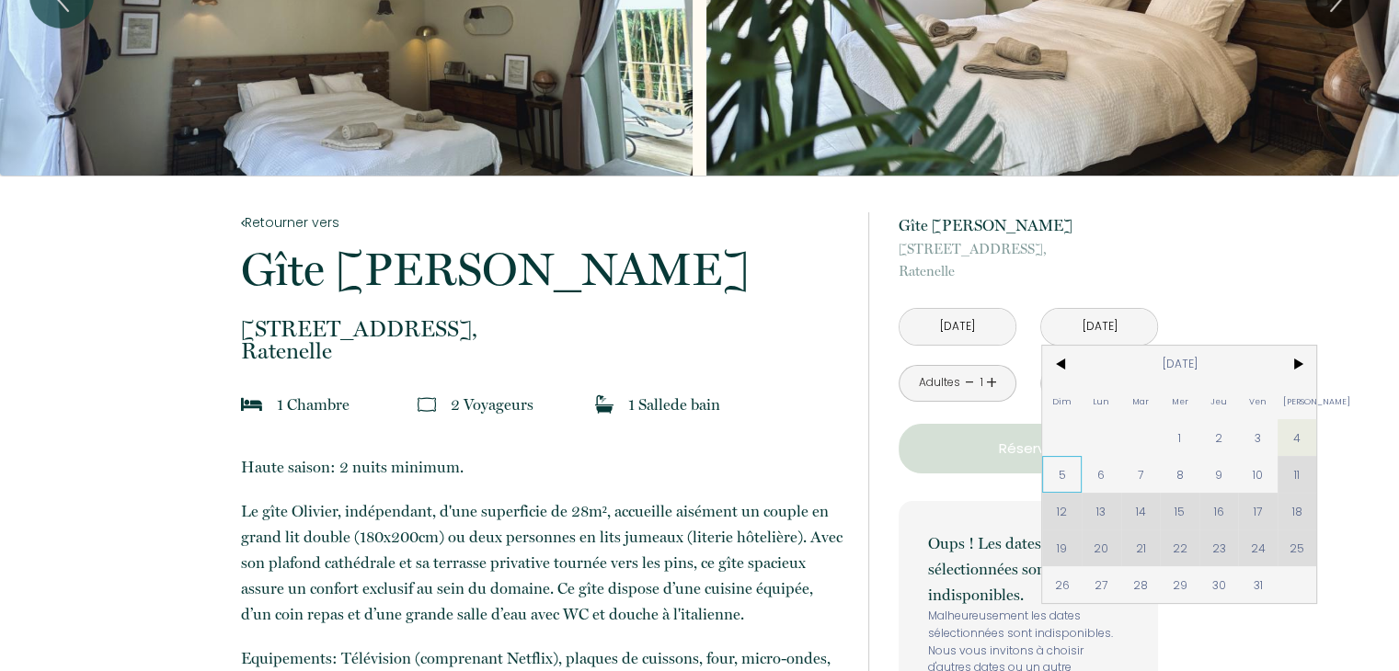
click at [1058, 477] on span "5" at bounding box center [1062, 474] width 40 height 37
type input "Dim 05 Oct 2025"
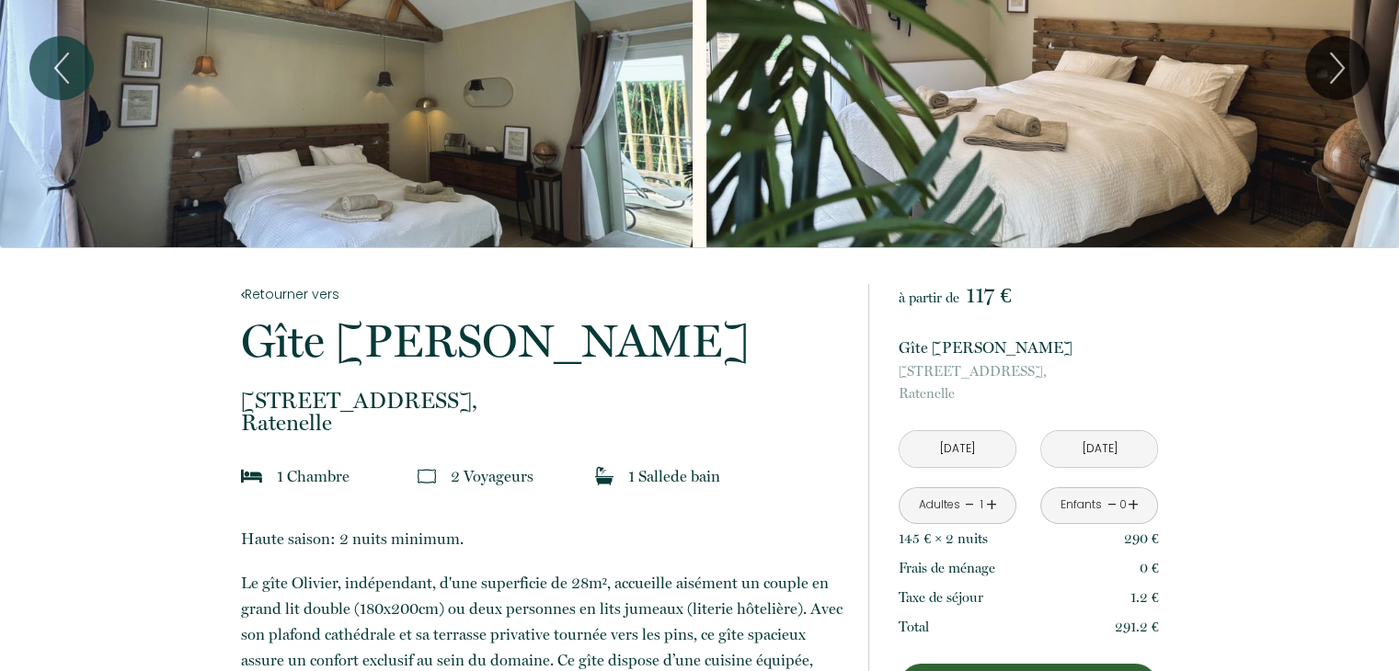
scroll to position [0, 0]
